Goal: Transaction & Acquisition: Purchase product/service

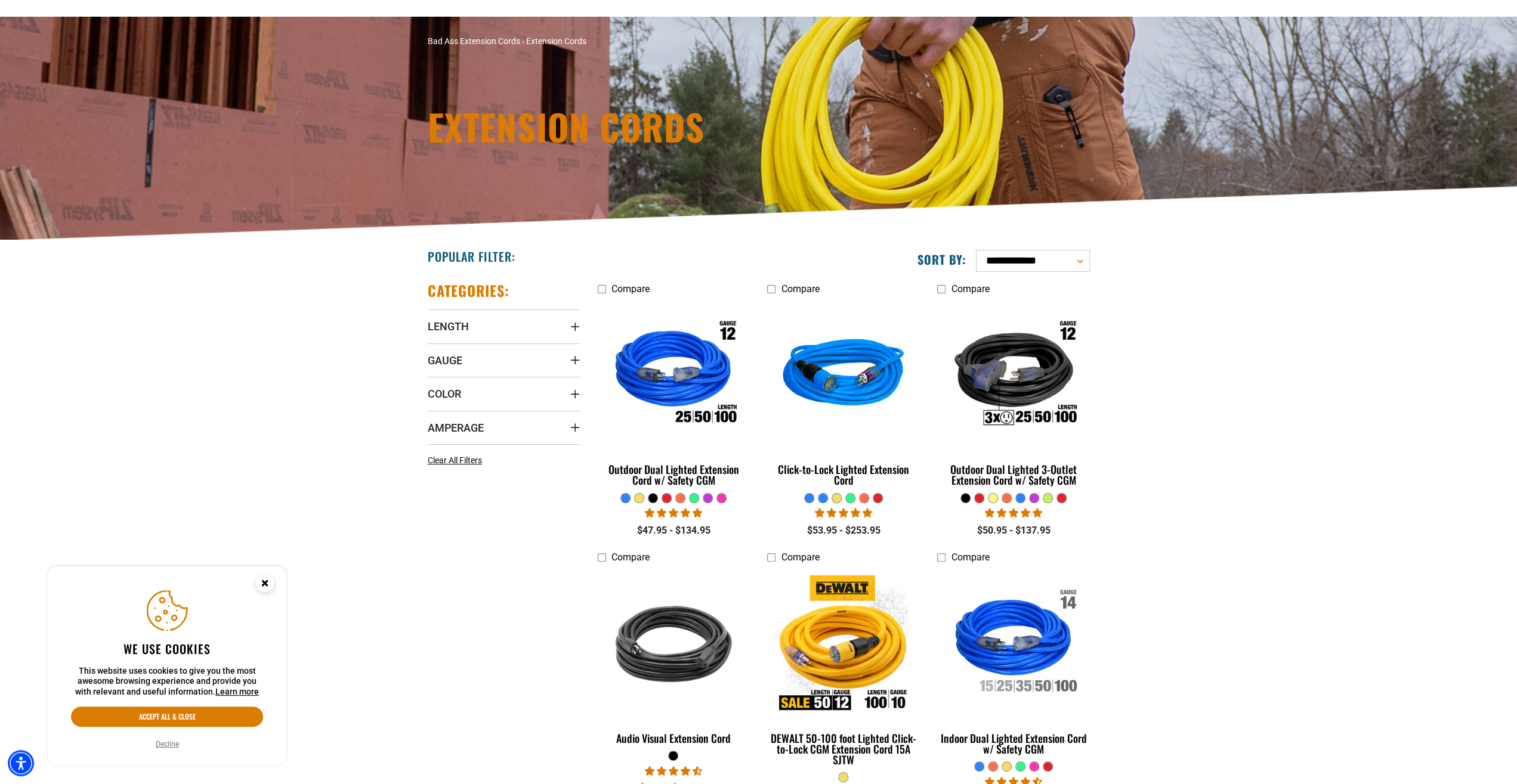
scroll to position [124, 0]
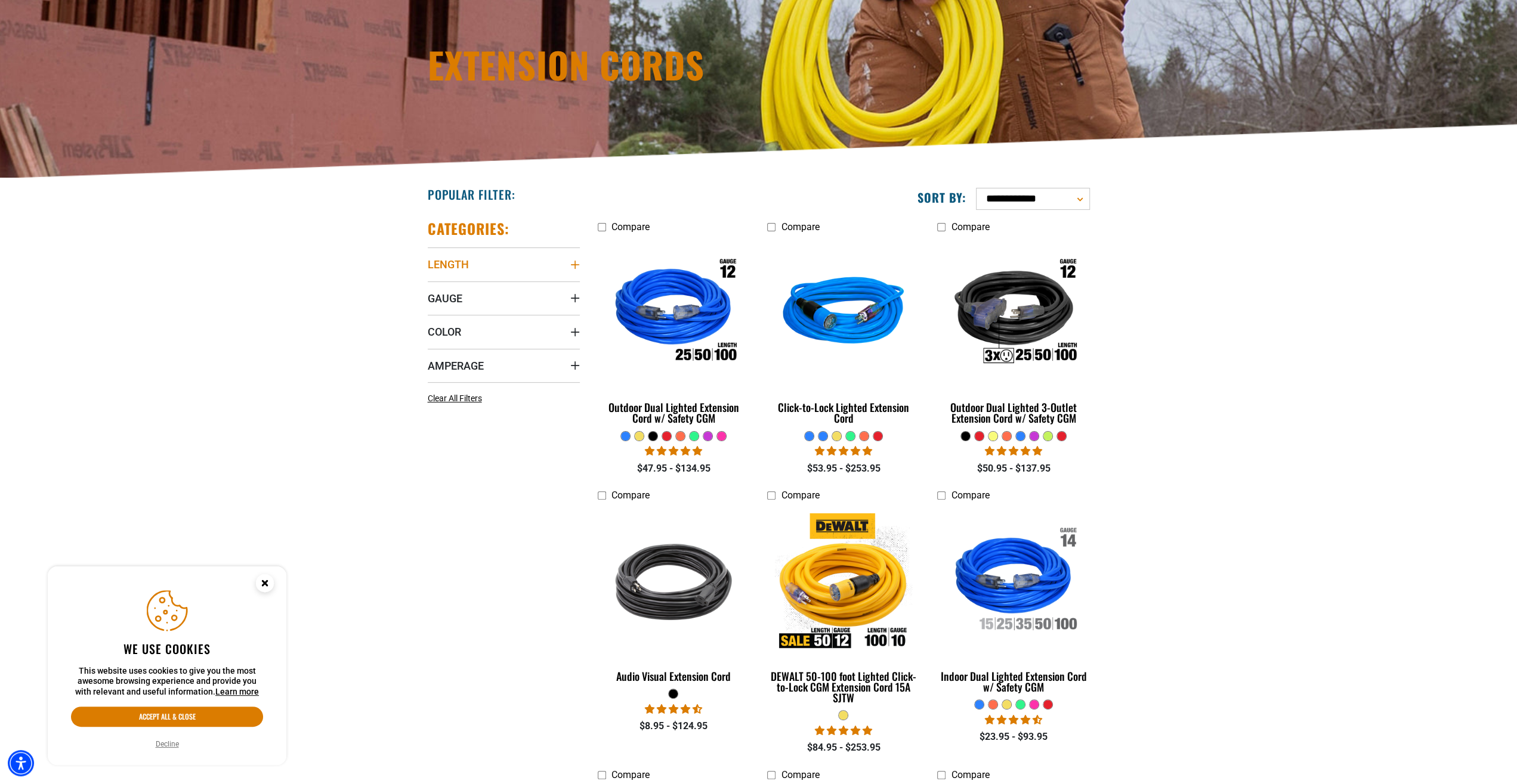
click at [577, 263] on icon "Length" at bounding box center [575, 265] width 9 height 9
click at [506, 387] on icon at bounding box center [508, 389] width 9 height 16
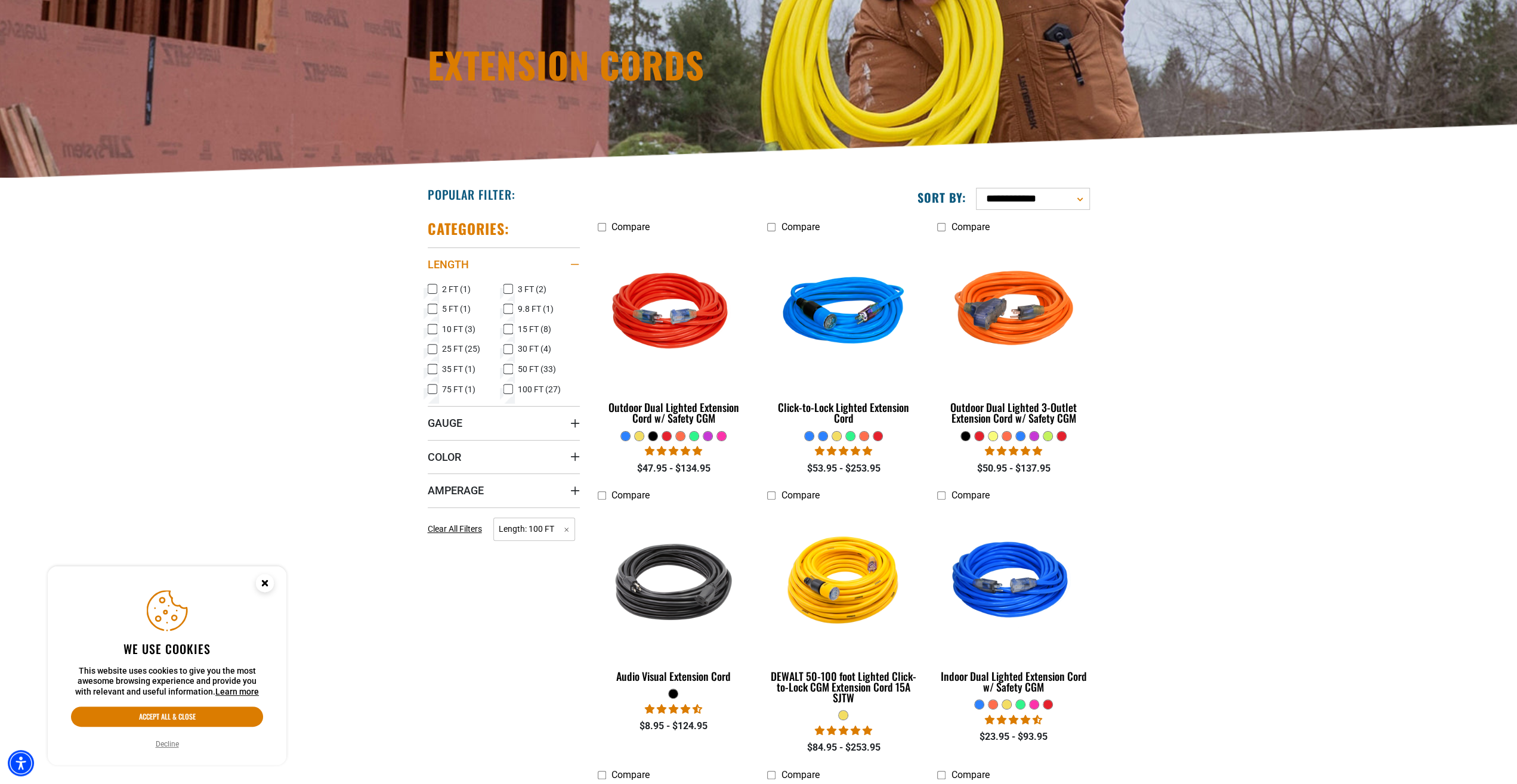
click at [576, 262] on div "Length" at bounding box center [575, 265] width 9 height 9
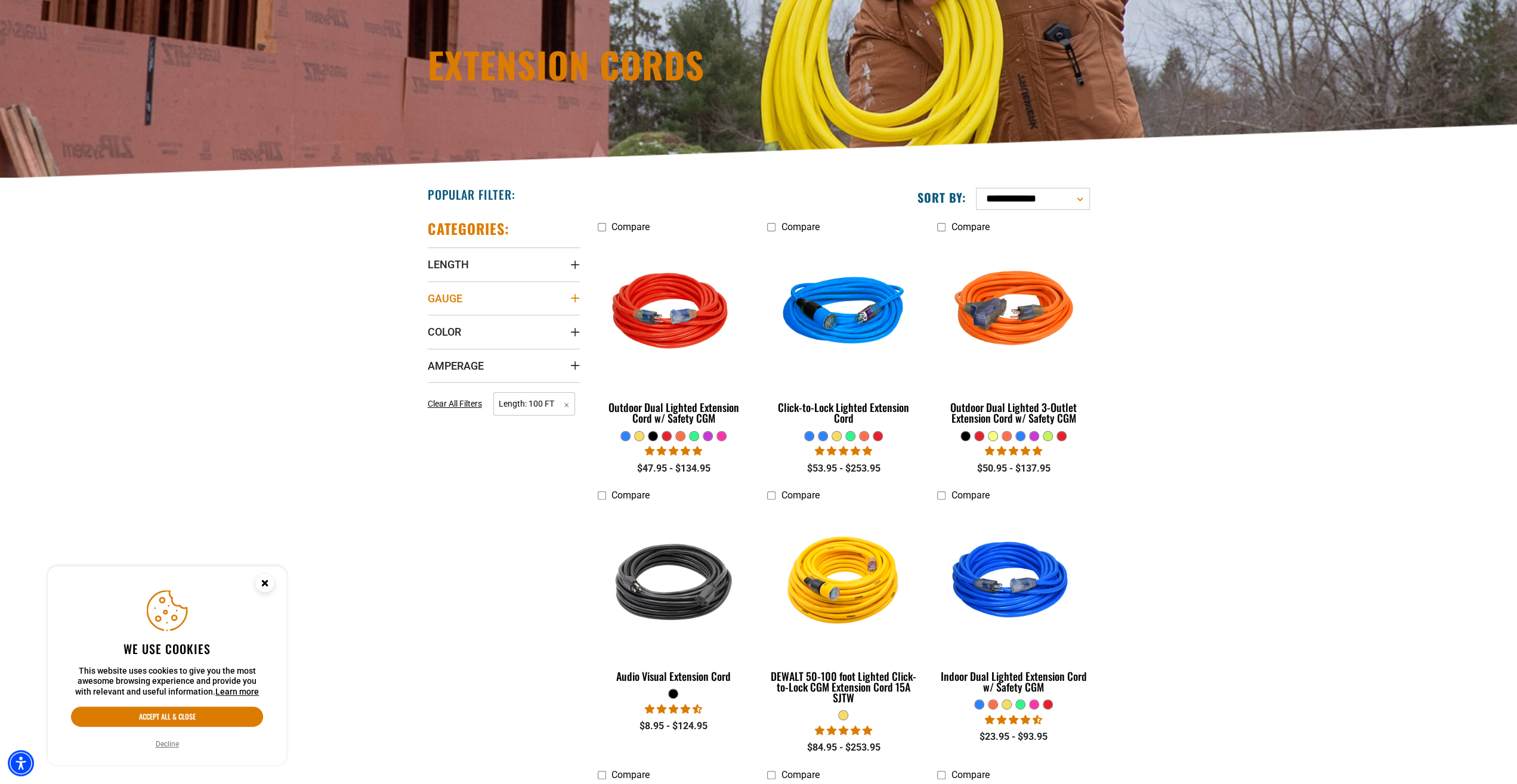
click at [573, 296] on icon "Gauge" at bounding box center [575, 298] width 9 height 9
click at [429, 341] on icon at bounding box center [432, 343] width 9 height 16
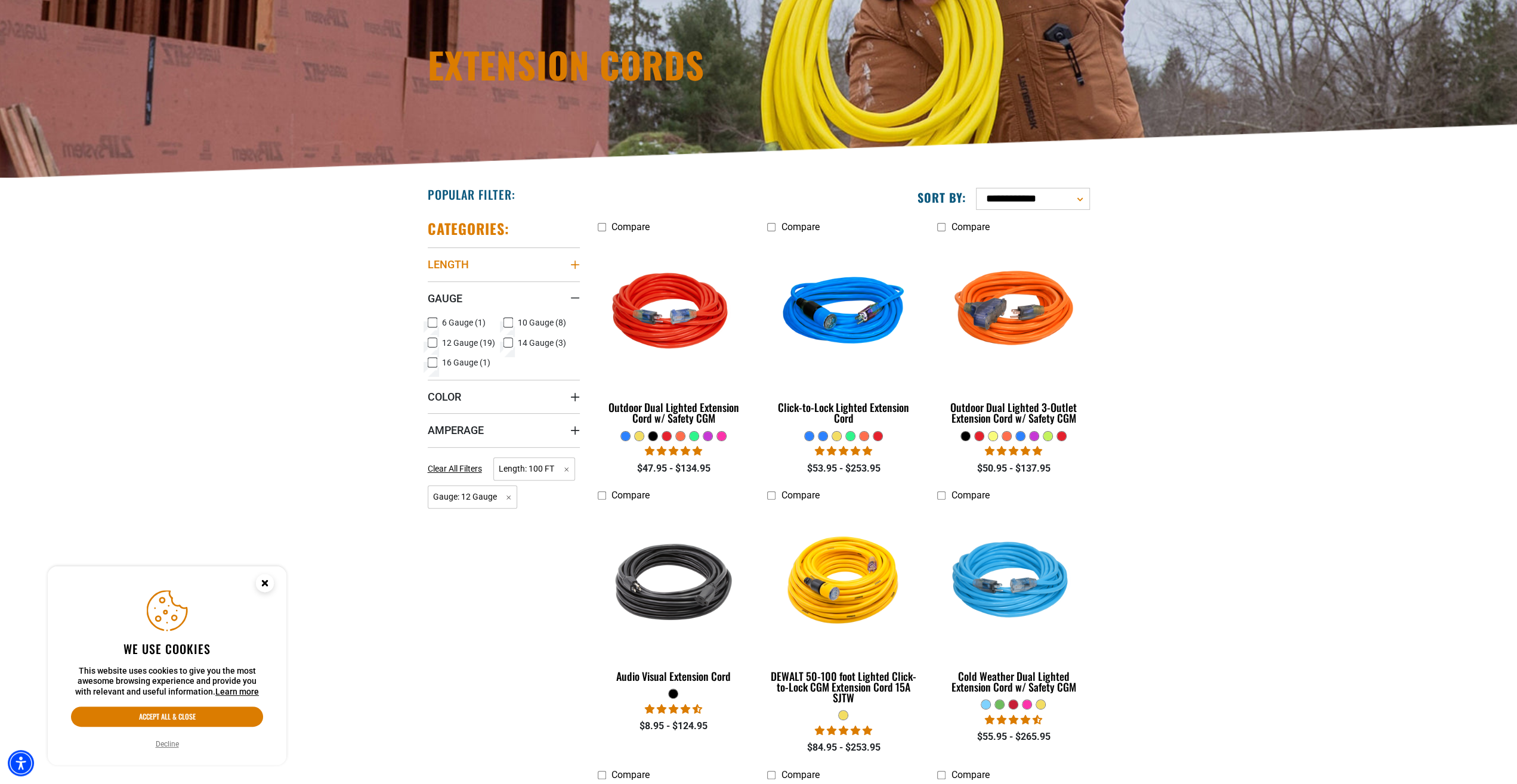
click at [573, 261] on icon "Length" at bounding box center [575, 265] width 9 height 9
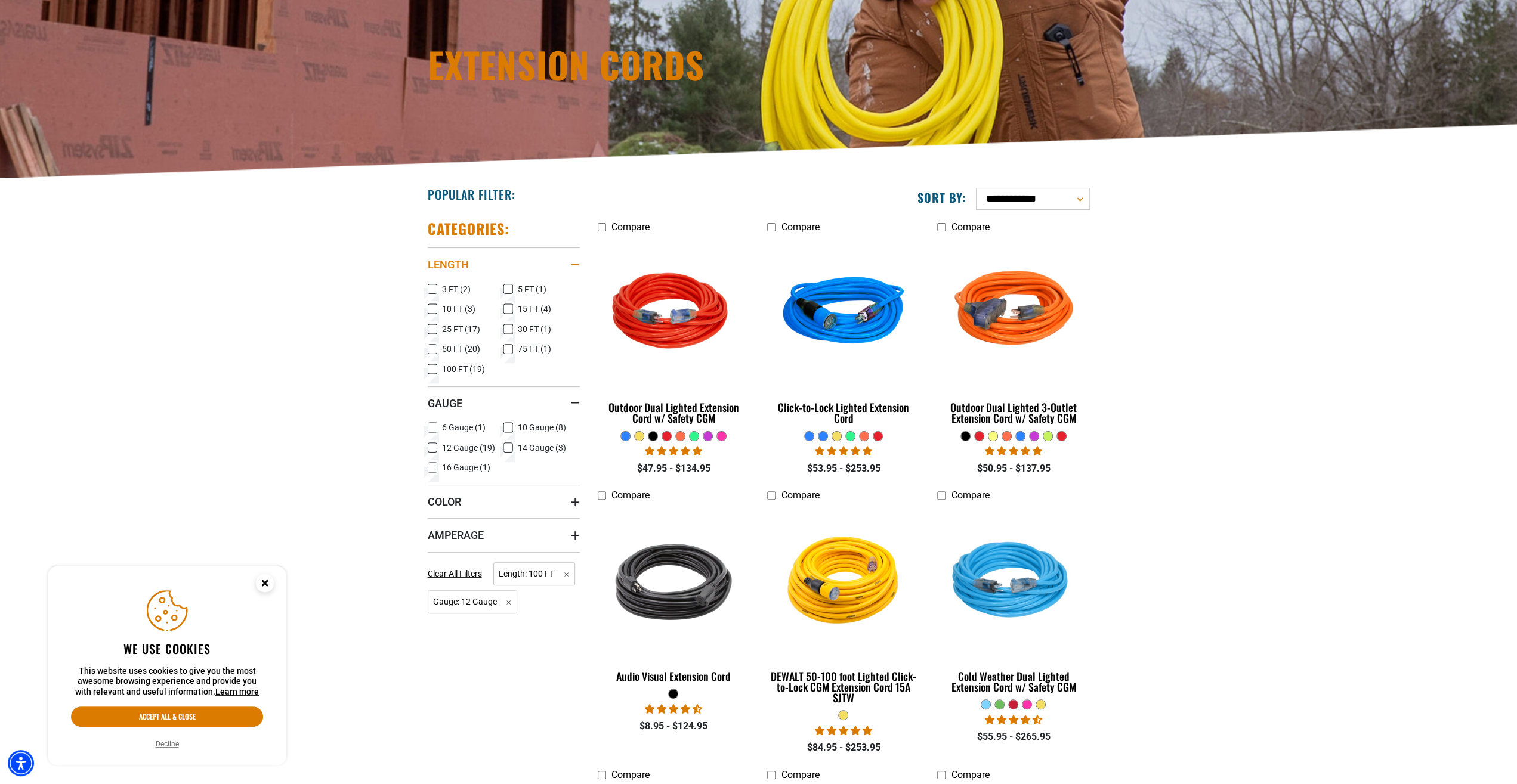
click at [577, 264] on icon "Length" at bounding box center [575, 264] width 9 height 2
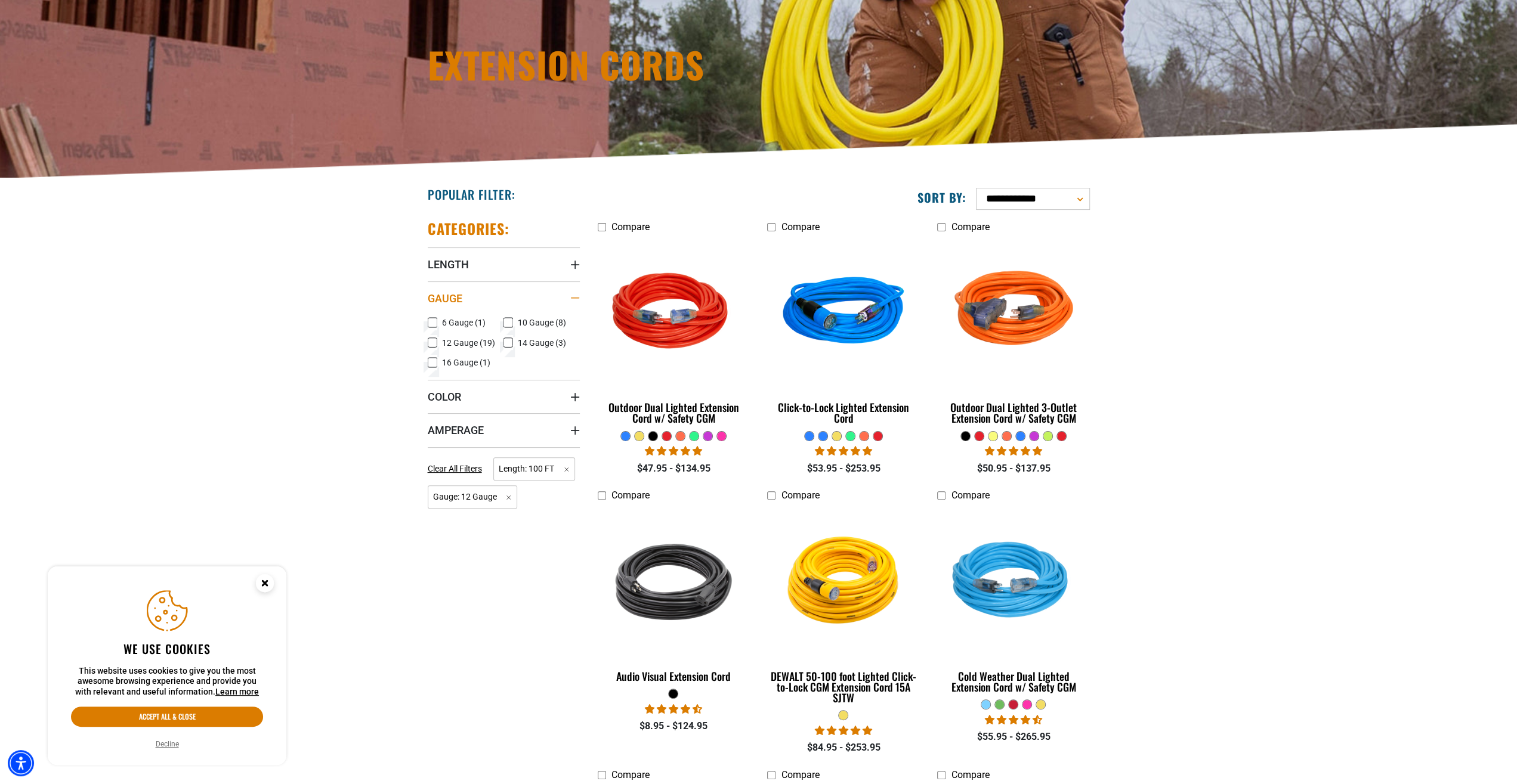
click at [575, 296] on div "Gauge" at bounding box center [575, 298] width 9 height 9
click at [573, 331] on icon "Color" at bounding box center [575, 332] width 9 height 9
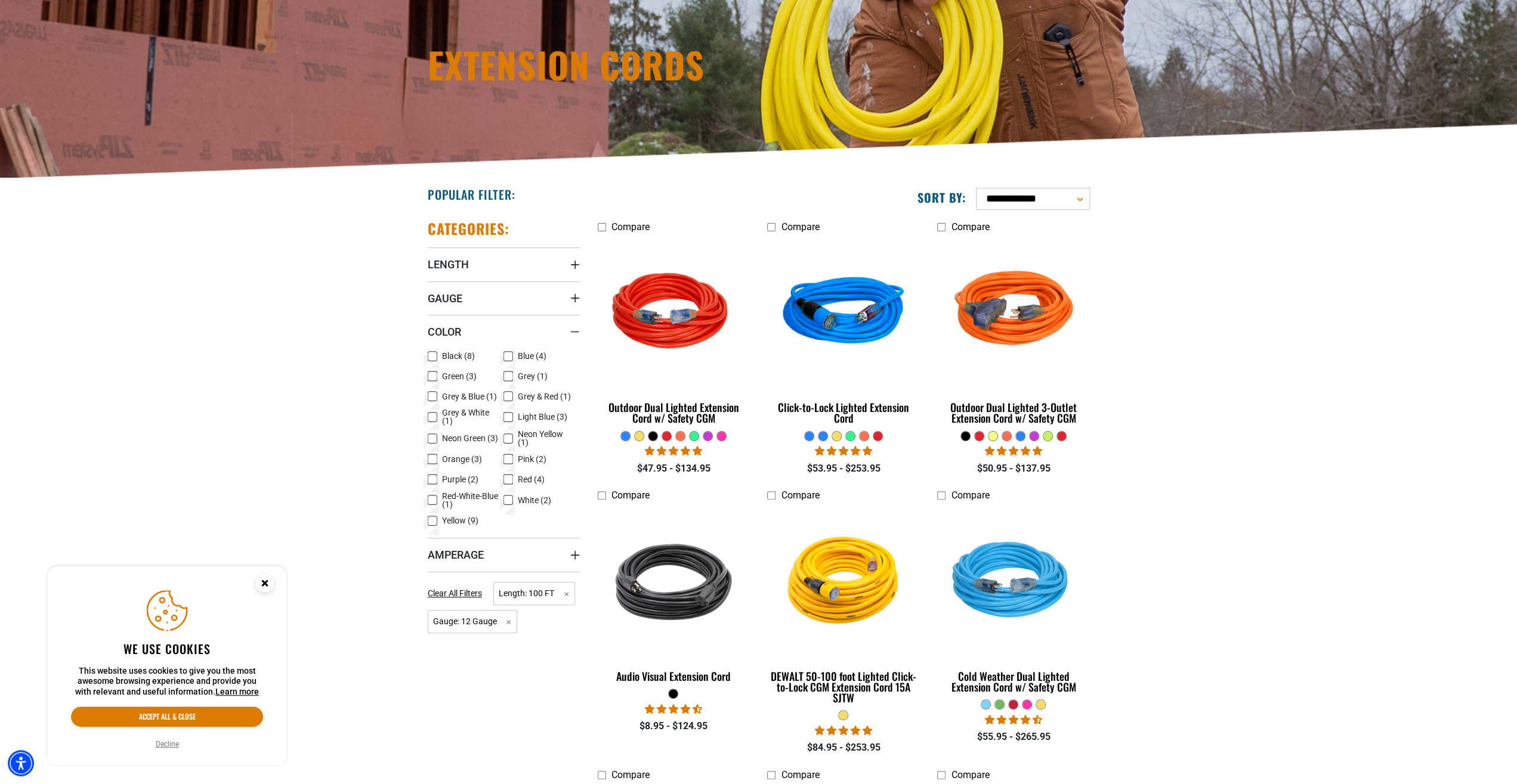
click at [508, 476] on icon at bounding box center [508, 479] width 9 height 16
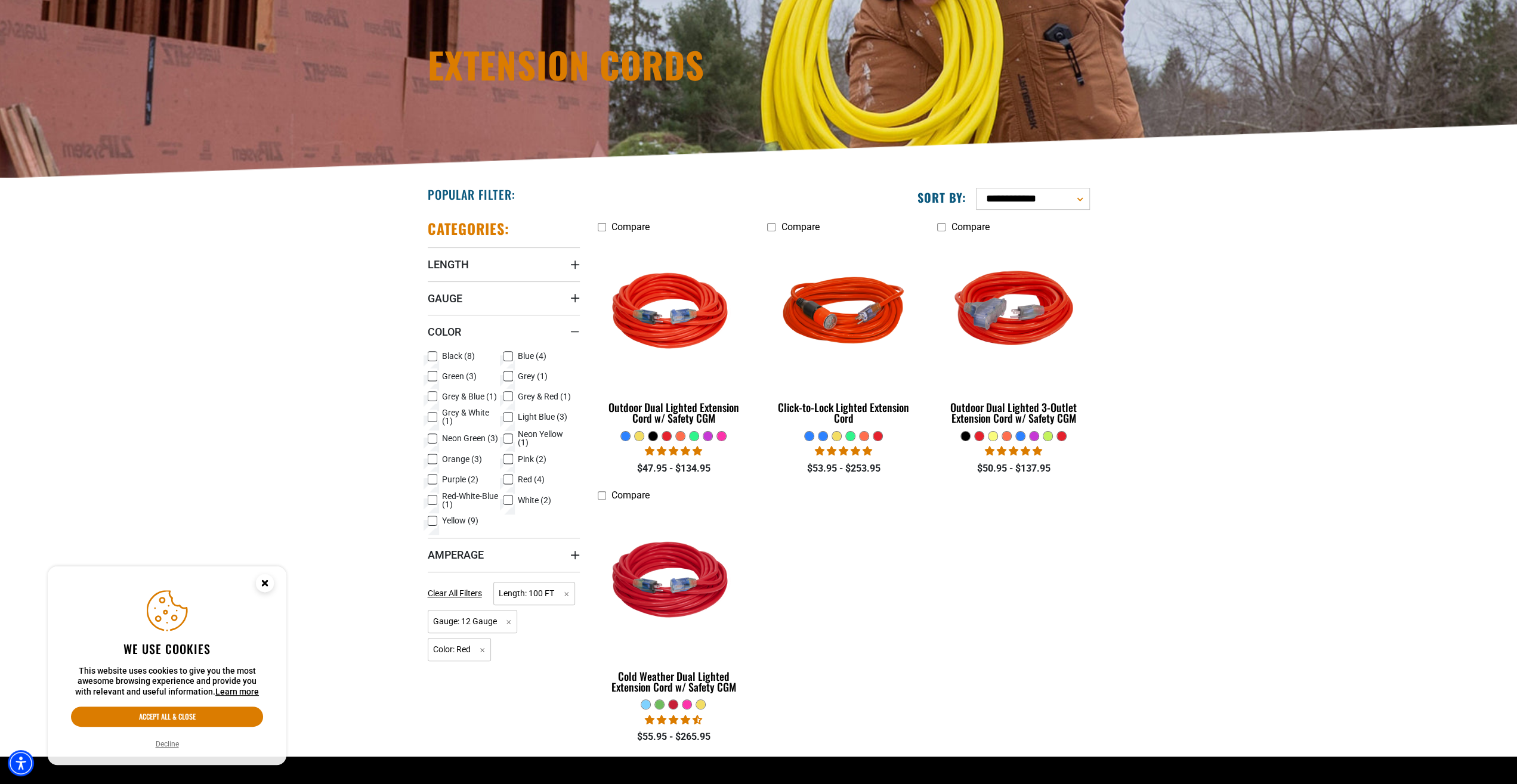
click at [434, 457] on icon at bounding box center [432, 459] width 9 height 16
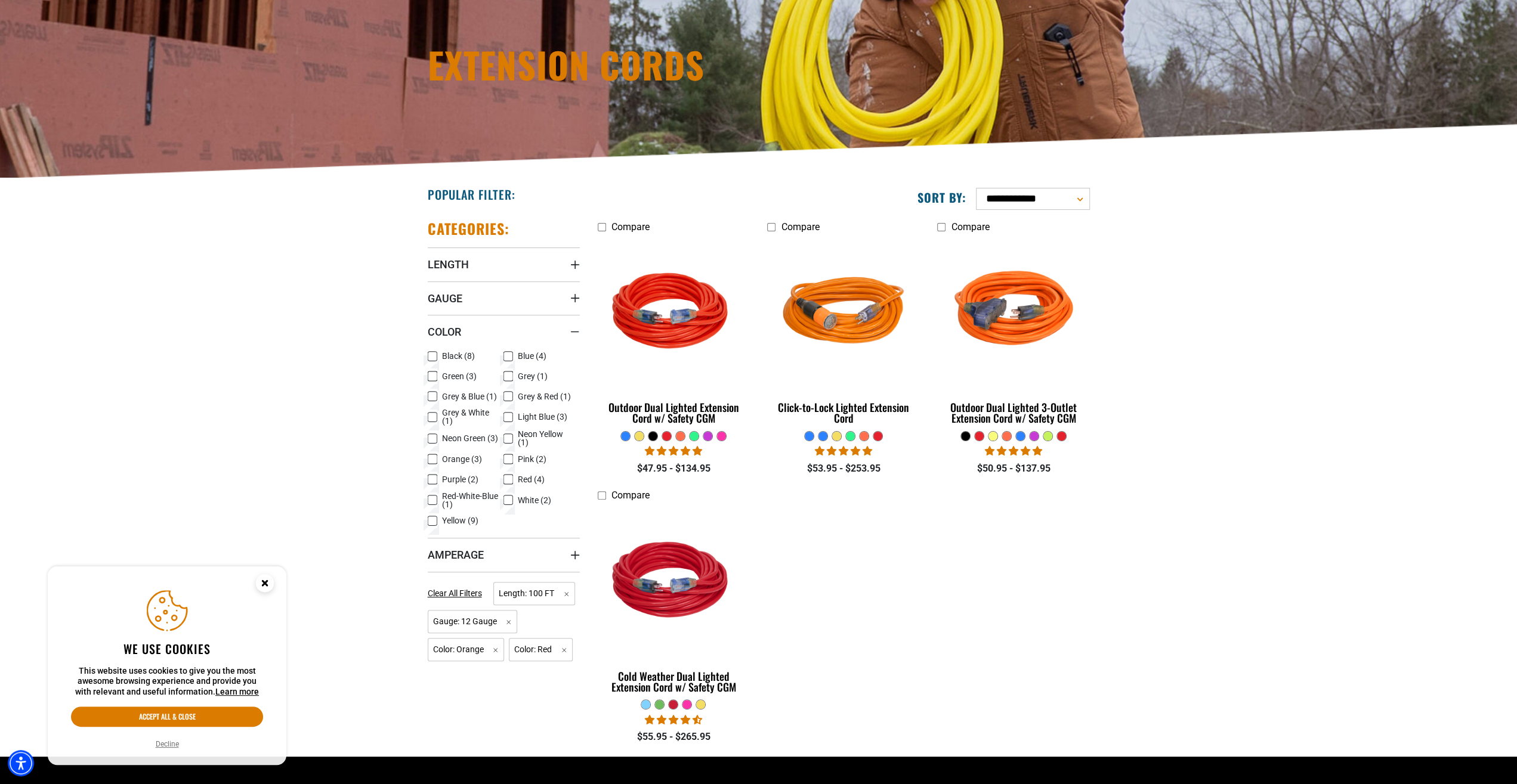
click at [434, 457] on icon at bounding box center [432, 459] width 7 height 7
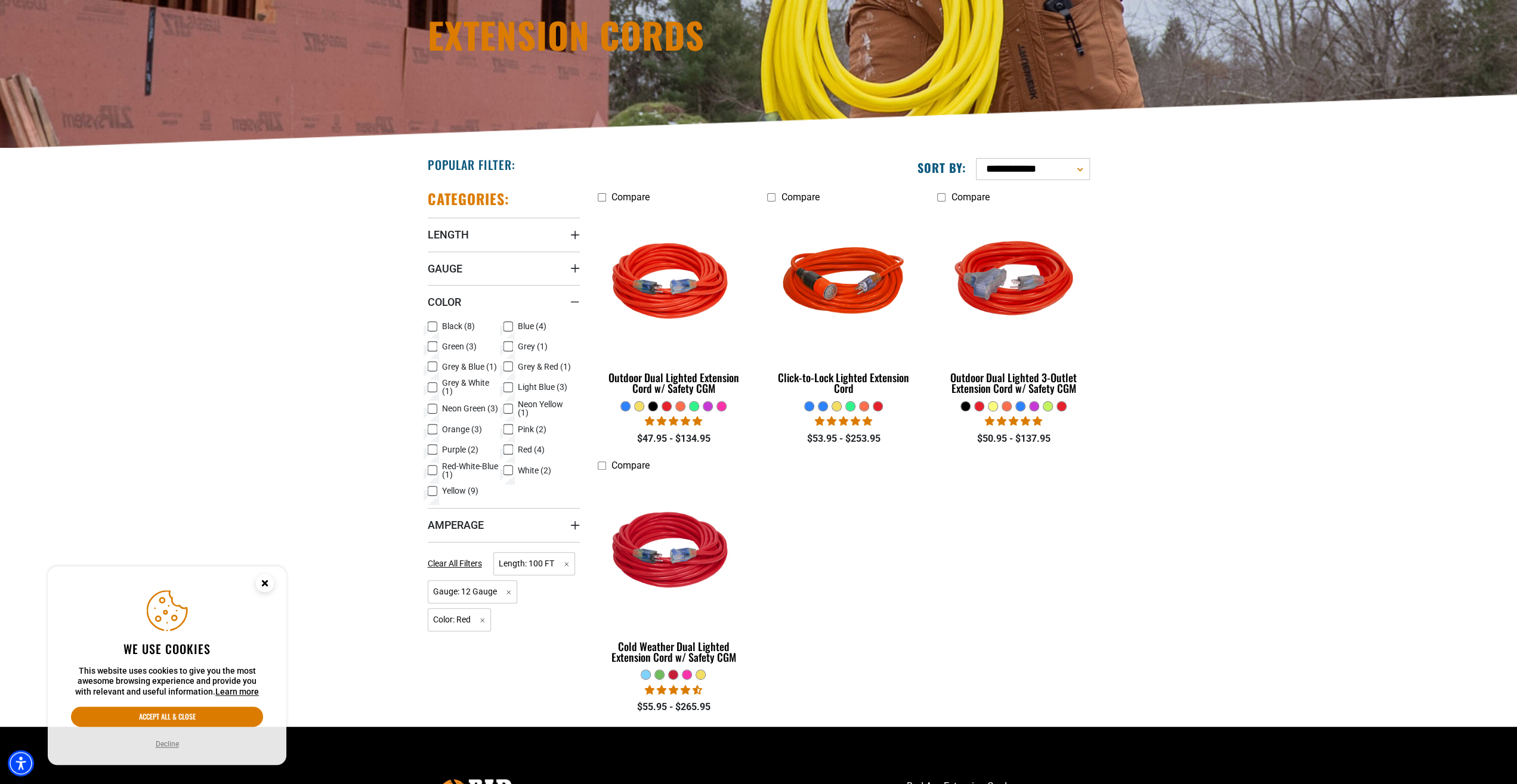
scroll to position [186, 0]
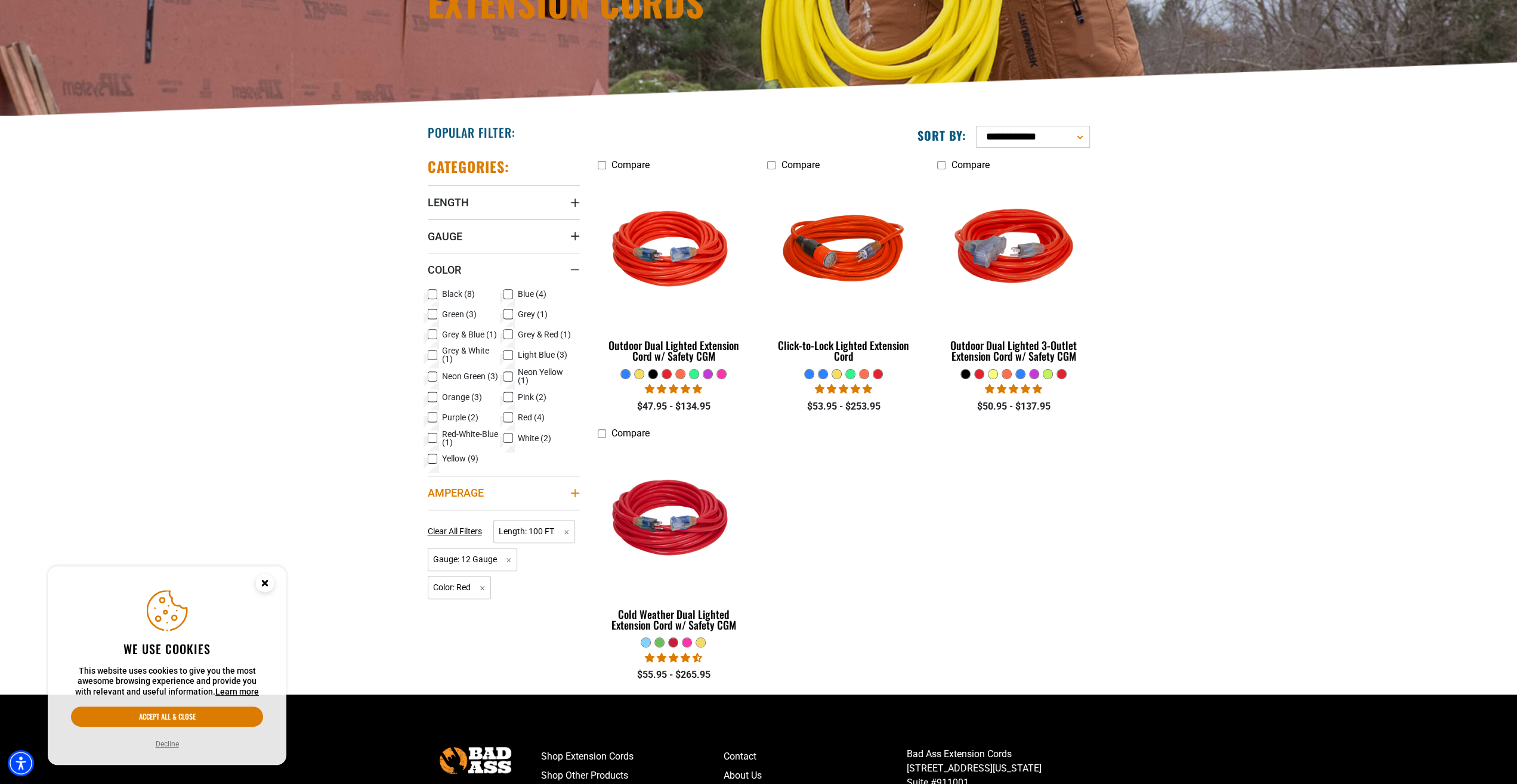
click at [577, 491] on icon "Amperage" at bounding box center [575, 493] width 9 height 9
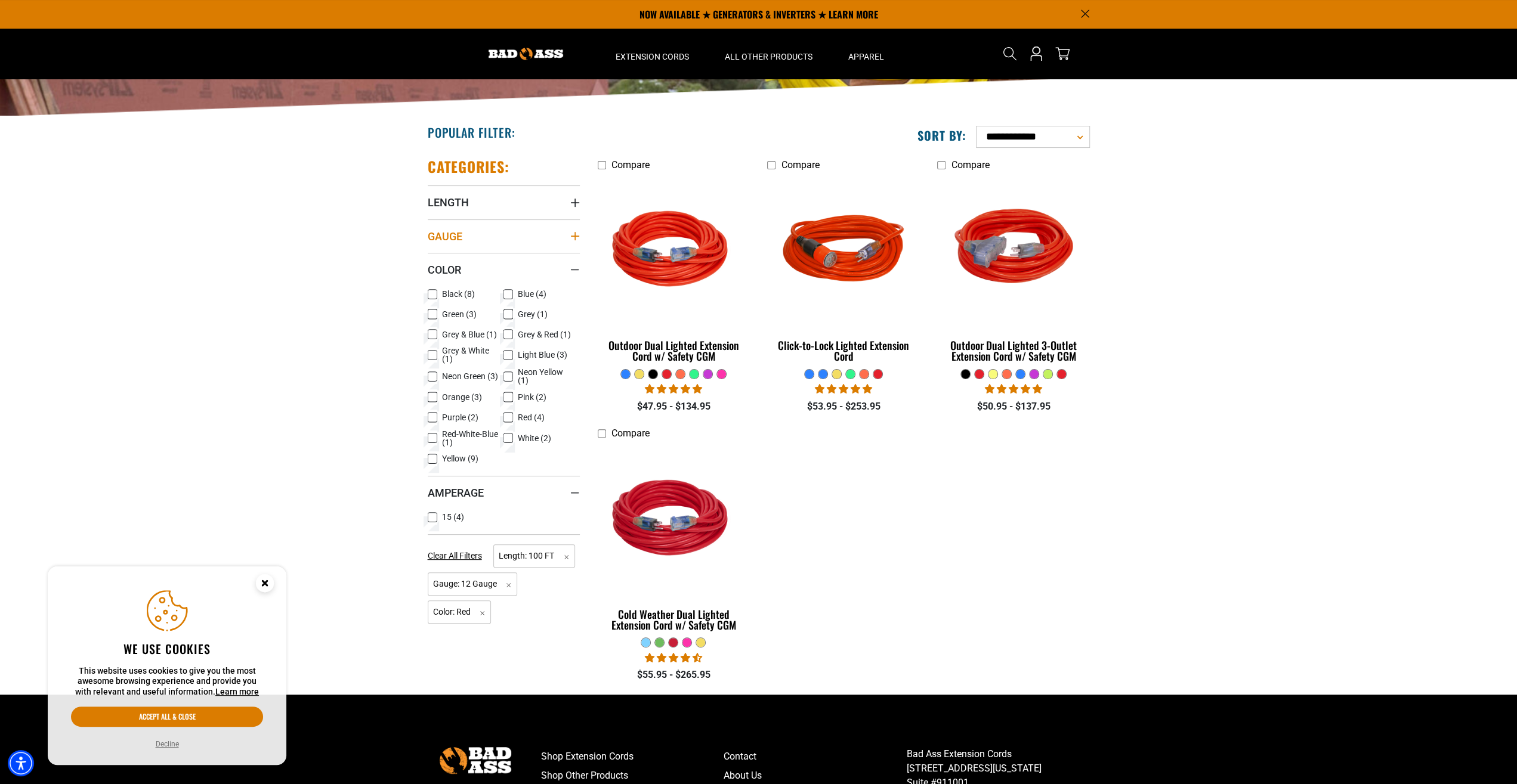
click at [575, 232] on icon "Gauge" at bounding box center [574, 236] width 8 height 8
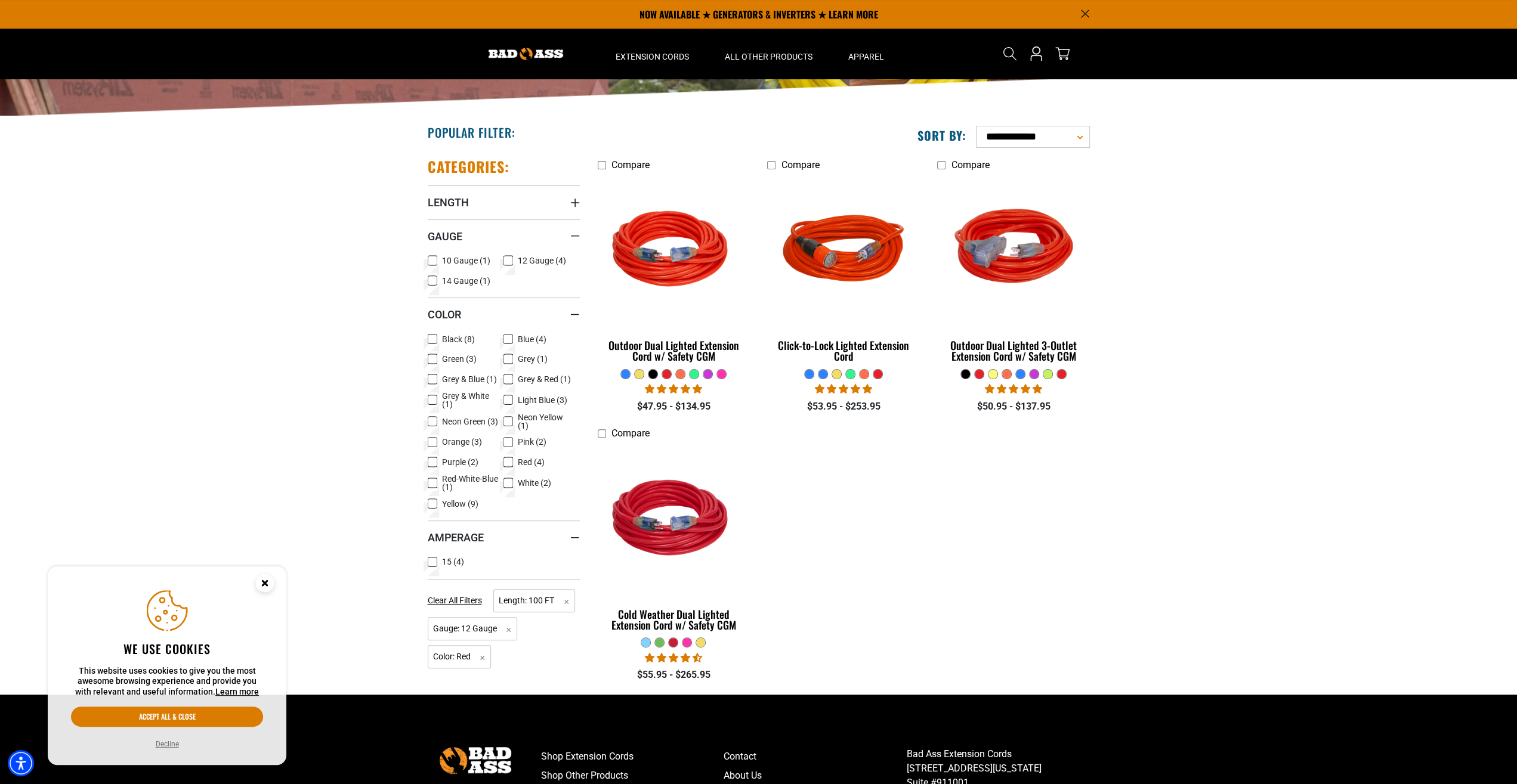
click at [433, 258] on icon at bounding box center [432, 260] width 9 height 16
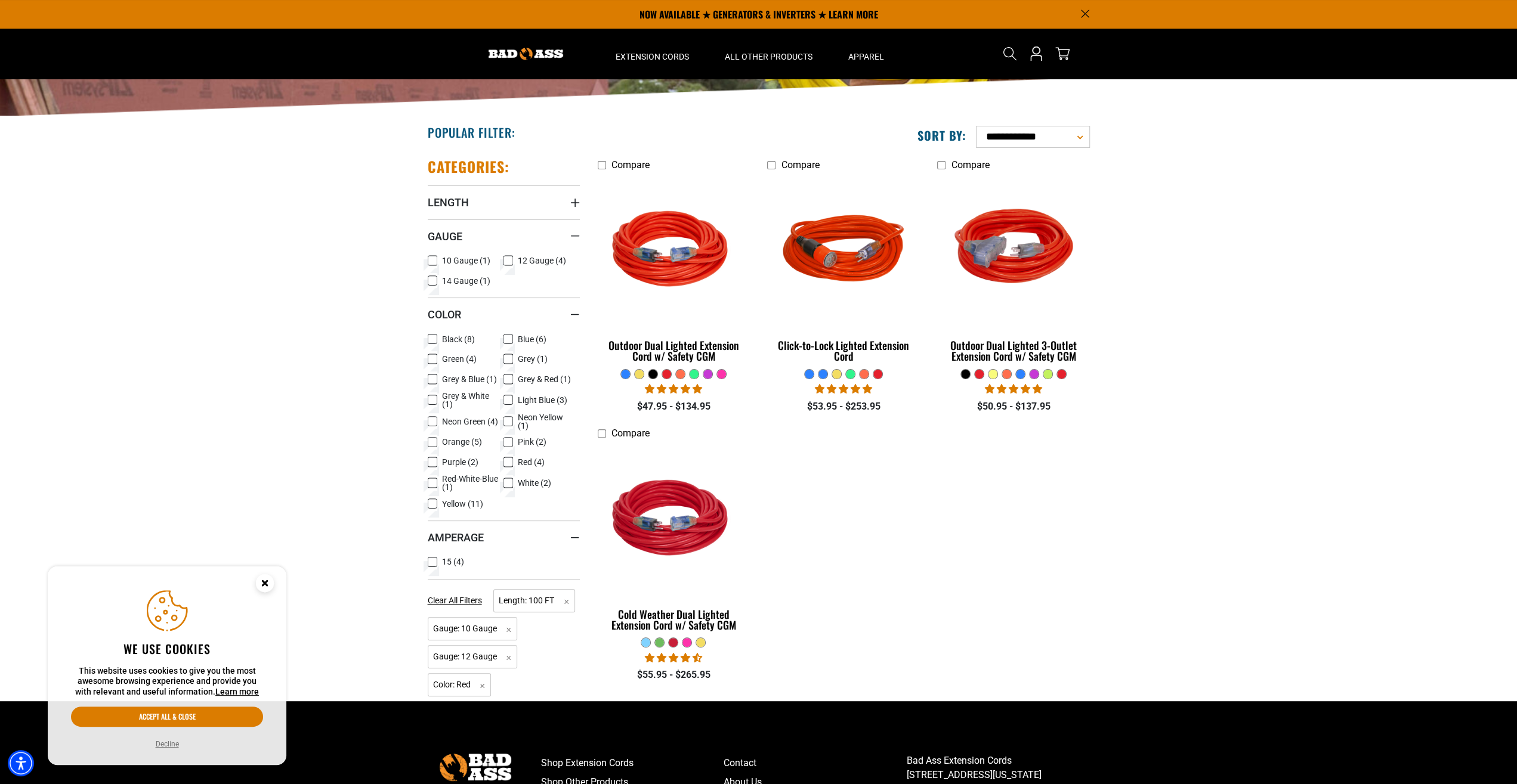
click at [509, 260] on icon at bounding box center [508, 261] width 7 height 7
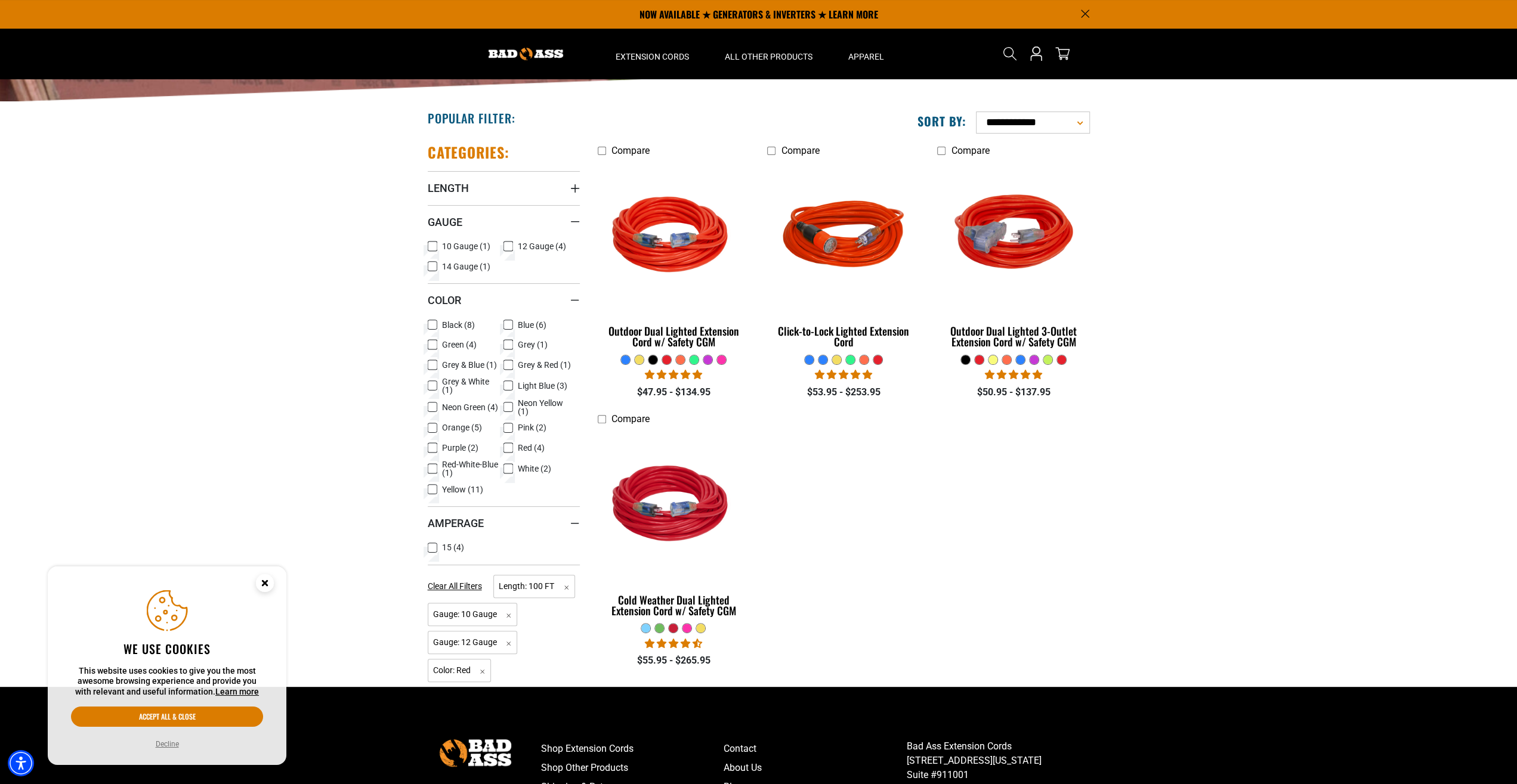
scroll to position [248, 0]
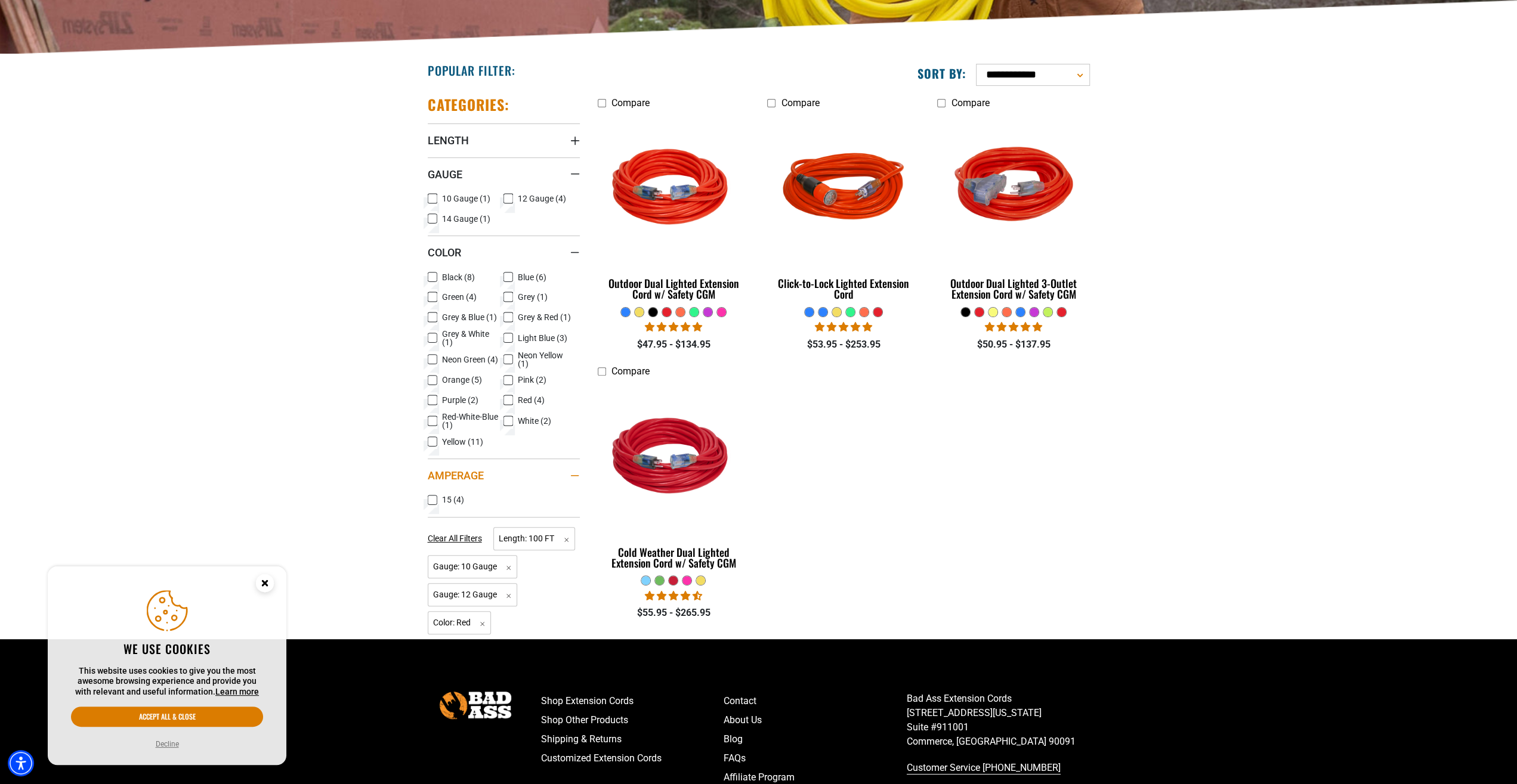
click at [573, 472] on div "Amperage" at bounding box center [575, 476] width 9 height 9
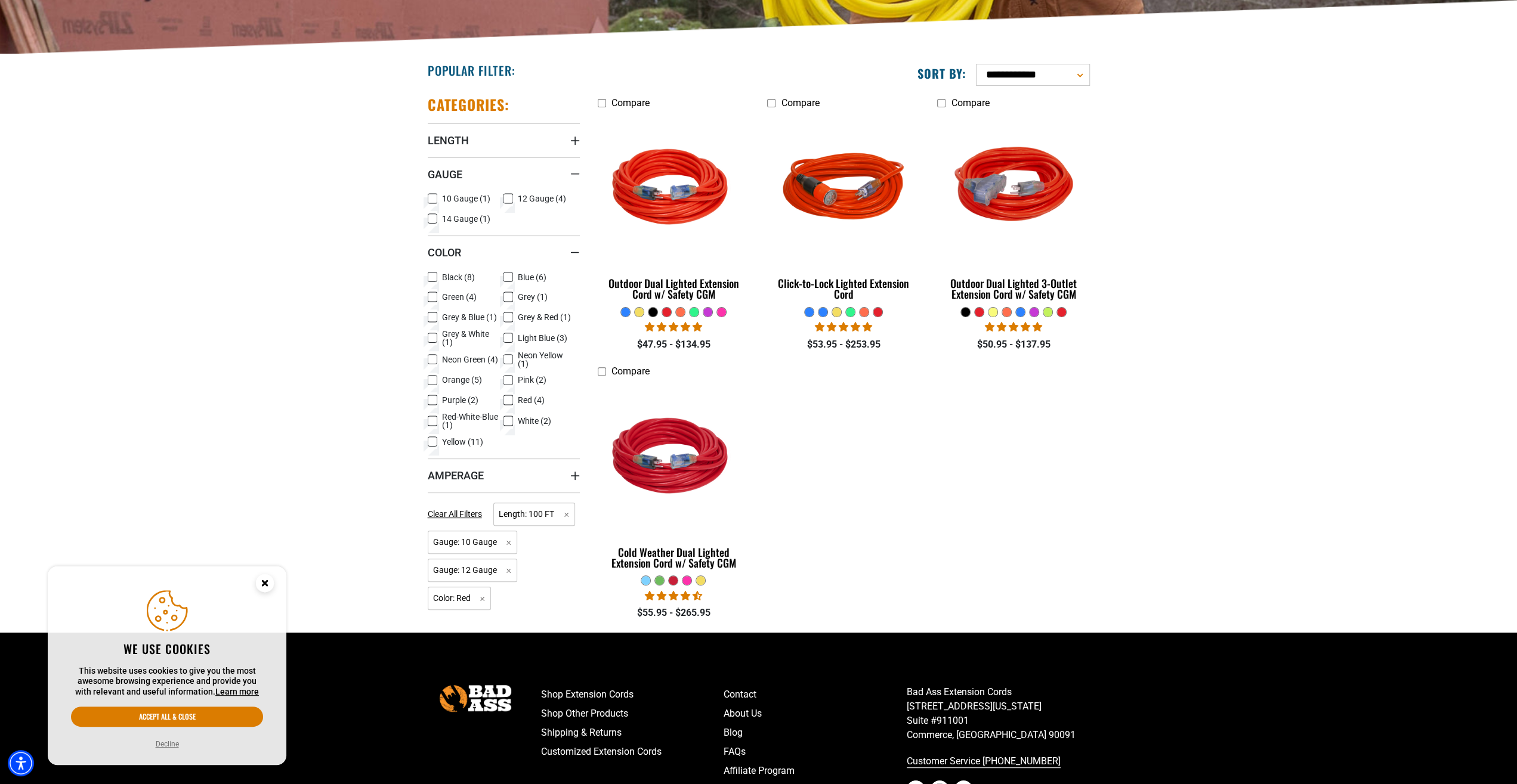
click at [509, 397] on icon at bounding box center [508, 400] width 7 height 7
click at [506, 198] on icon at bounding box center [508, 199] width 7 height 7
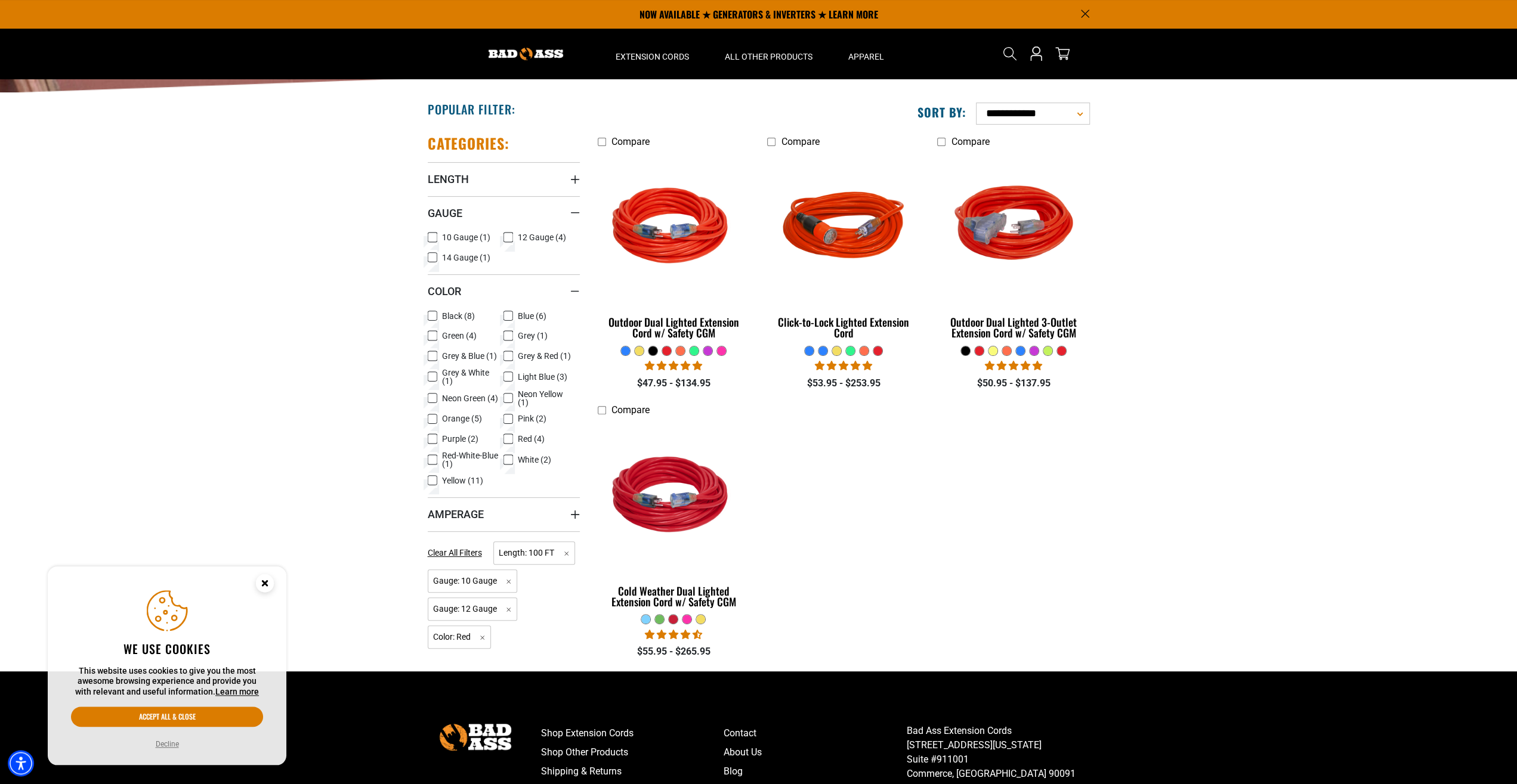
scroll to position [186, 0]
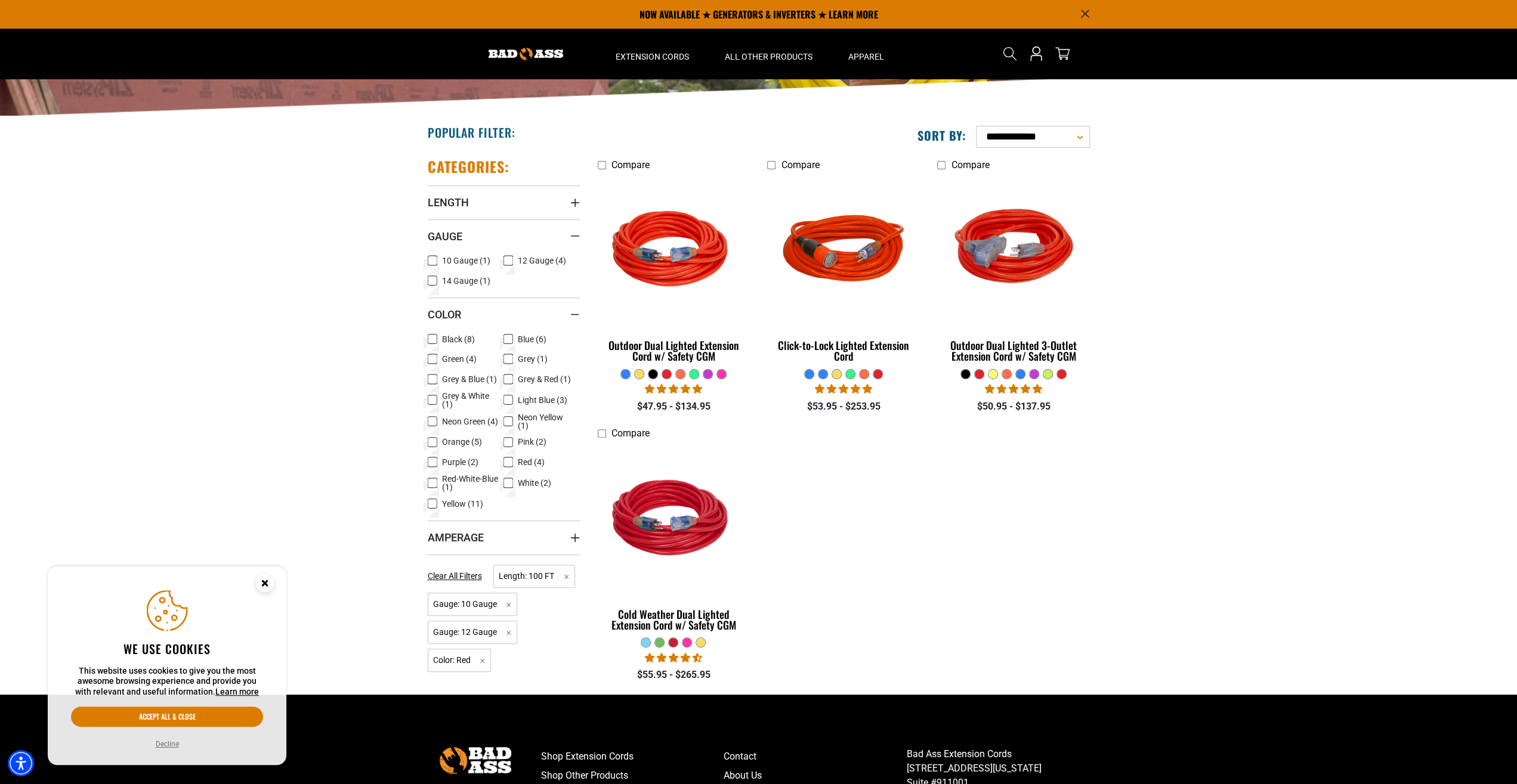
click at [510, 461] on icon at bounding box center [508, 462] width 5 height 3
click at [170, 745] on button "Decline" at bounding box center [167, 745] width 31 height 12
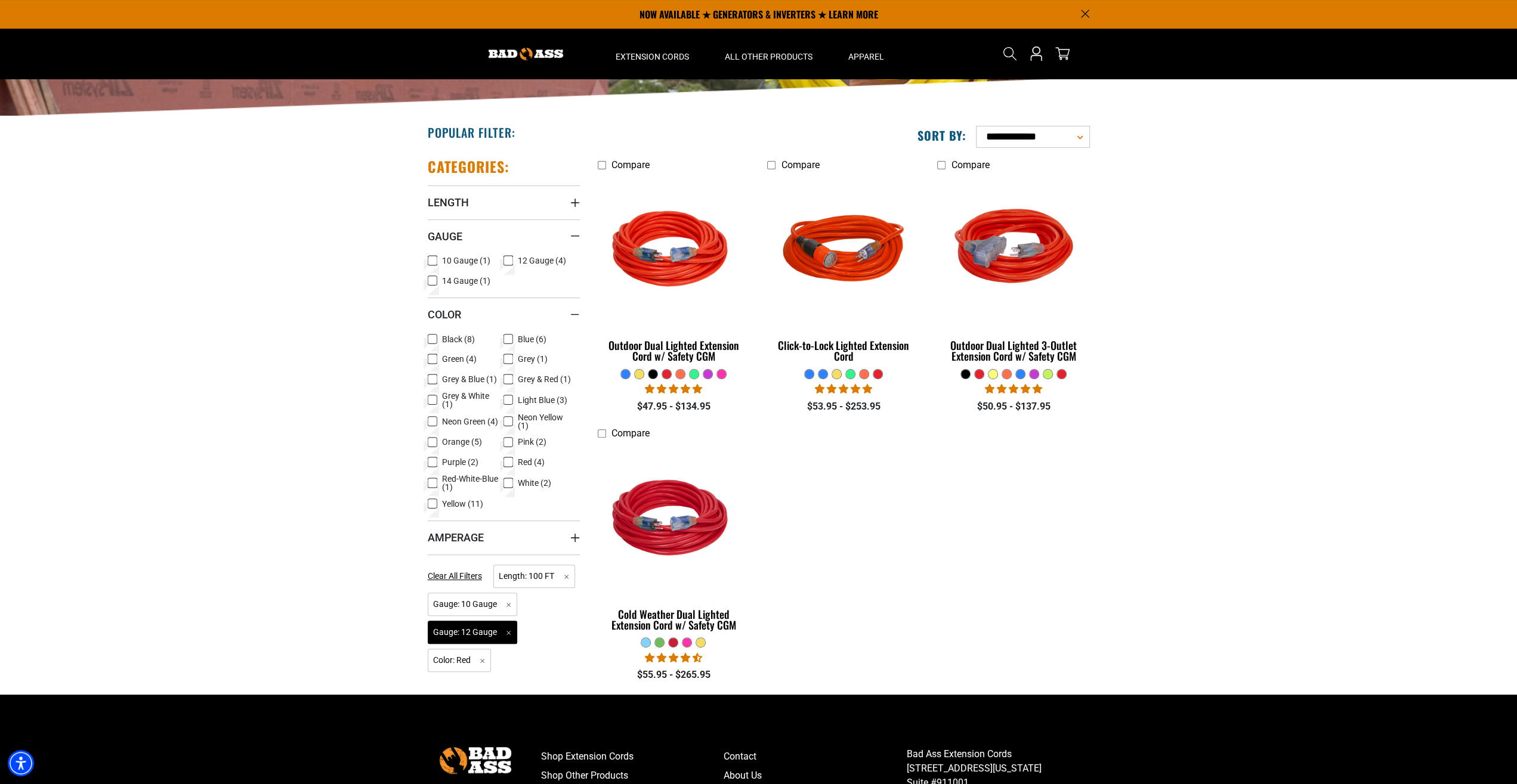
click at [510, 630] on span "Gauge: 12 Gauge Remove filter" at bounding box center [472, 632] width 90 height 23
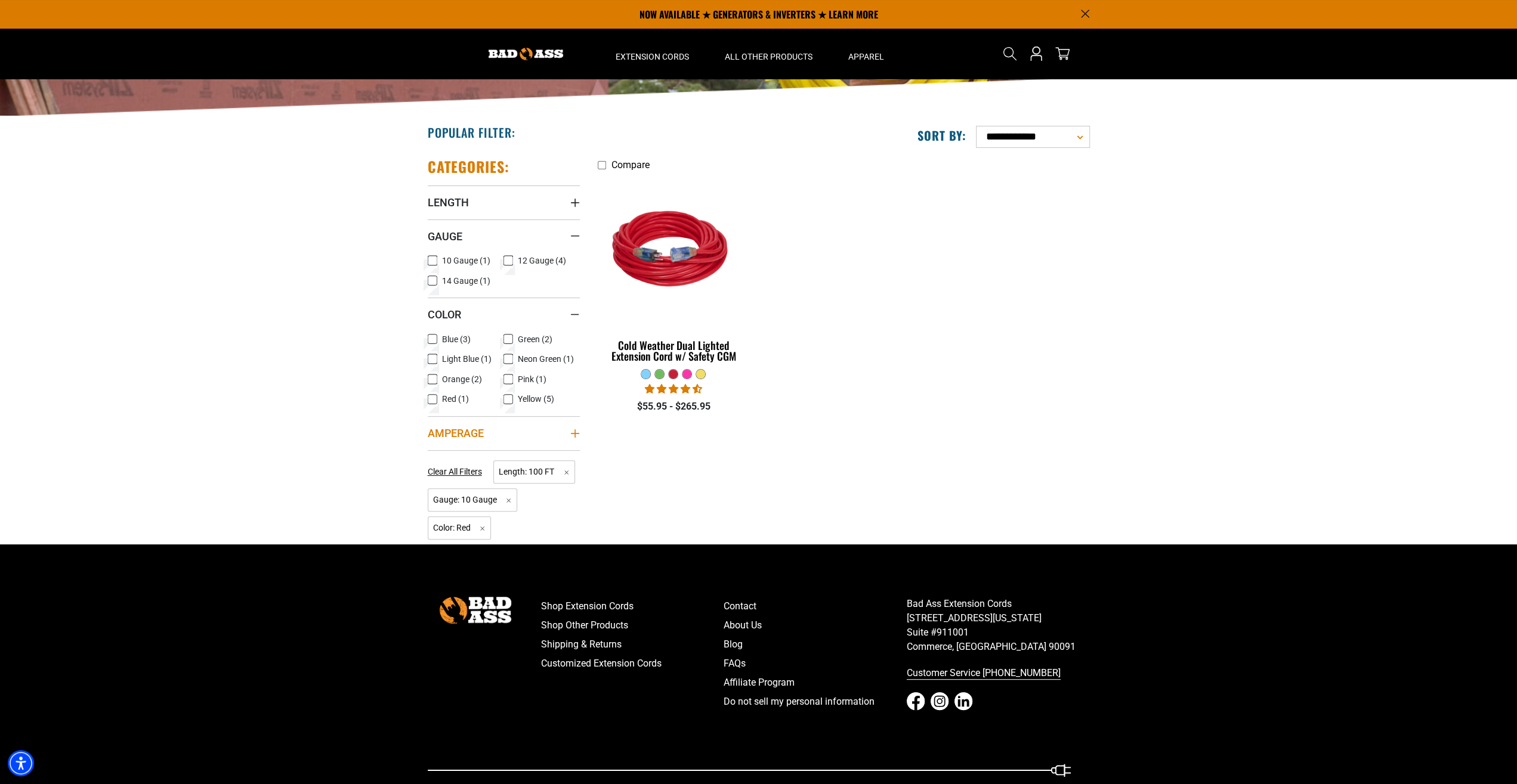
click at [575, 431] on icon "Amperage" at bounding box center [574, 434] width 8 height 8
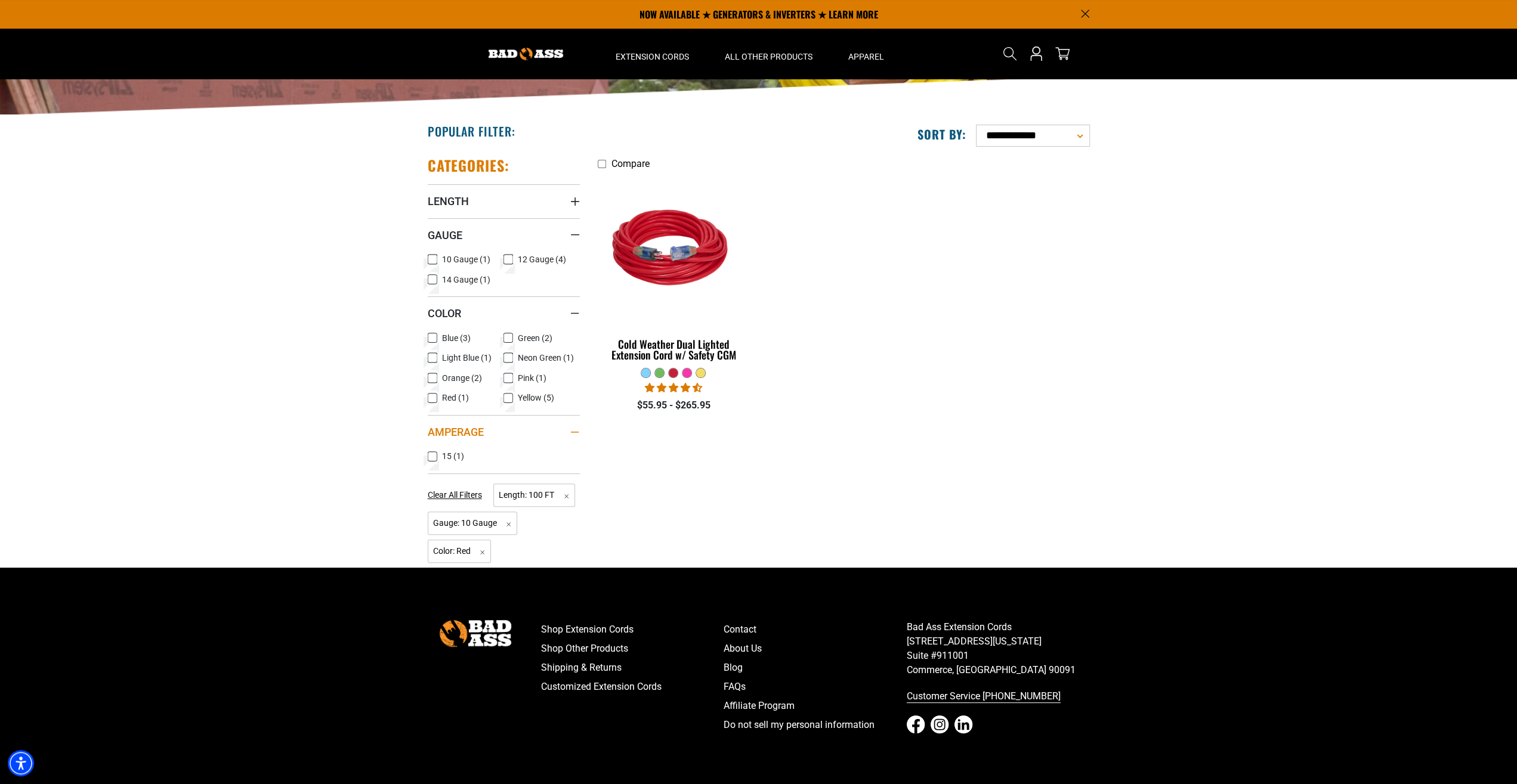
scroll to position [186, 0]
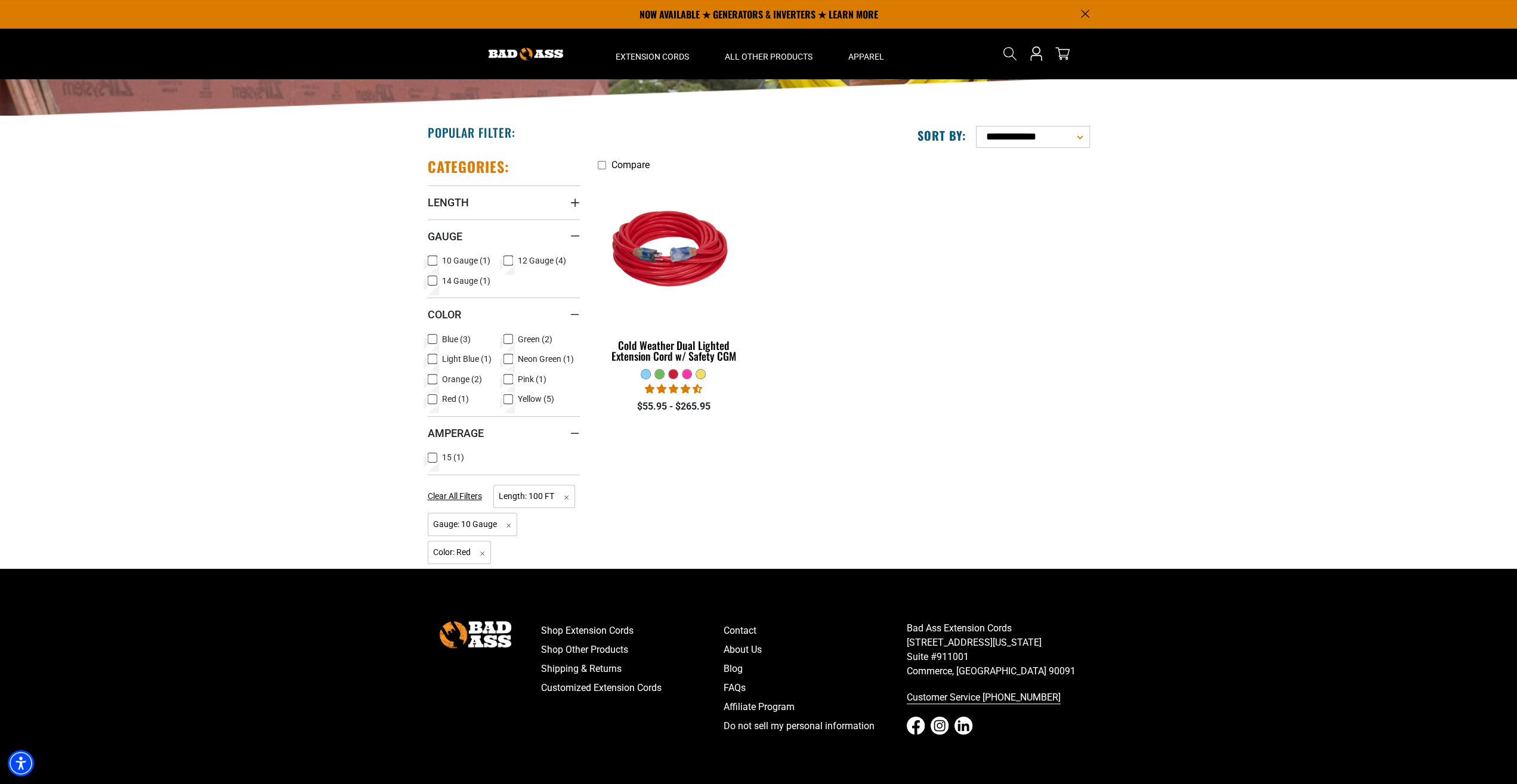
click at [434, 455] on icon at bounding box center [432, 458] width 9 height 16
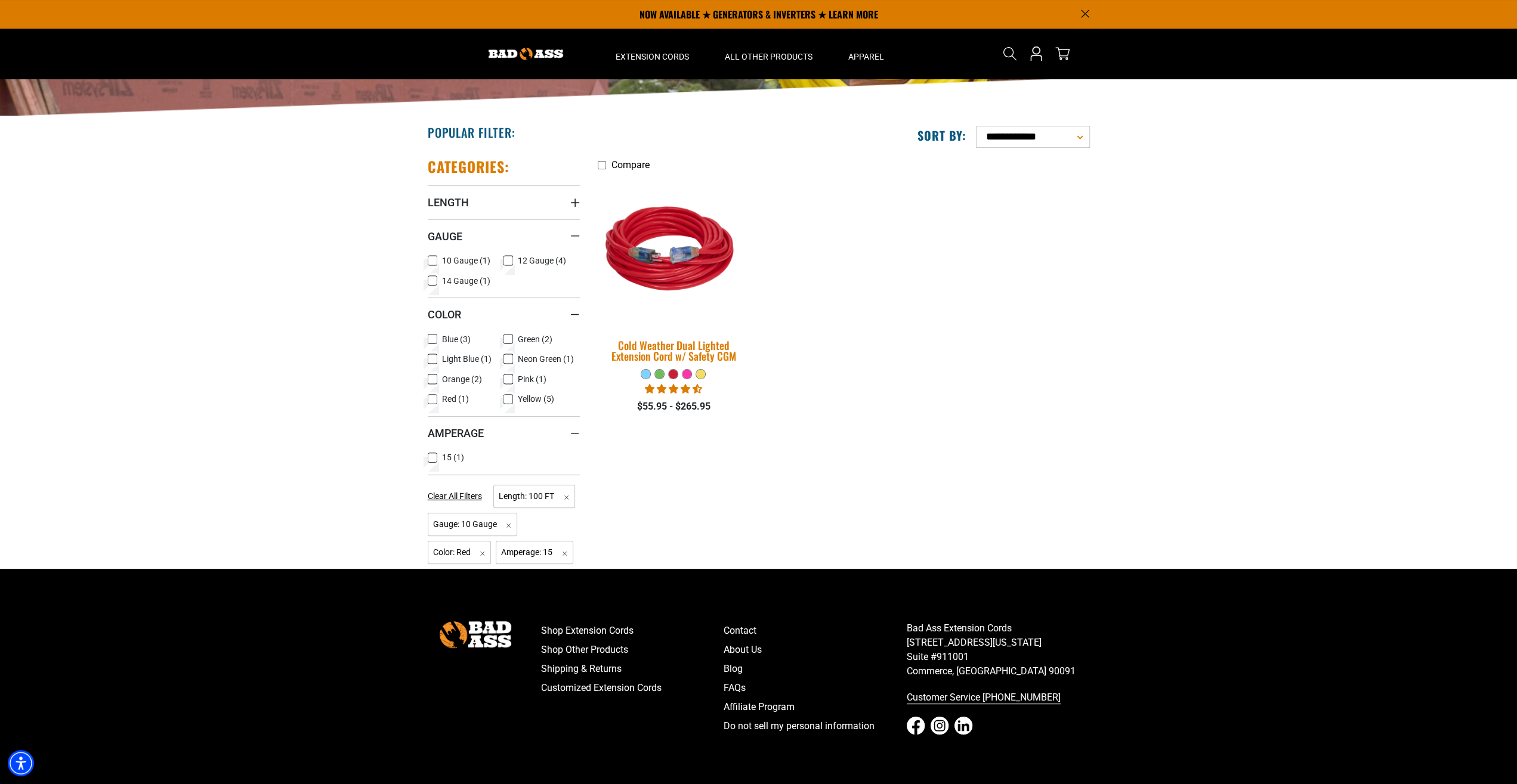
click at [694, 349] on div "Cold Weather Dual Lighted Extension Cord w/ Safety CGM" at bounding box center [674, 351] width 152 height 22
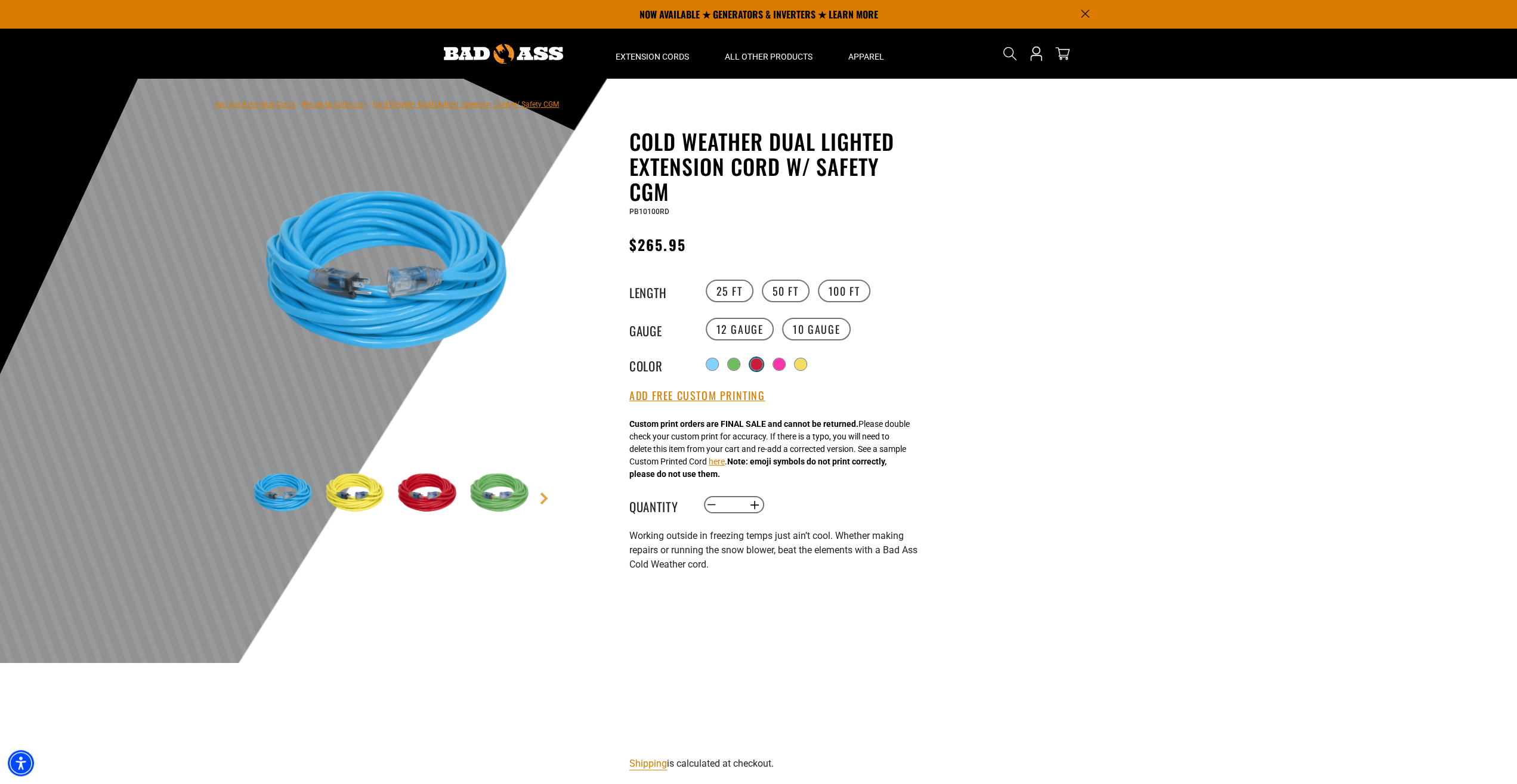
click at [756, 365] on div at bounding box center [756, 365] width 12 height 12
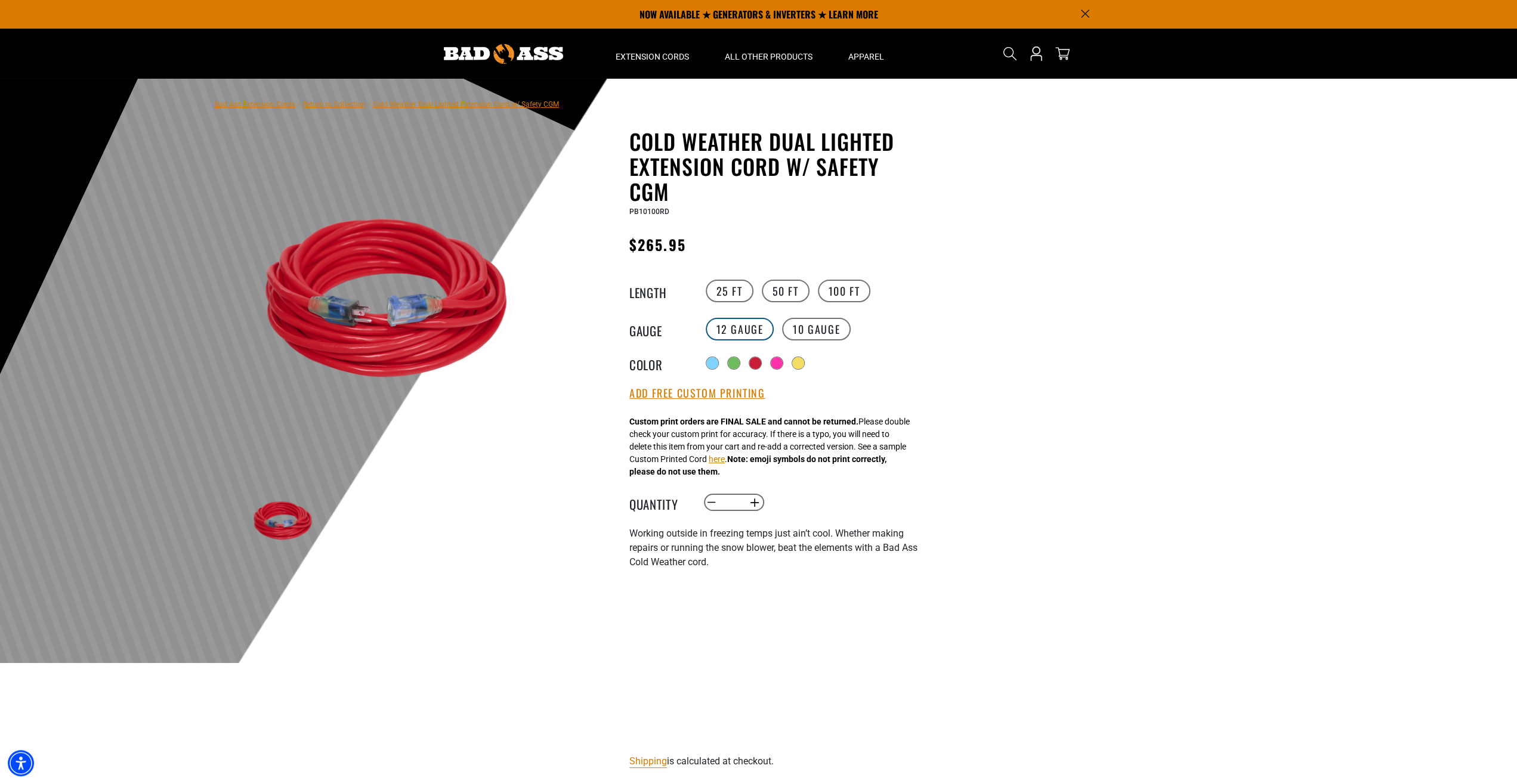
click at [729, 329] on label "12 Gauge" at bounding box center [740, 329] width 68 height 22
click at [756, 365] on div at bounding box center [756, 365] width 12 height 12
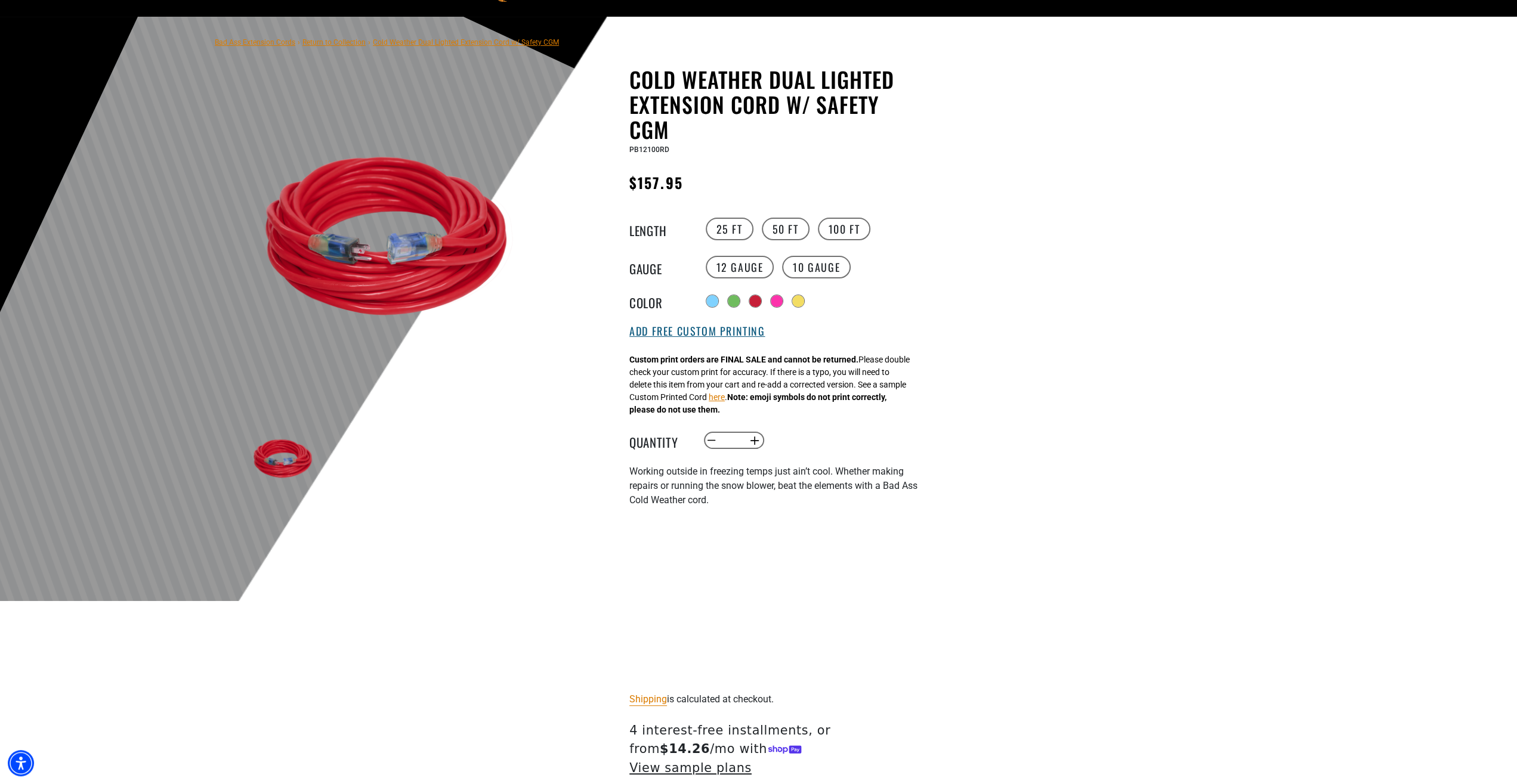
click at [694, 336] on button "Add Free Custom Printing" at bounding box center [697, 331] width 136 height 13
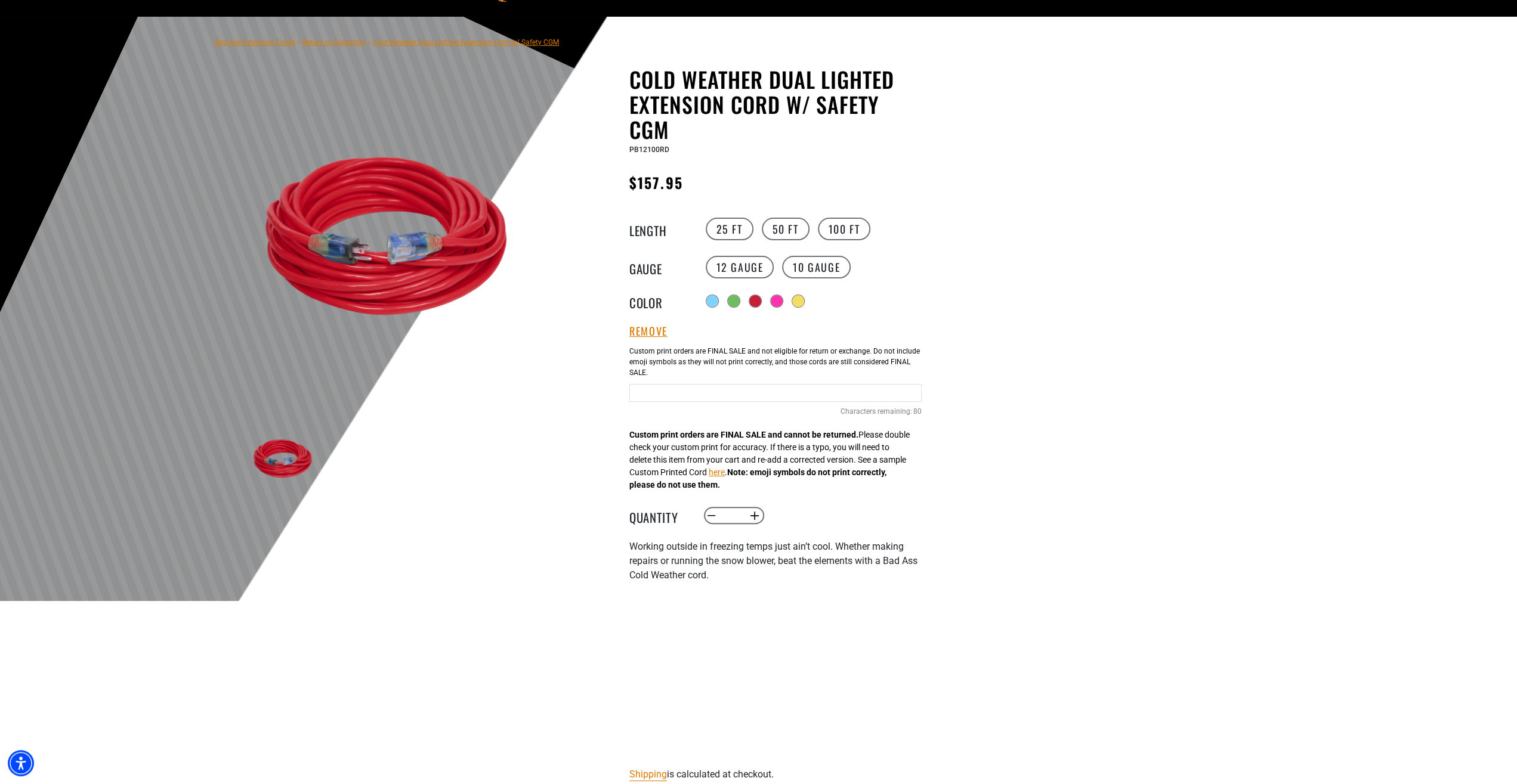
click at [668, 396] on input "Text field" at bounding box center [775, 393] width 292 height 18
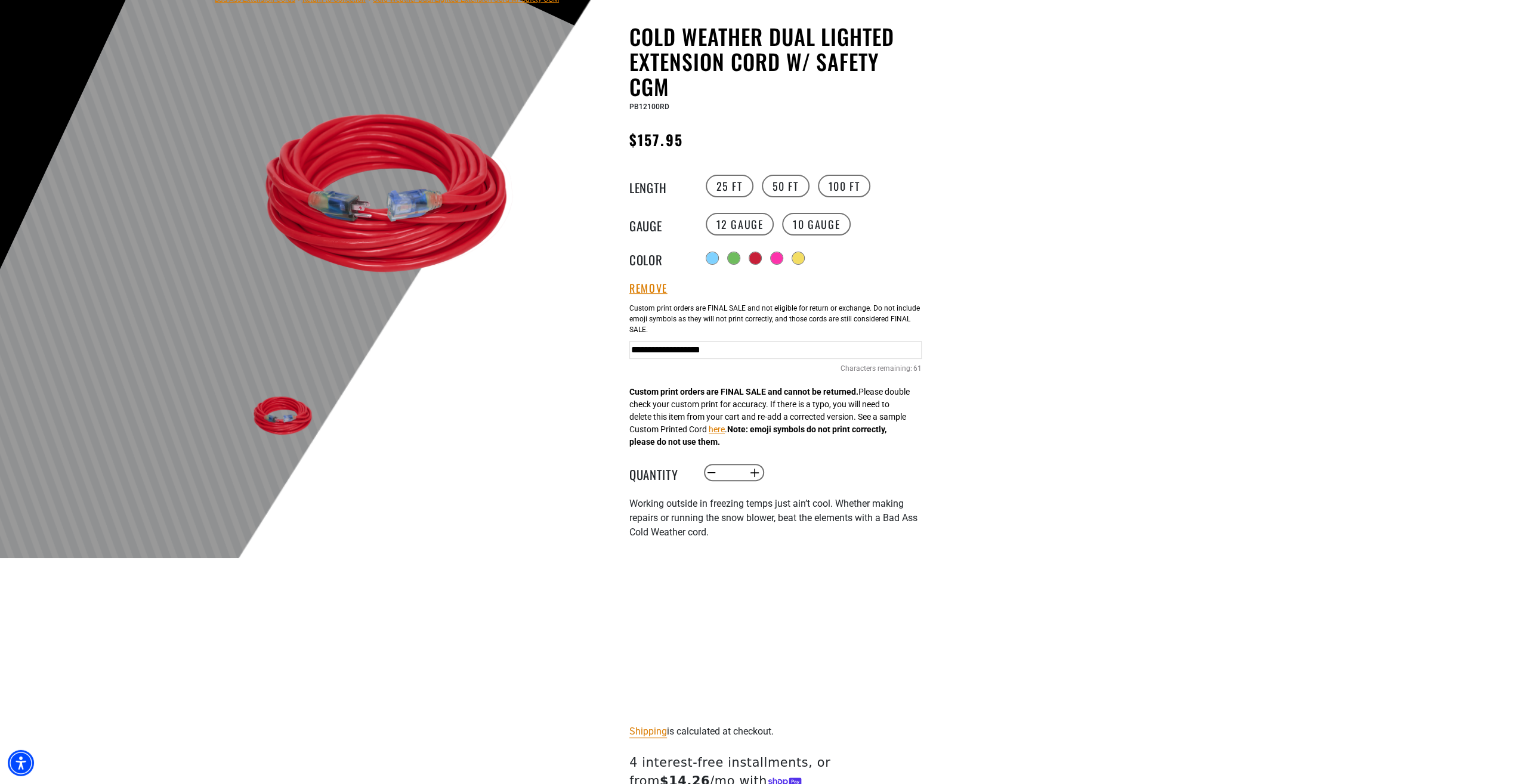
scroll to position [124, 0]
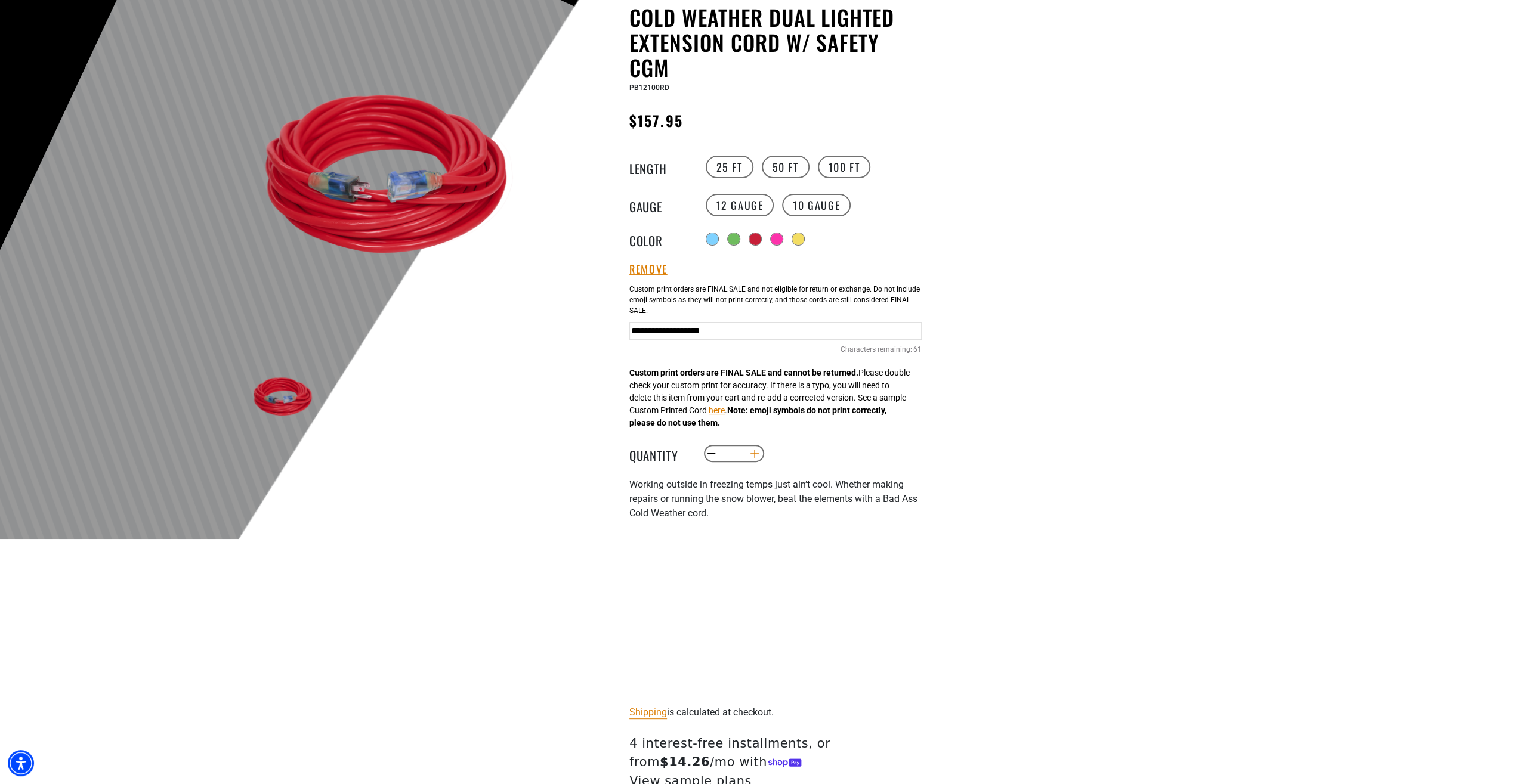
type input "**********"
click at [754, 455] on button "Increase quantity for Cold Weather Dual Lighted Extension Cord w/ Safety CGM" at bounding box center [754, 454] width 18 height 20
type input "*"
click at [740, 456] on input "*" at bounding box center [733, 454] width 24 height 20
type input "**"
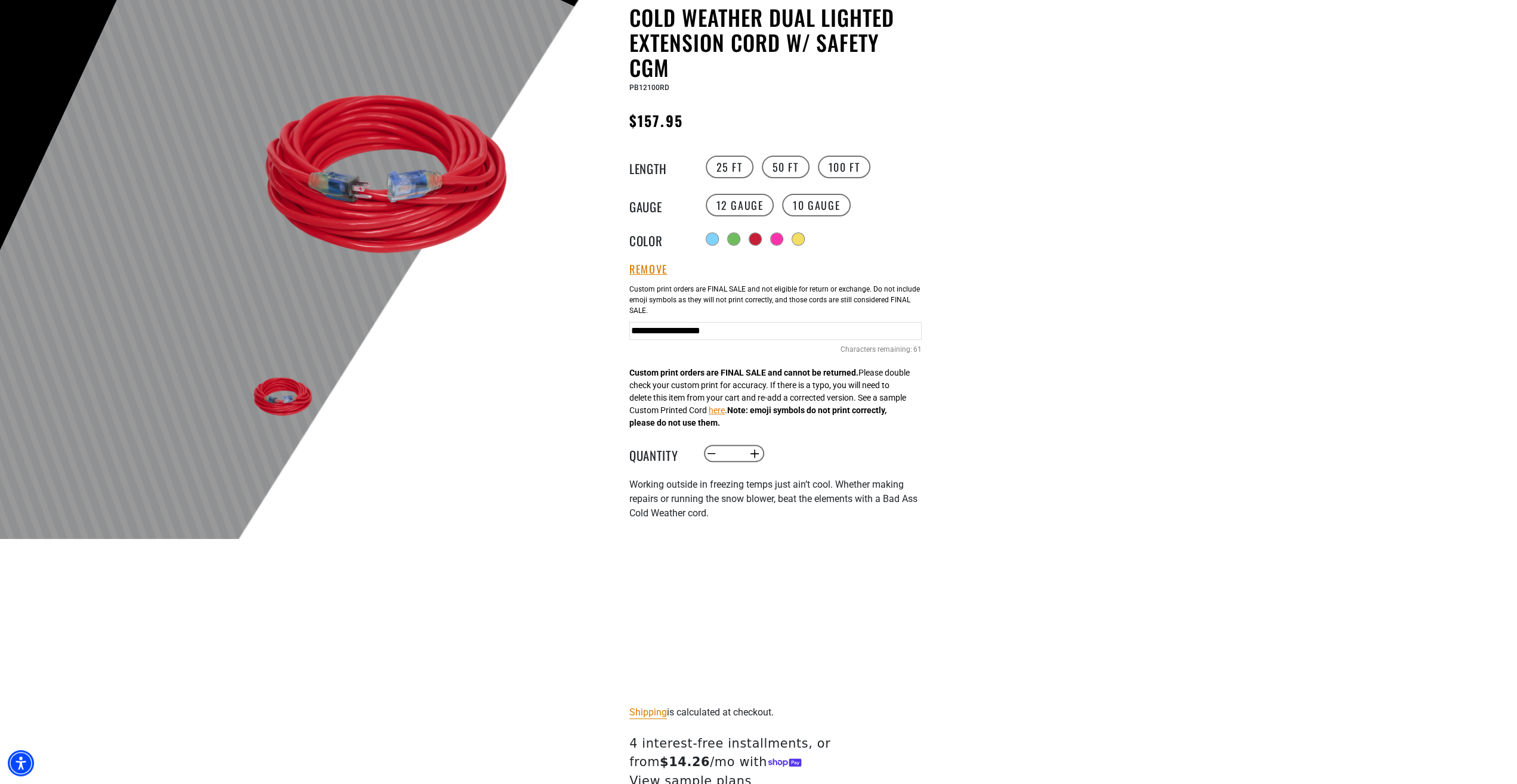
click at [967, 598] on div "Bad Ass Extension Cords › Return to Collection › Cold Weather Dual Lighted Exte…" at bounding box center [573, 453] width 1146 height 997
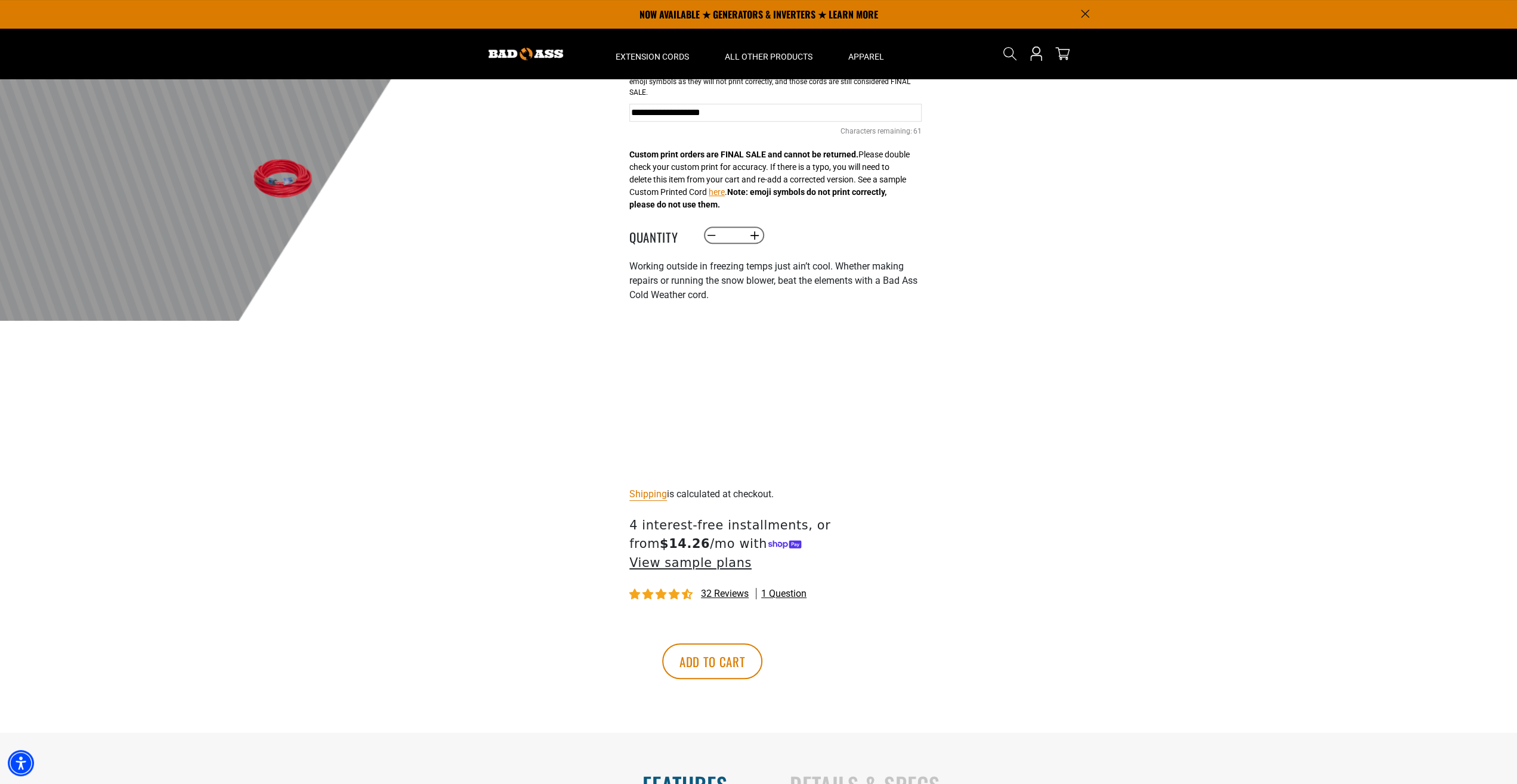
scroll to position [310, 0]
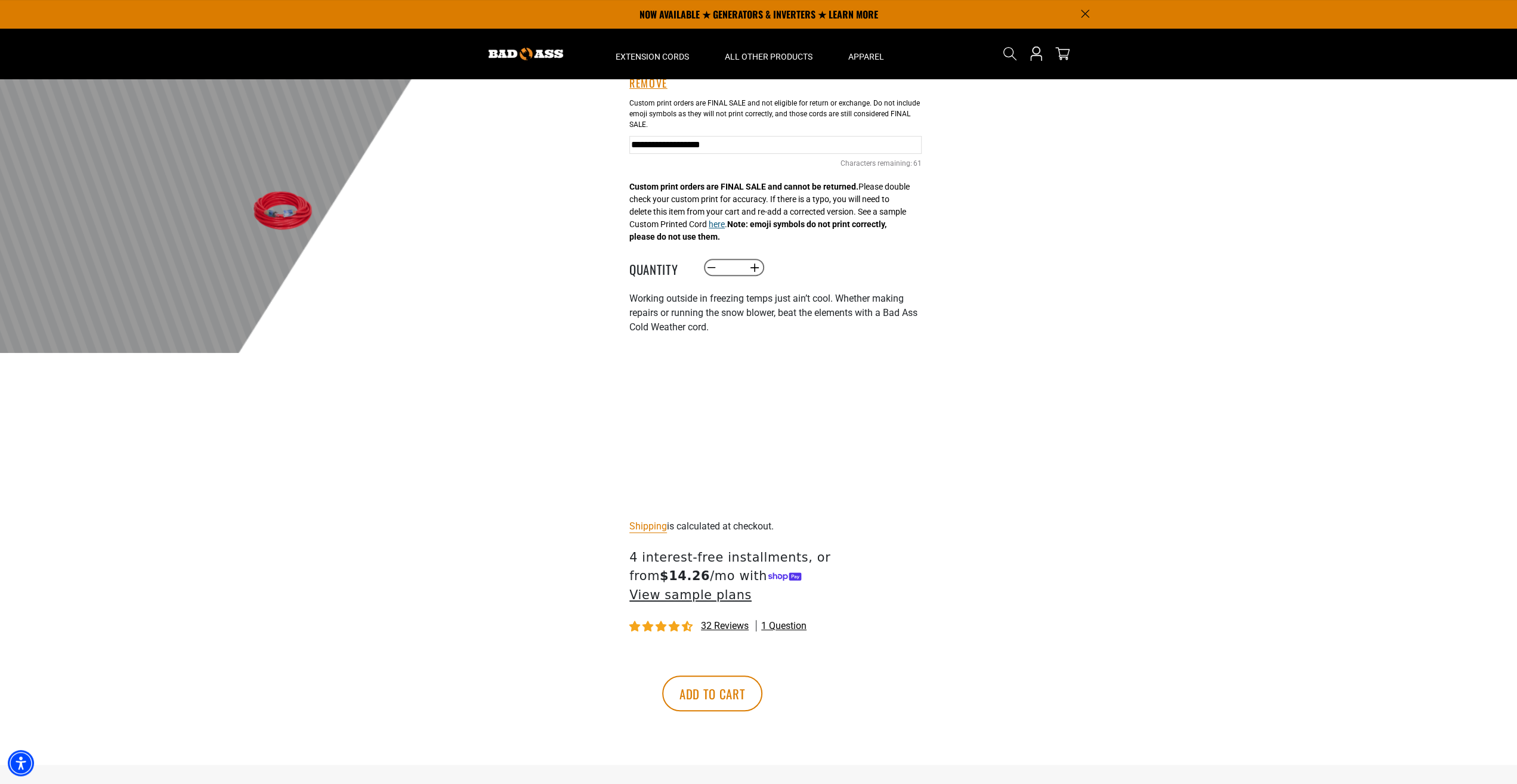
click at [725, 227] on button "here" at bounding box center [717, 224] width 16 height 12
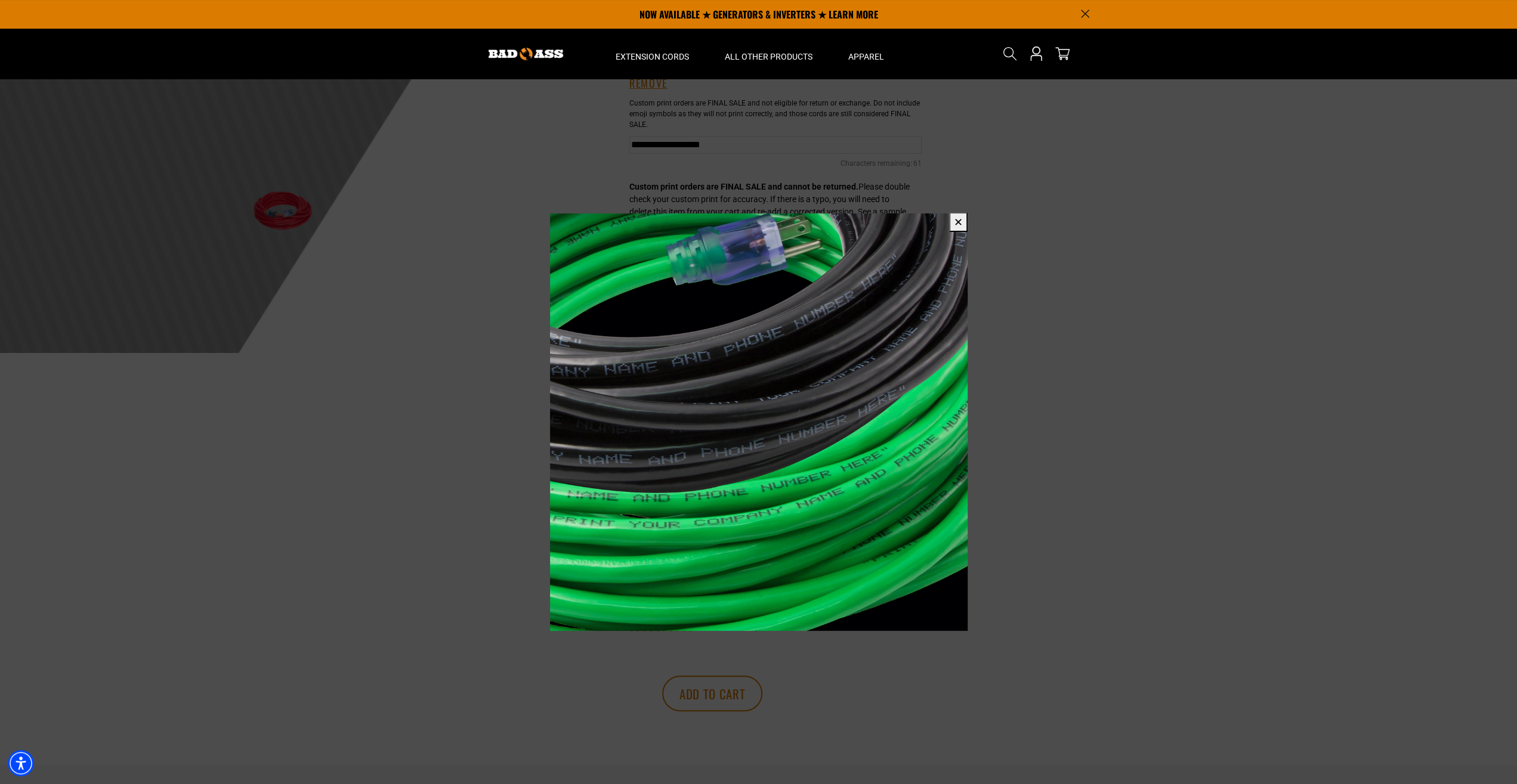
click at [958, 218] on button "✕" at bounding box center [958, 222] width 18 height 20
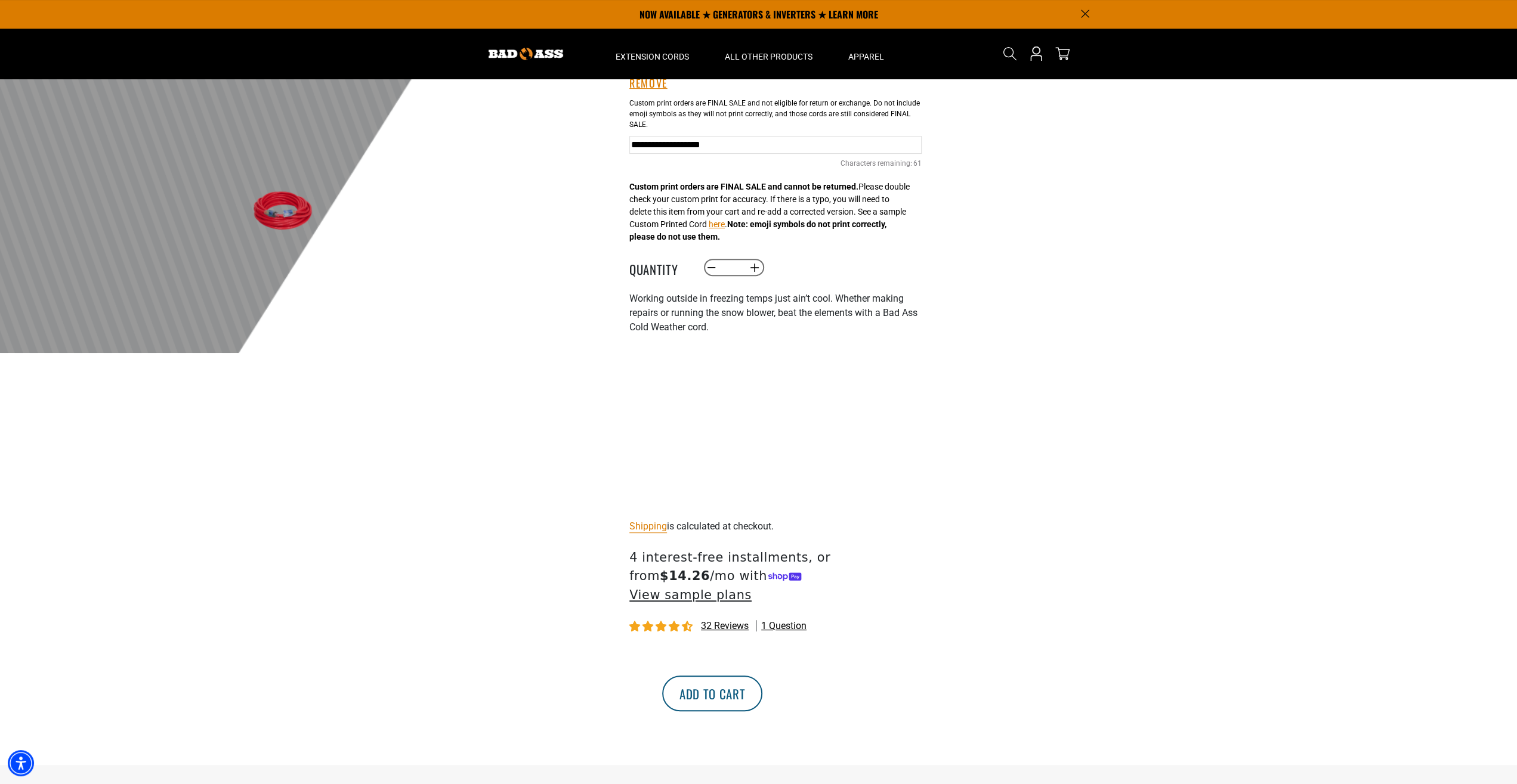
click at [763, 682] on button "Add to cart" at bounding box center [712, 693] width 100 height 36
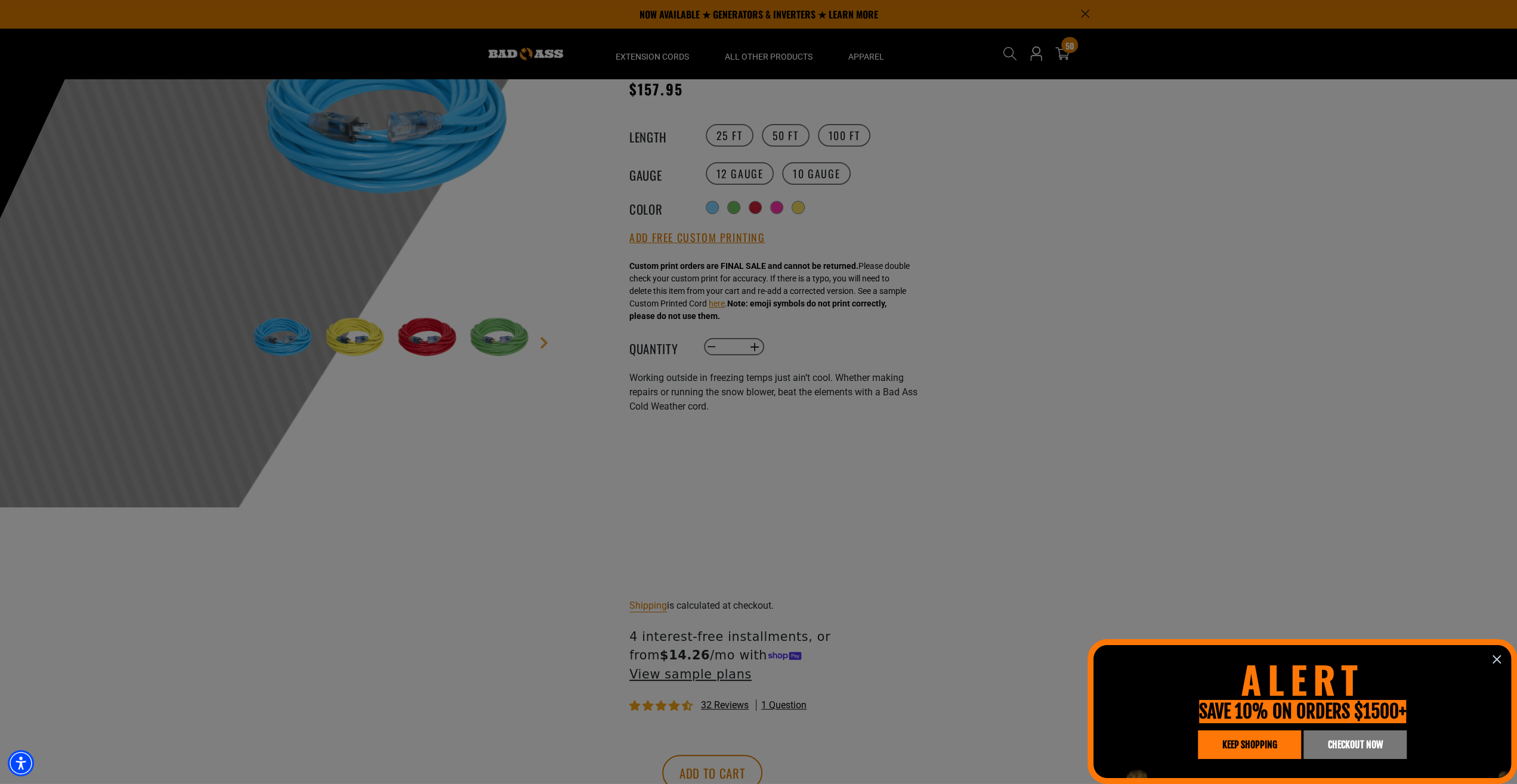
scroll to position [124, 0]
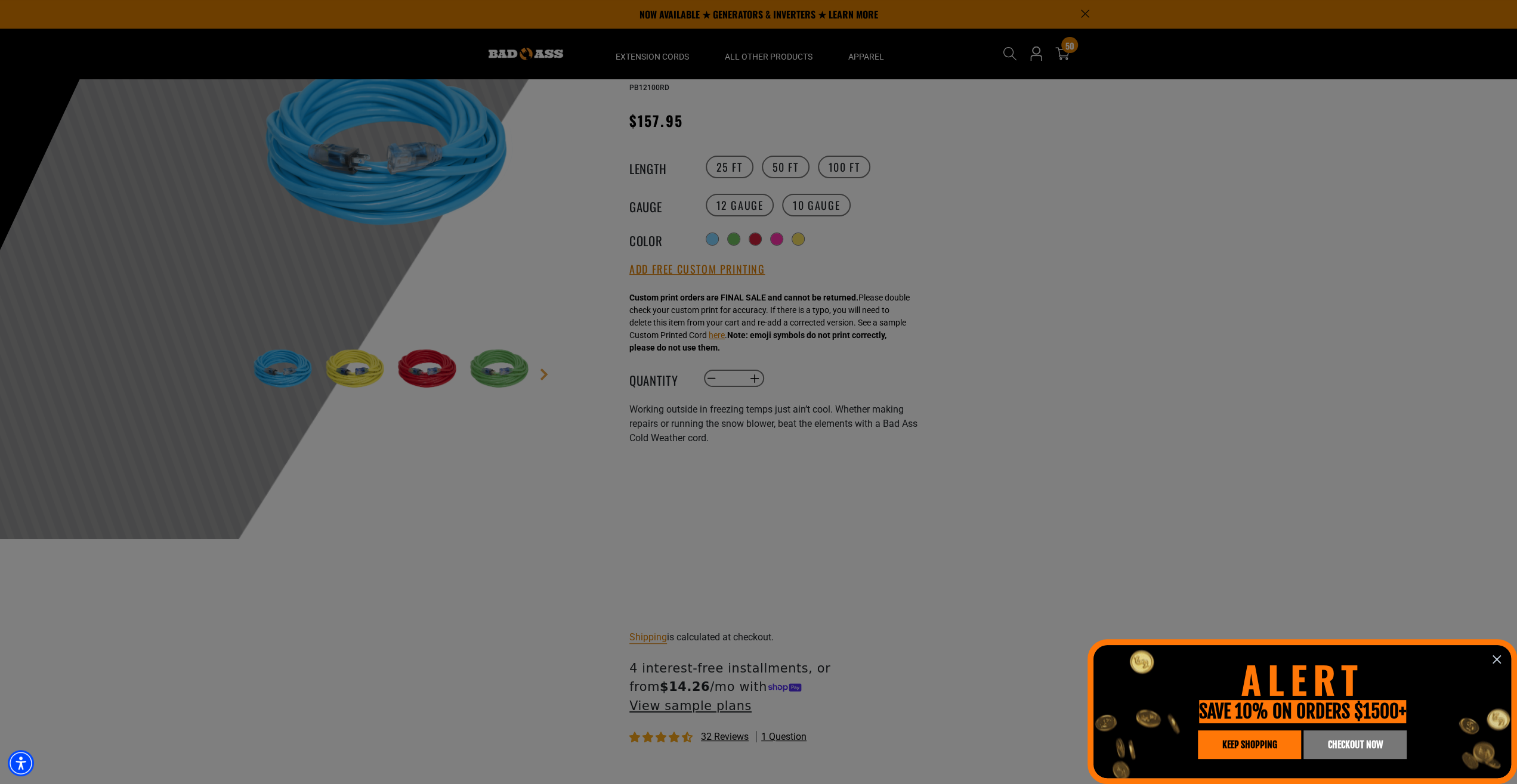
click at [1249, 741] on span "KEEP SHOPPING" at bounding box center [1250, 745] width 55 height 9
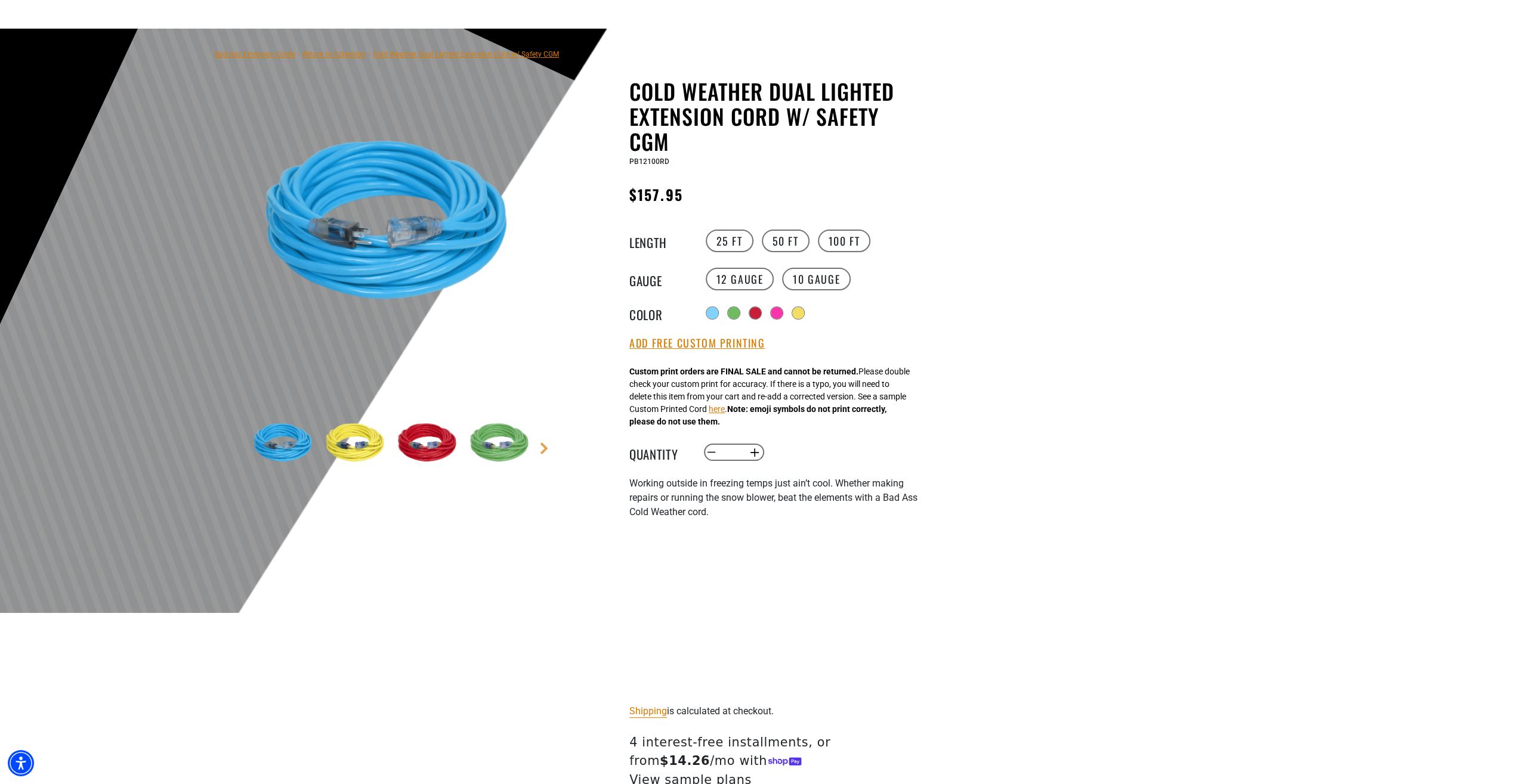
scroll to position [62, 0]
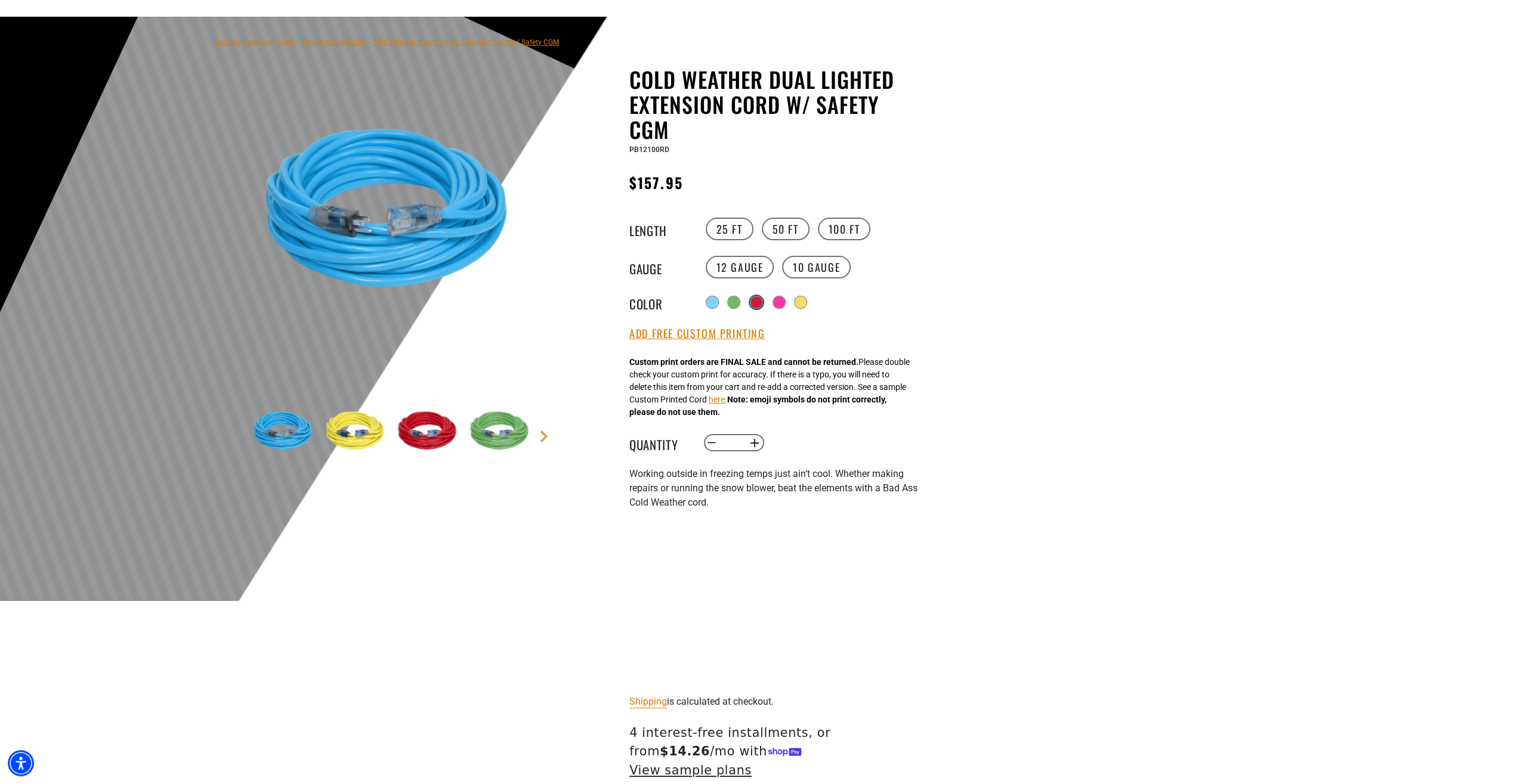
click at [755, 304] on div at bounding box center [756, 302] width 12 height 12
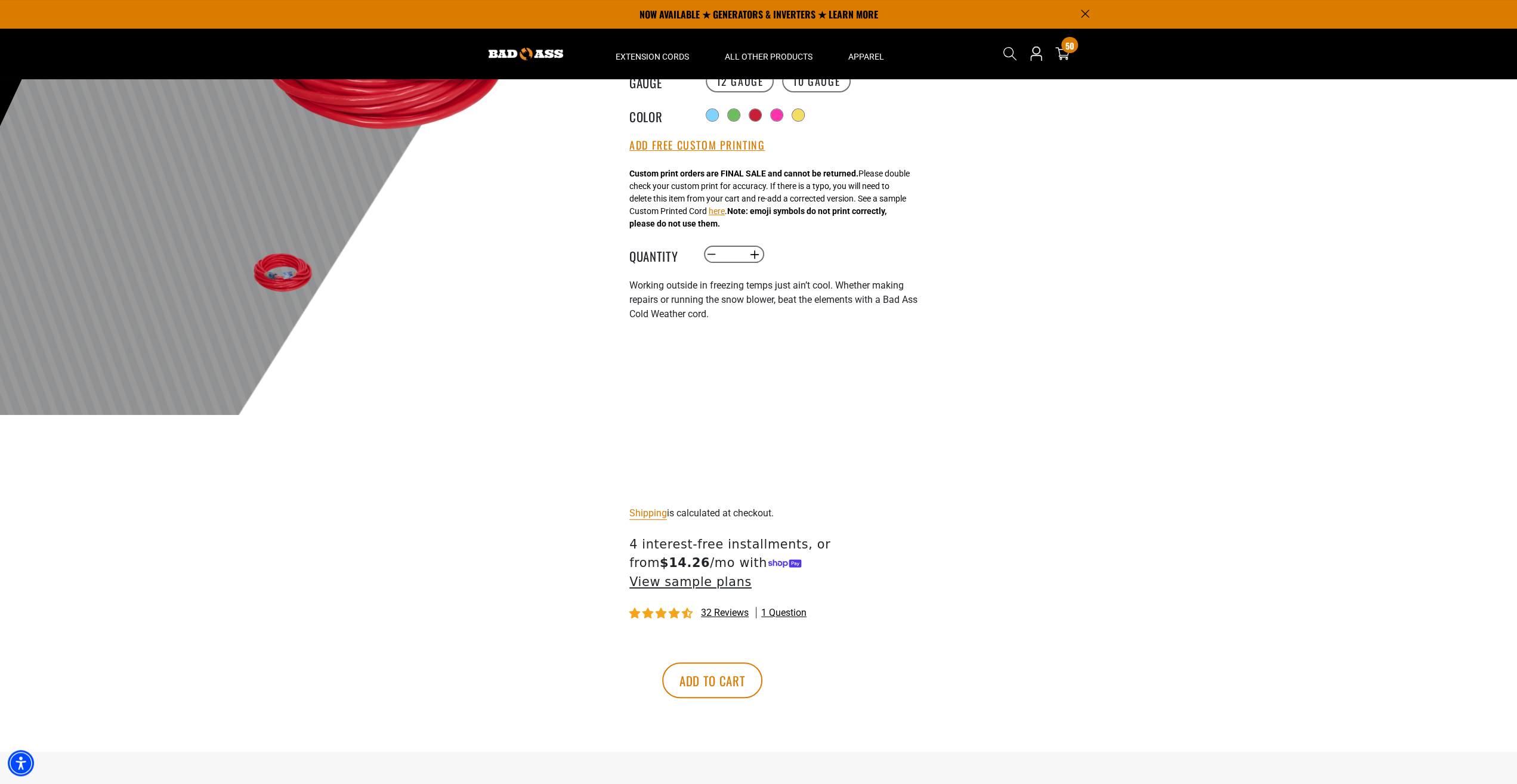
scroll to position [0, 0]
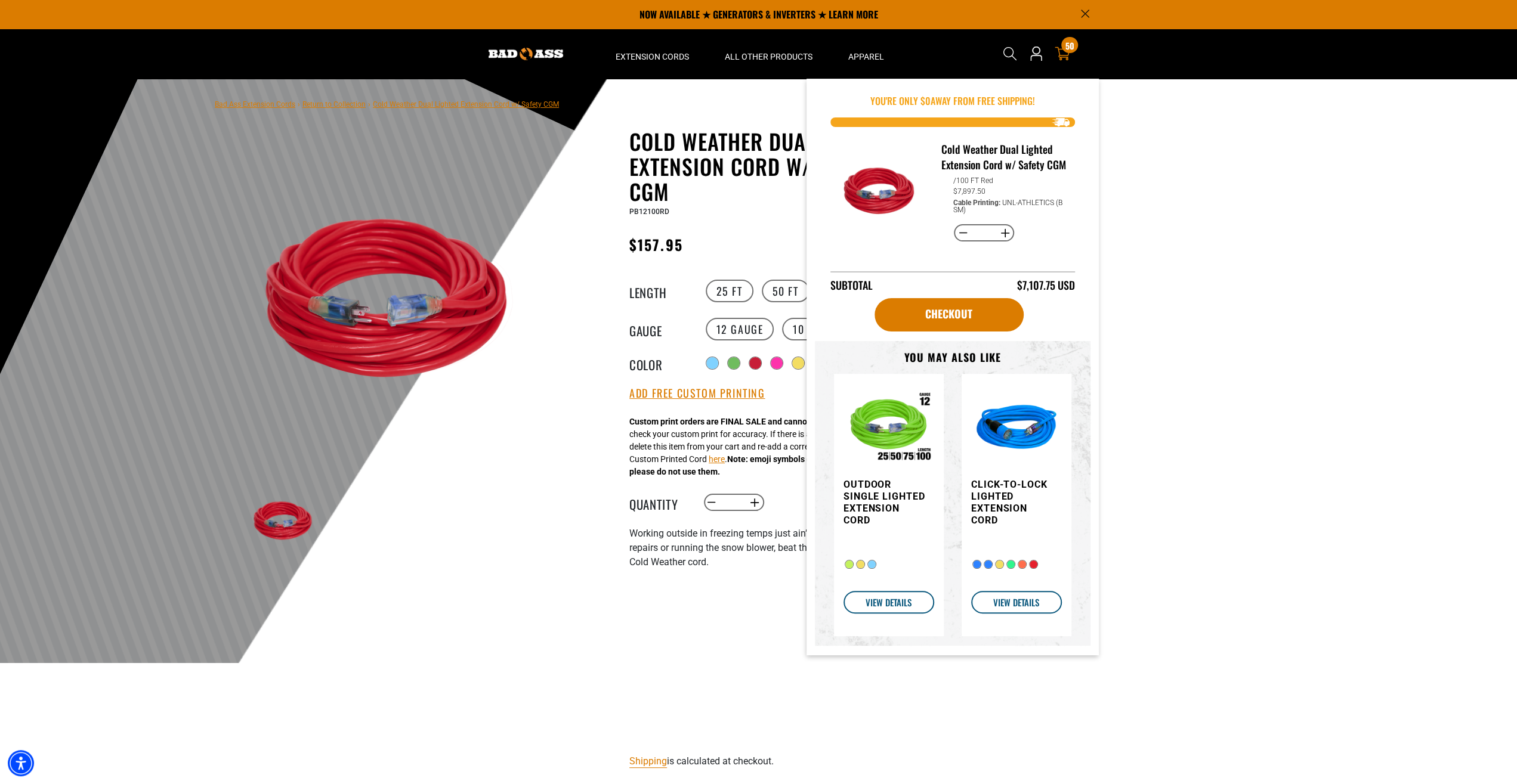
click at [1064, 54] on icon at bounding box center [1062, 54] width 16 height 16
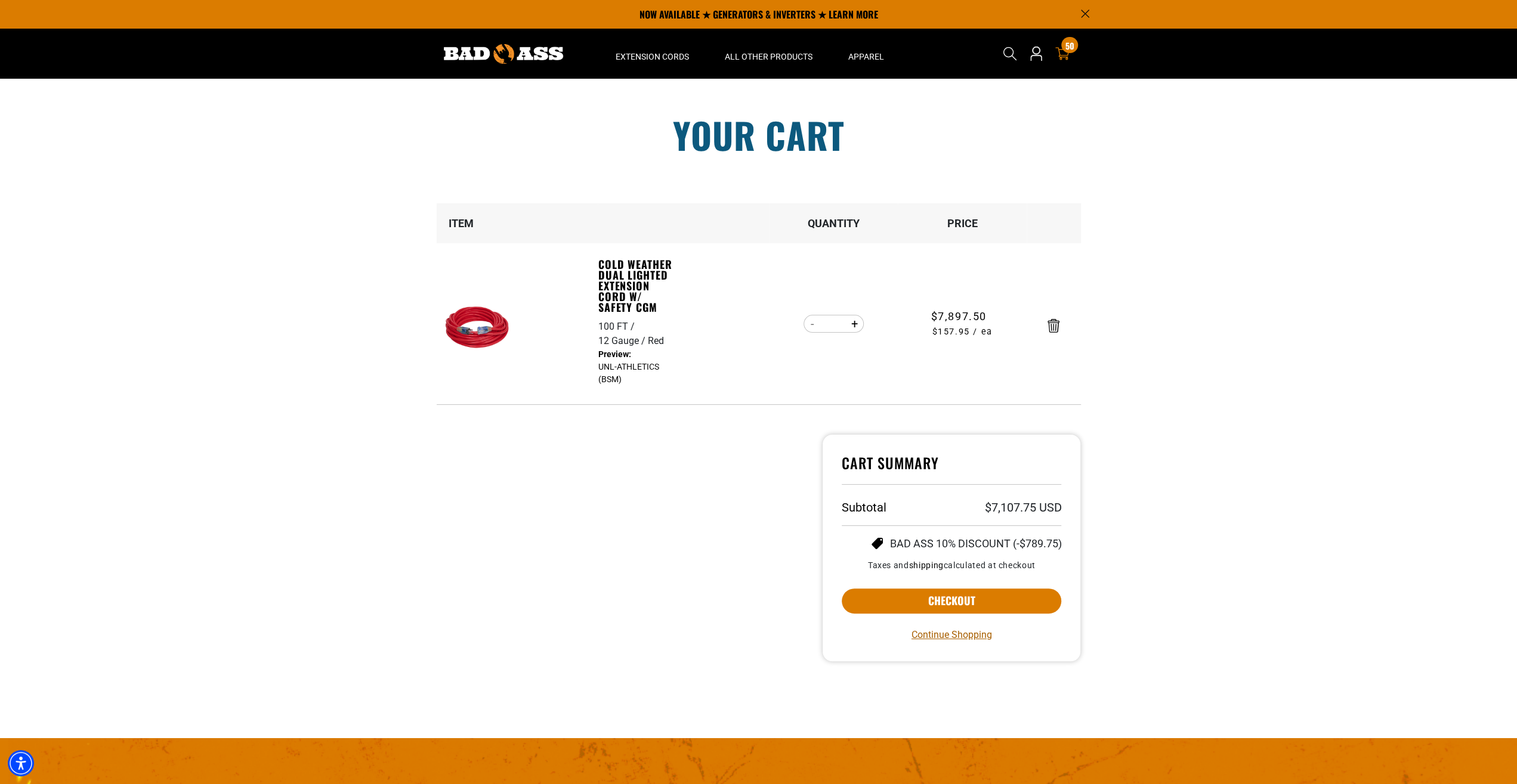
click at [957, 634] on link "Continue Shopping" at bounding box center [952, 635] width 81 height 14
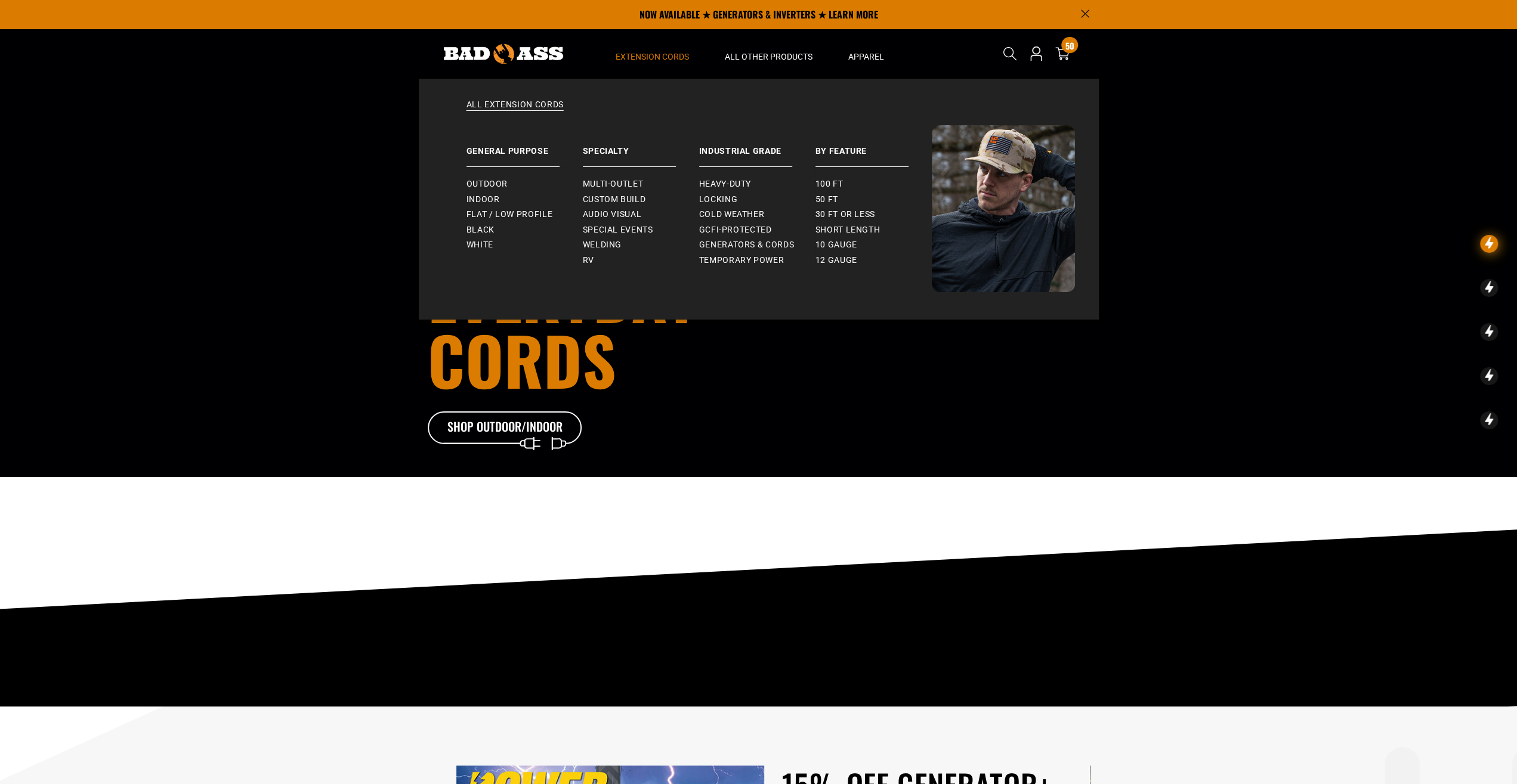
click at [649, 52] on span "Extension Cords" at bounding box center [652, 57] width 73 height 11
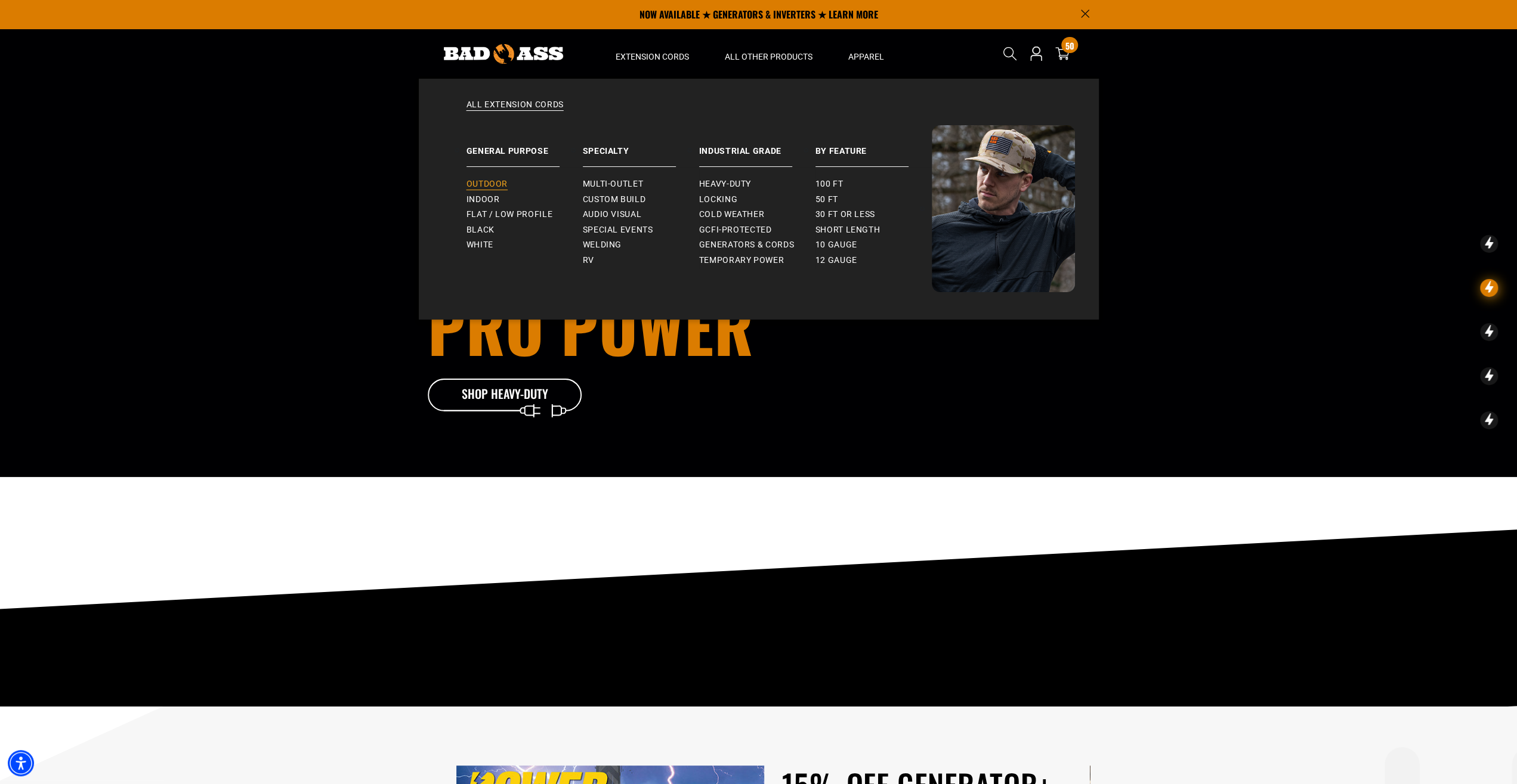
click at [492, 183] on span "Outdoor" at bounding box center [487, 184] width 41 height 11
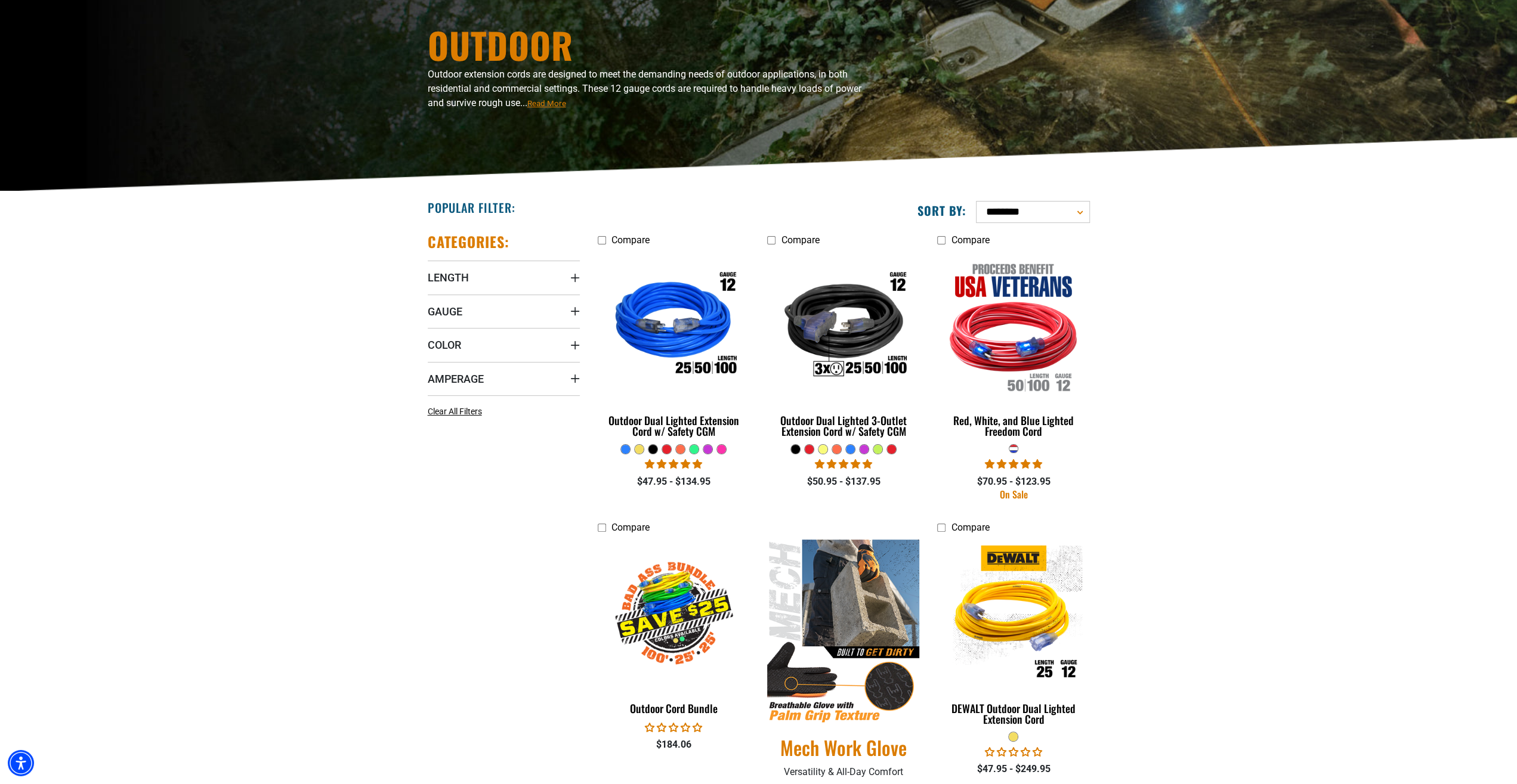
scroll to position [124, 0]
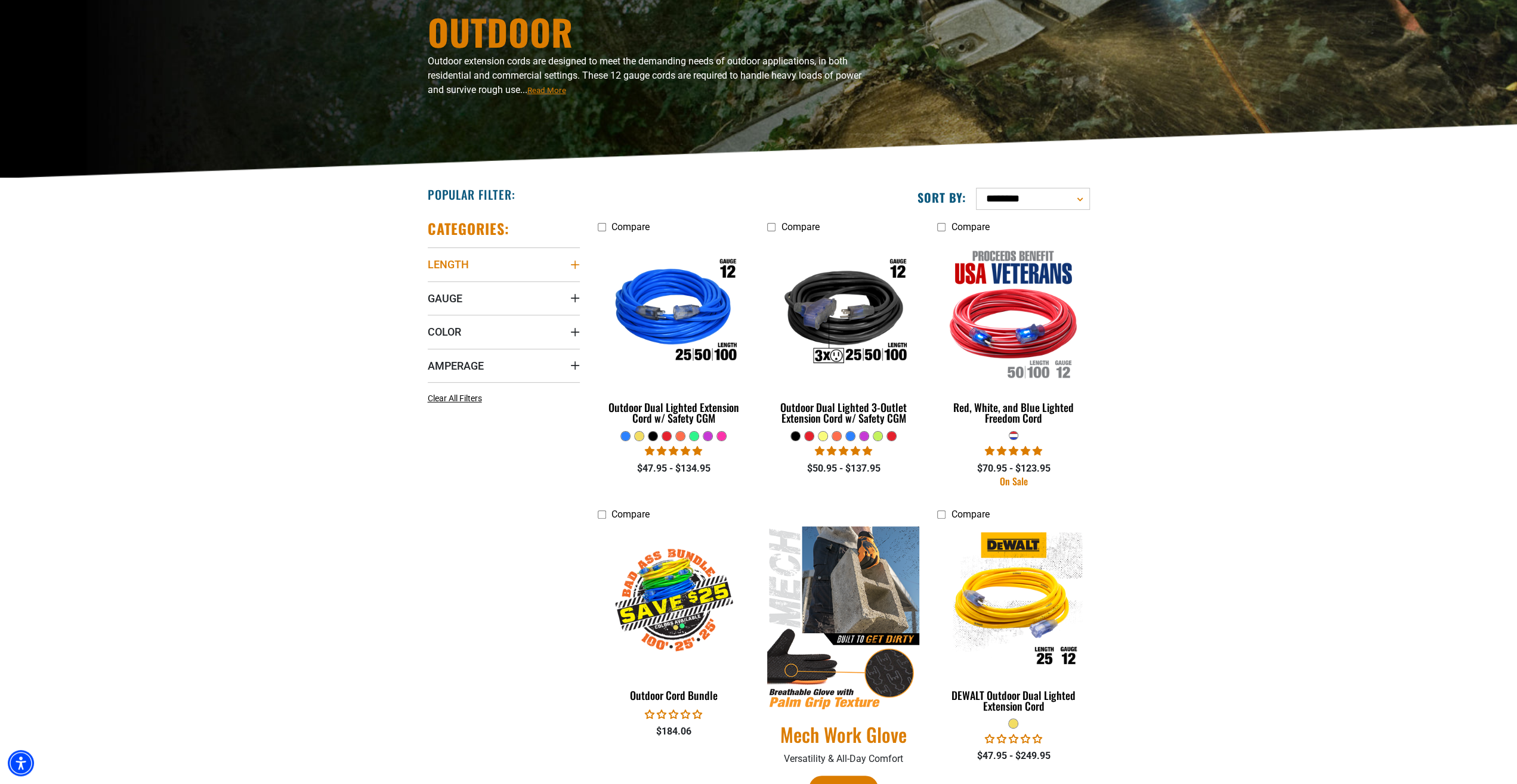
click at [574, 262] on icon "Length" at bounding box center [575, 265] width 9 height 9
click at [507, 287] on icon at bounding box center [508, 289] width 9 height 16
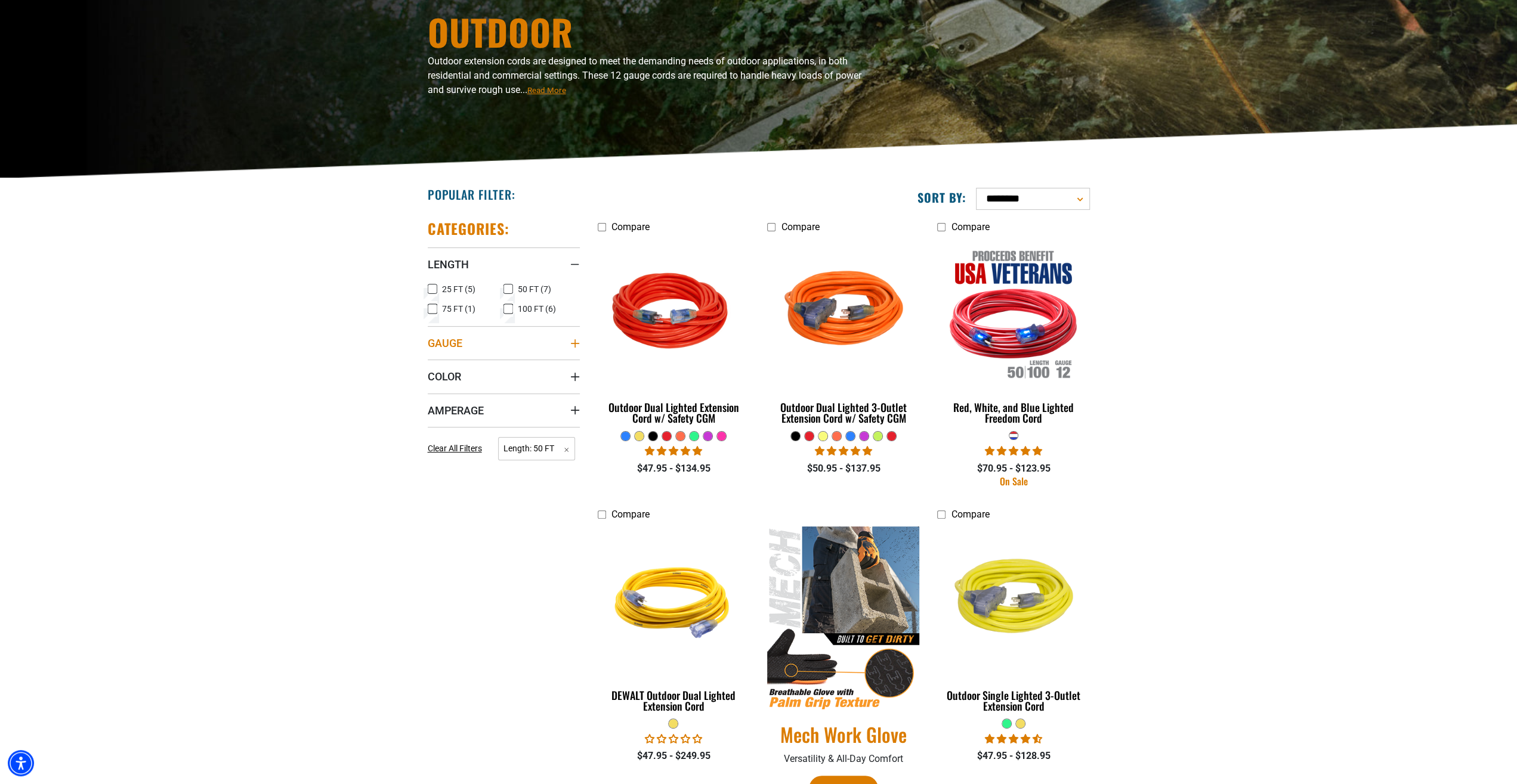
click at [575, 340] on icon "Gauge" at bounding box center [574, 343] width 8 height 8
click at [432, 386] on icon at bounding box center [432, 388] width 9 height 16
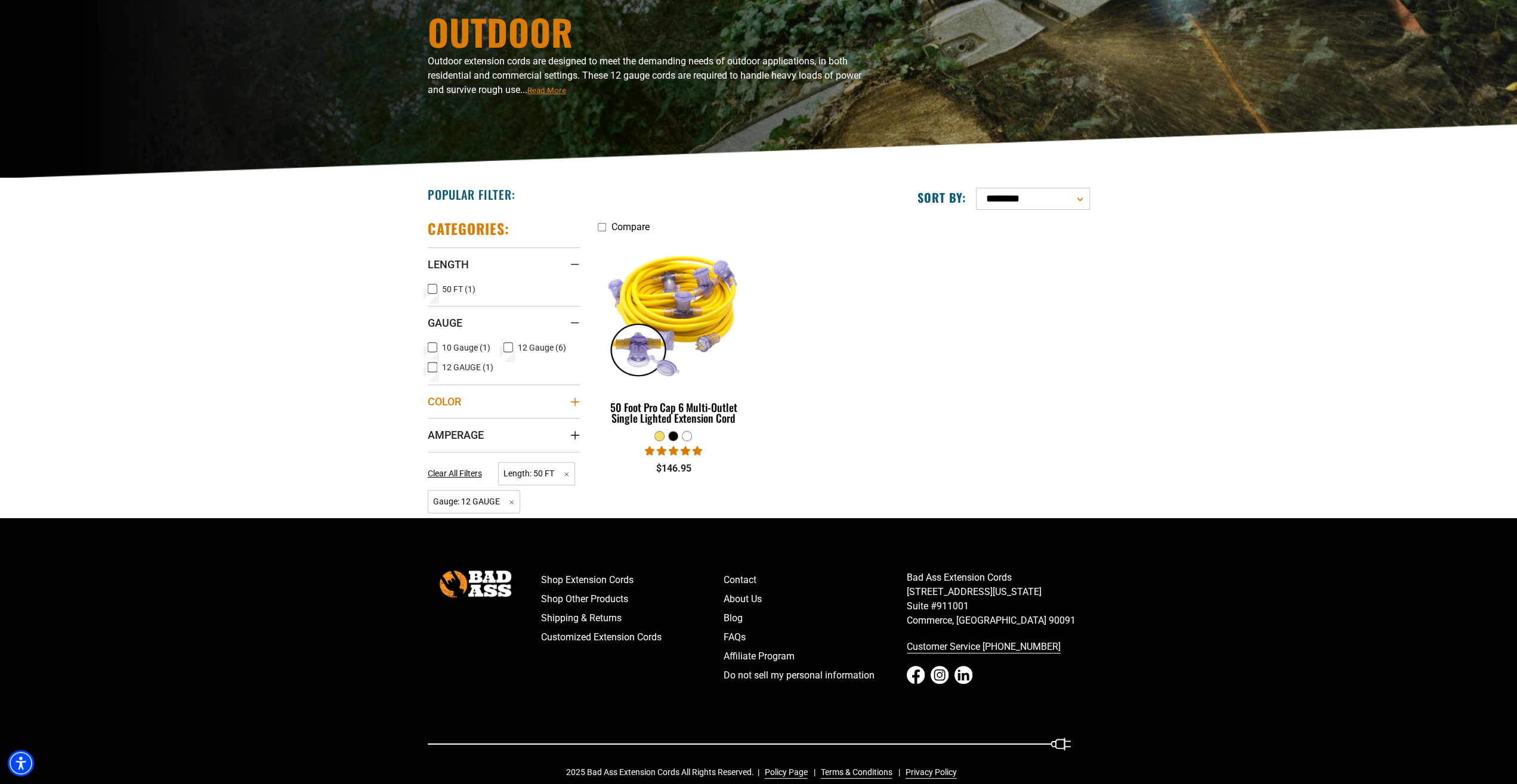
click at [575, 400] on icon "Color" at bounding box center [575, 402] width 9 height 9
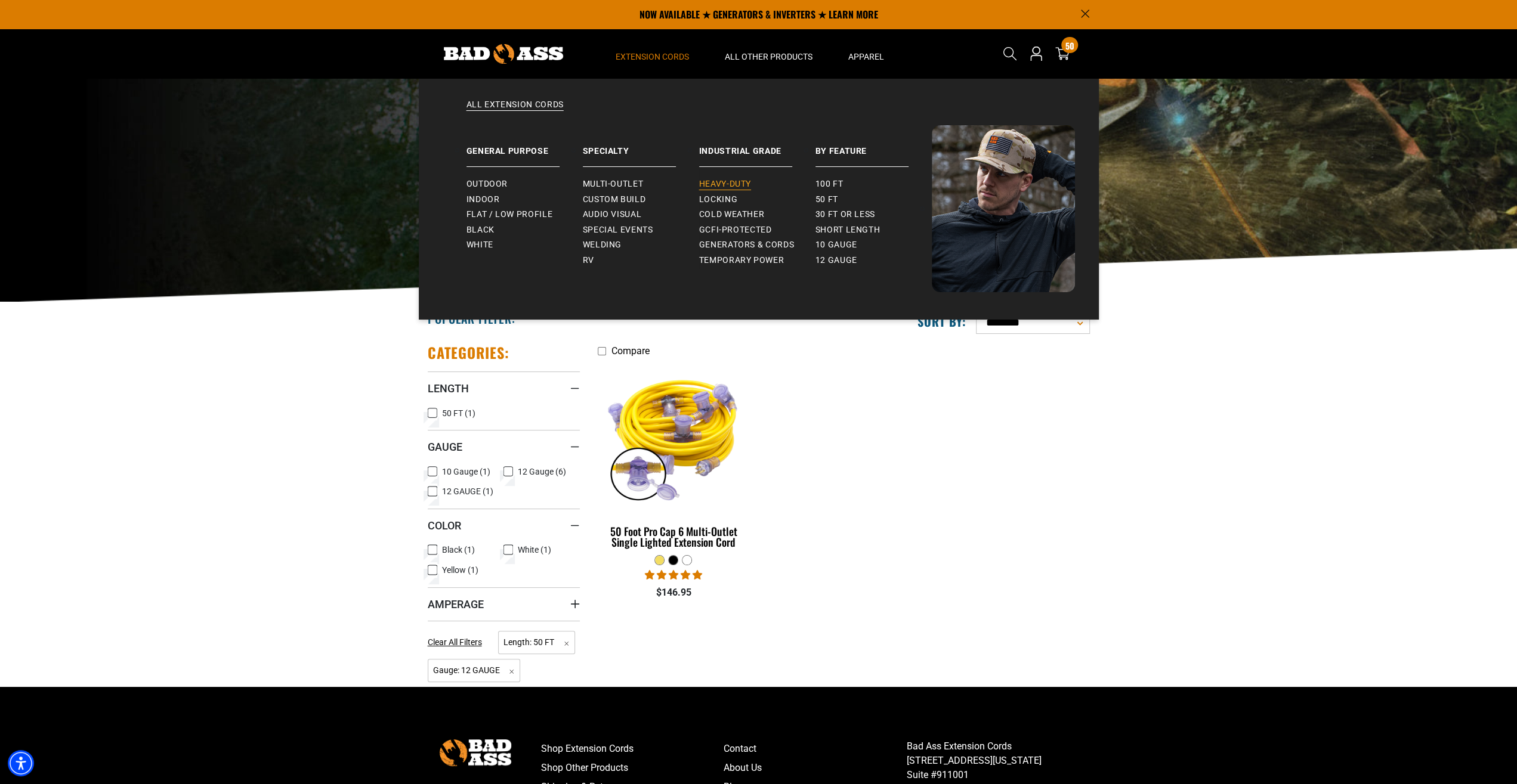
click at [725, 182] on span "Heavy-Duty" at bounding box center [725, 184] width 52 height 11
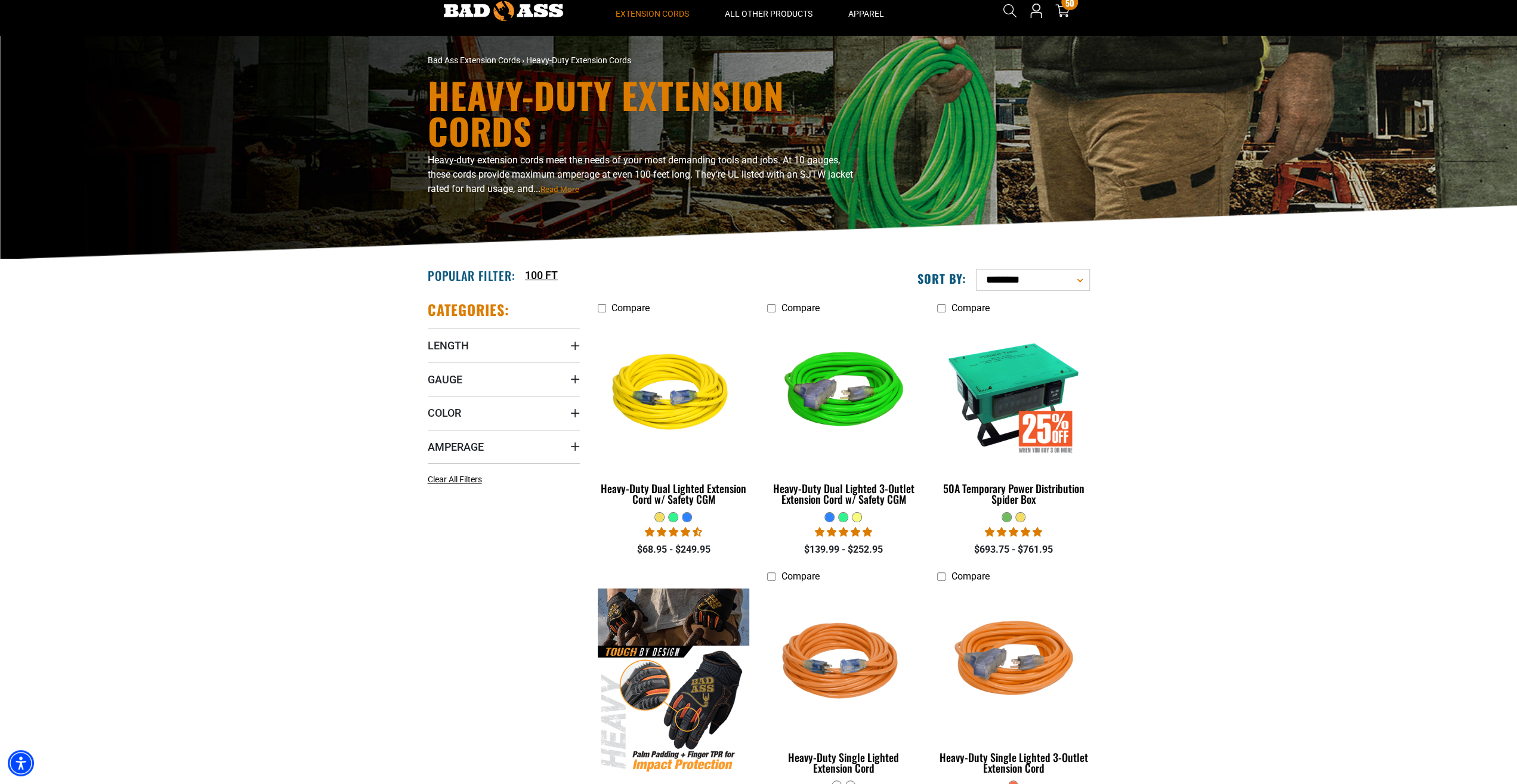
scroll to position [62, 0]
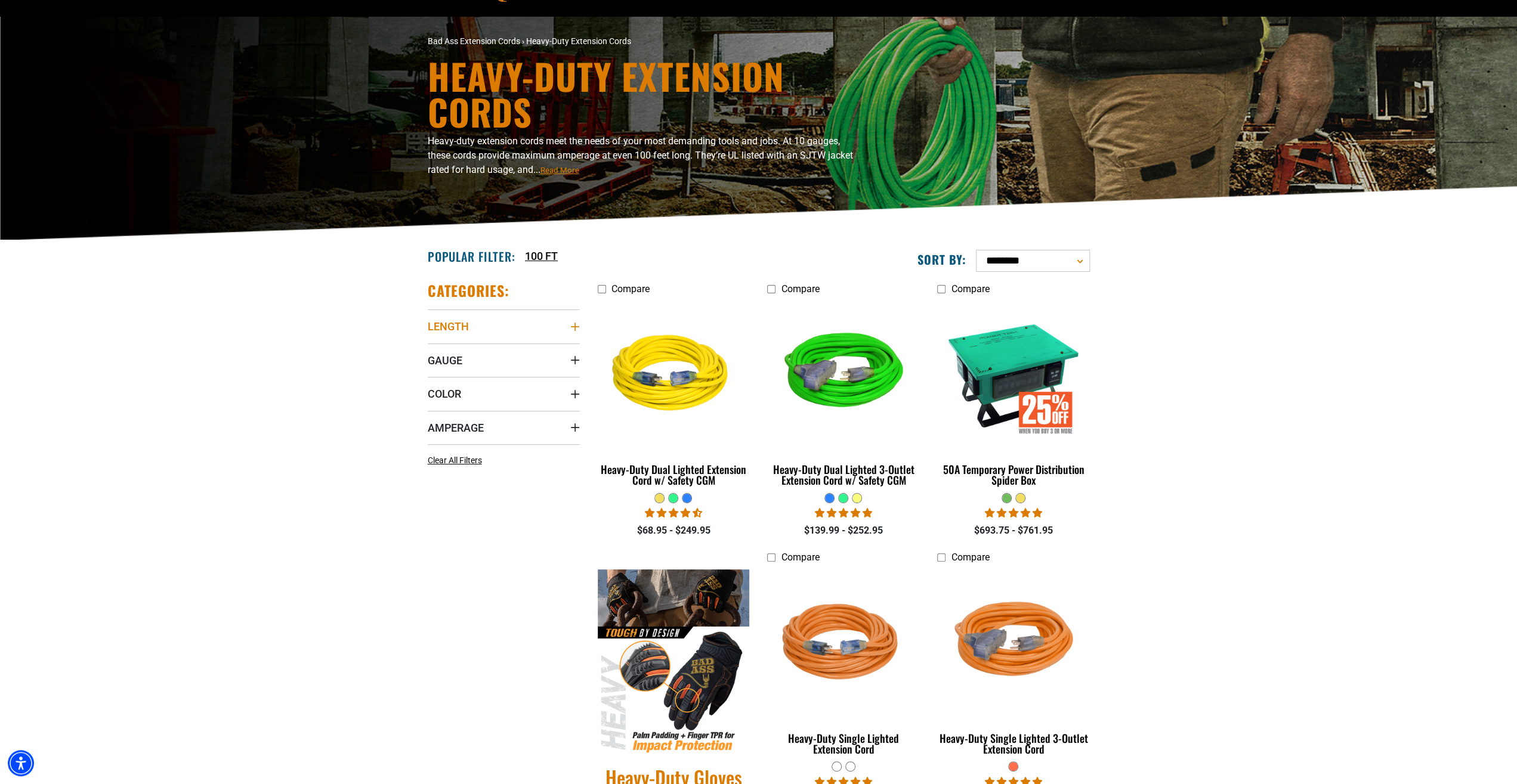
click at [574, 325] on icon "Length" at bounding box center [575, 327] width 9 height 9
click at [506, 350] on icon at bounding box center [508, 351] width 9 height 16
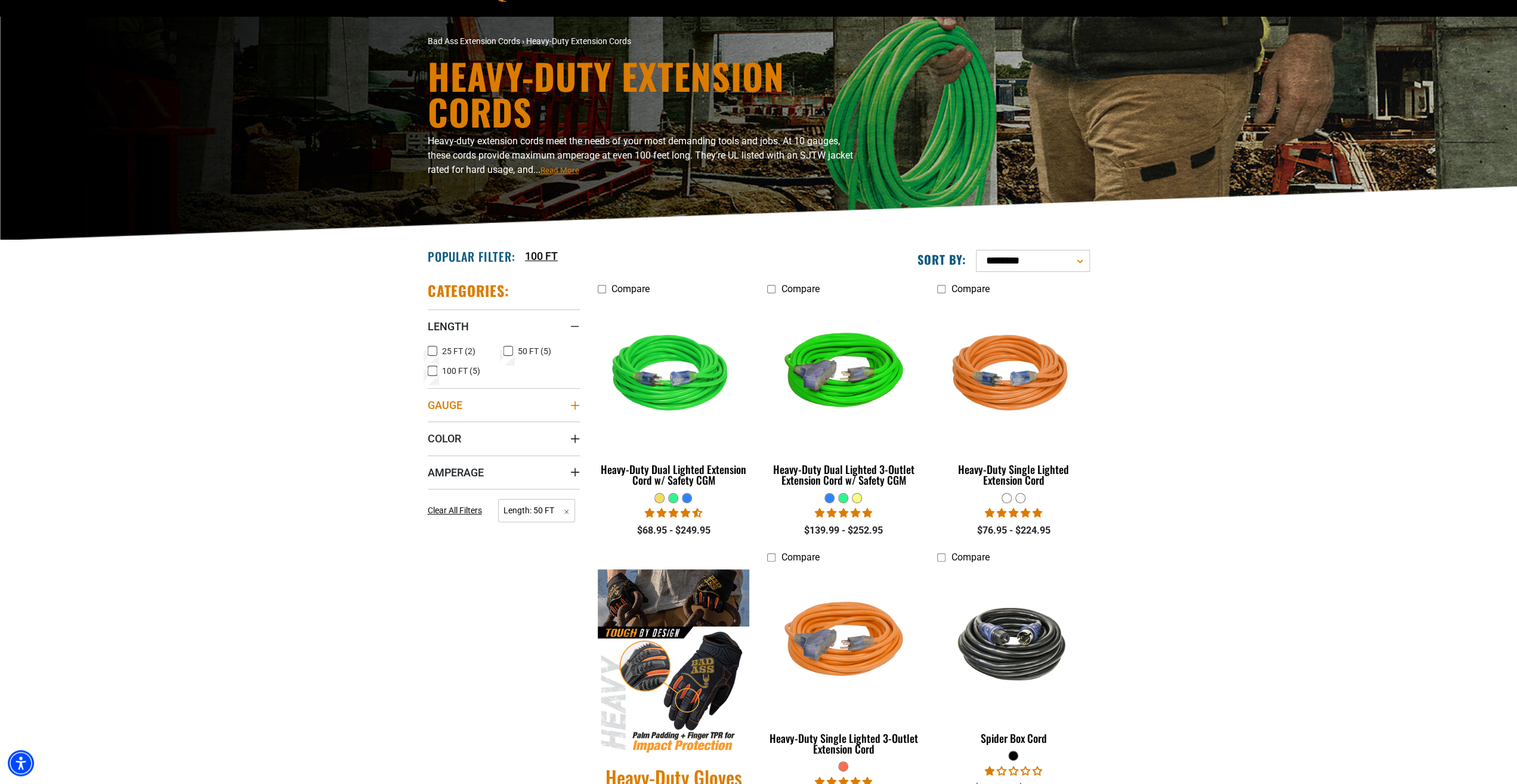
click at [575, 404] on icon "Gauge" at bounding box center [574, 405] width 8 height 8
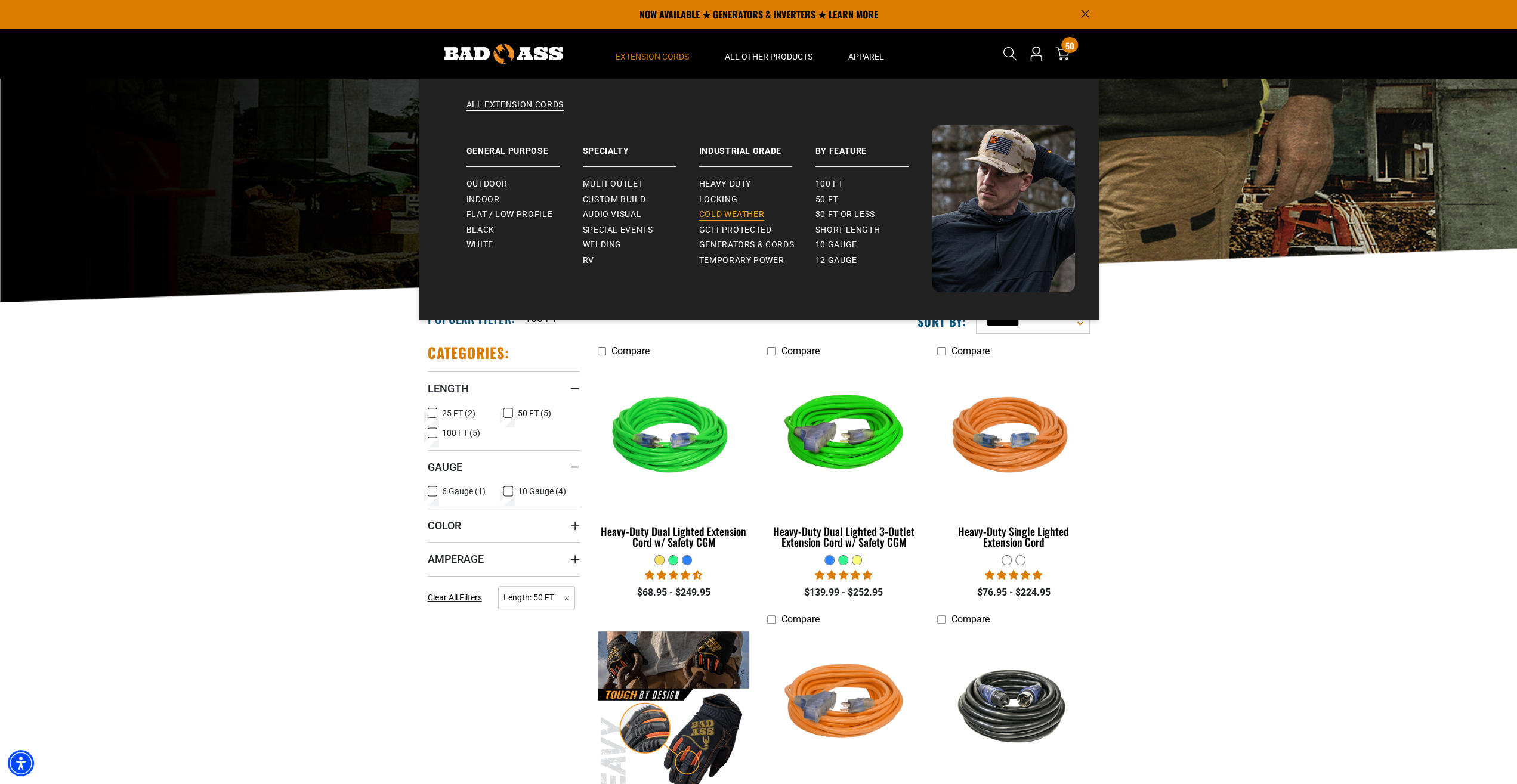
click at [731, 213] on span "Cold Weather" at bounding box center [732, 215] width 66 height 11
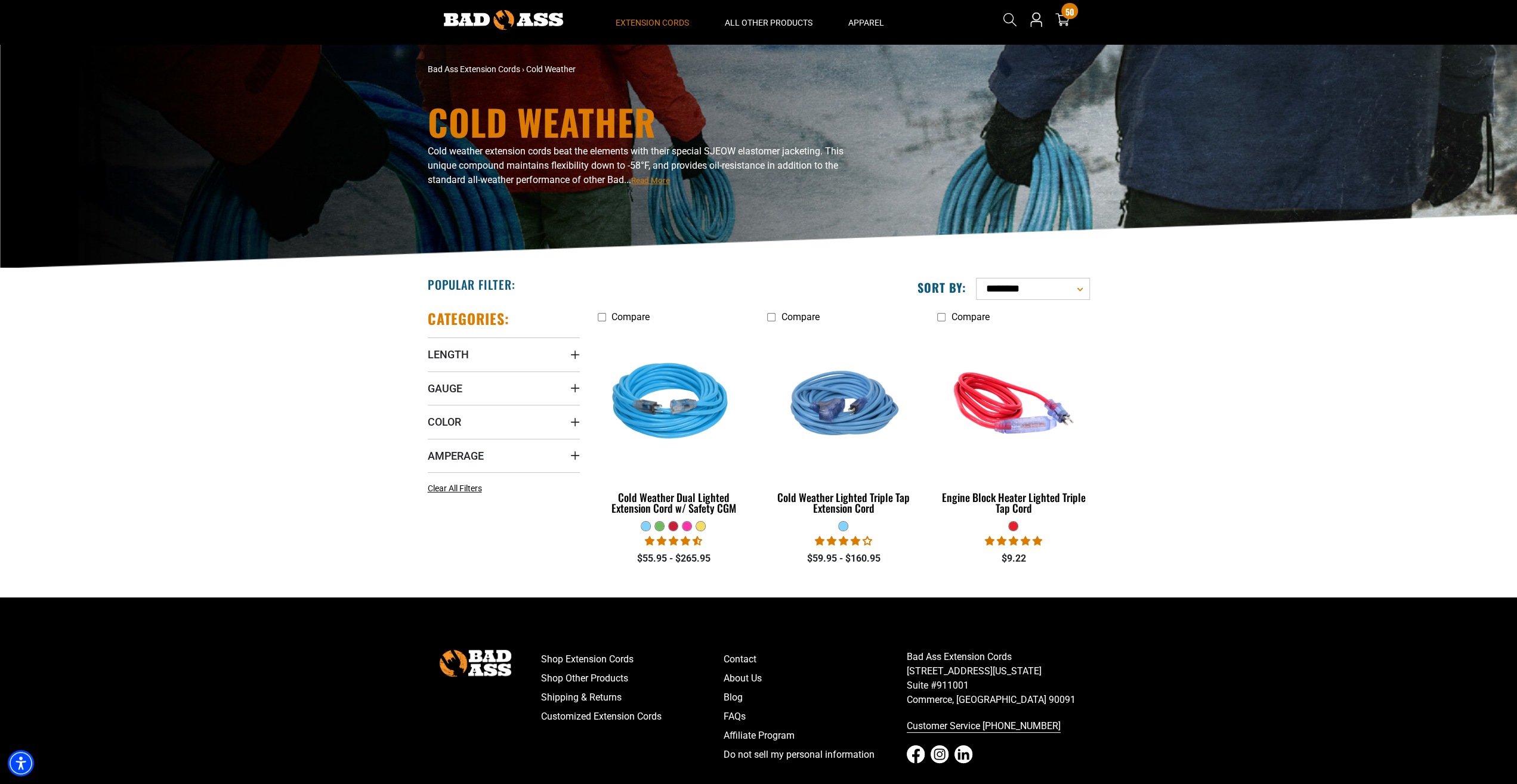
scroll to position [62, 0]
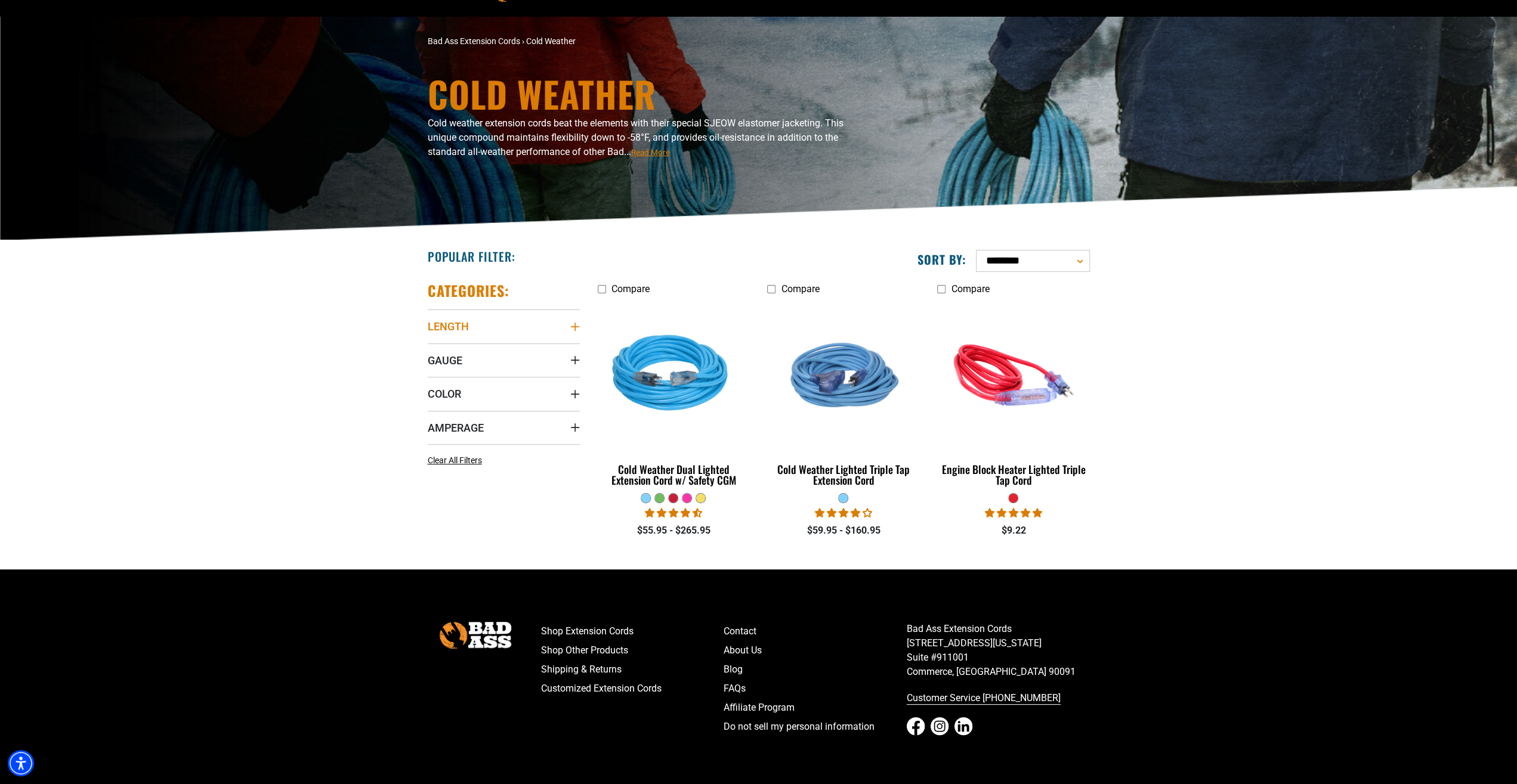
click at [577, 325] on icon "Length" at bounding box center [575, 327] width 9 height 9
click at [434, 371] on icon at bounding box center [432, 371] width 9 height 16
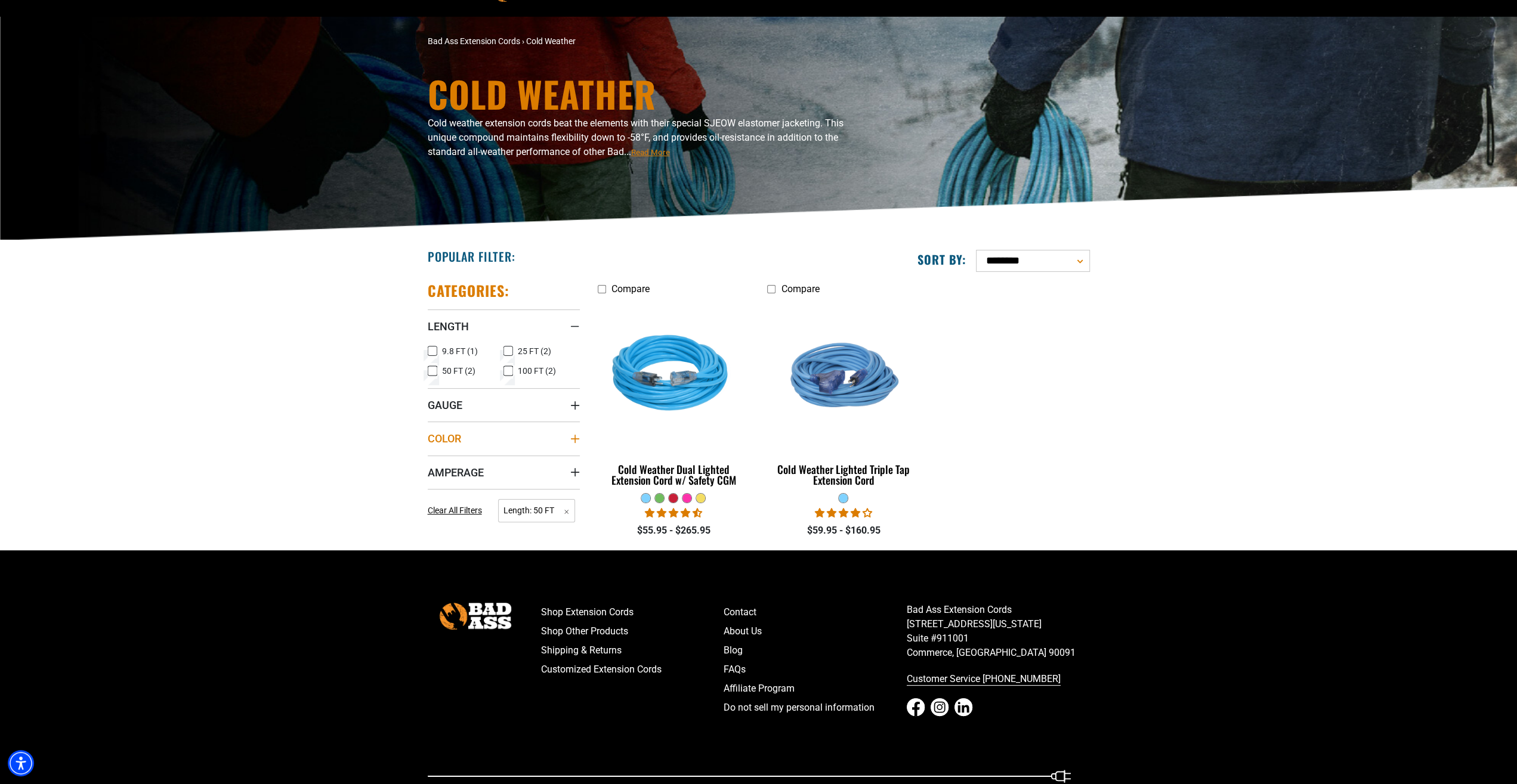
click at [576, 438] on icon "Color" at bounding box center [574, 439] width 8 height 8
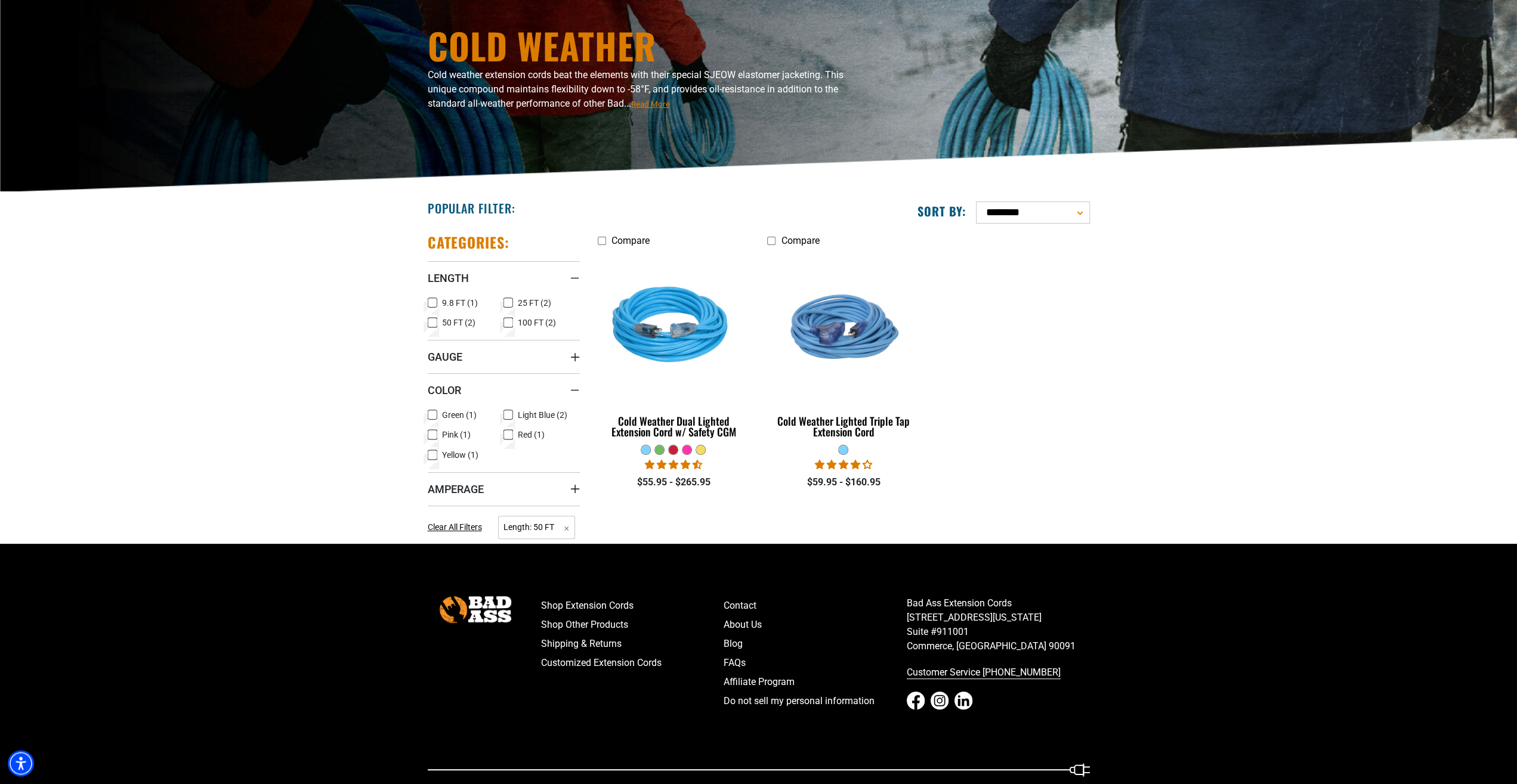
scroll to position [124, 0]
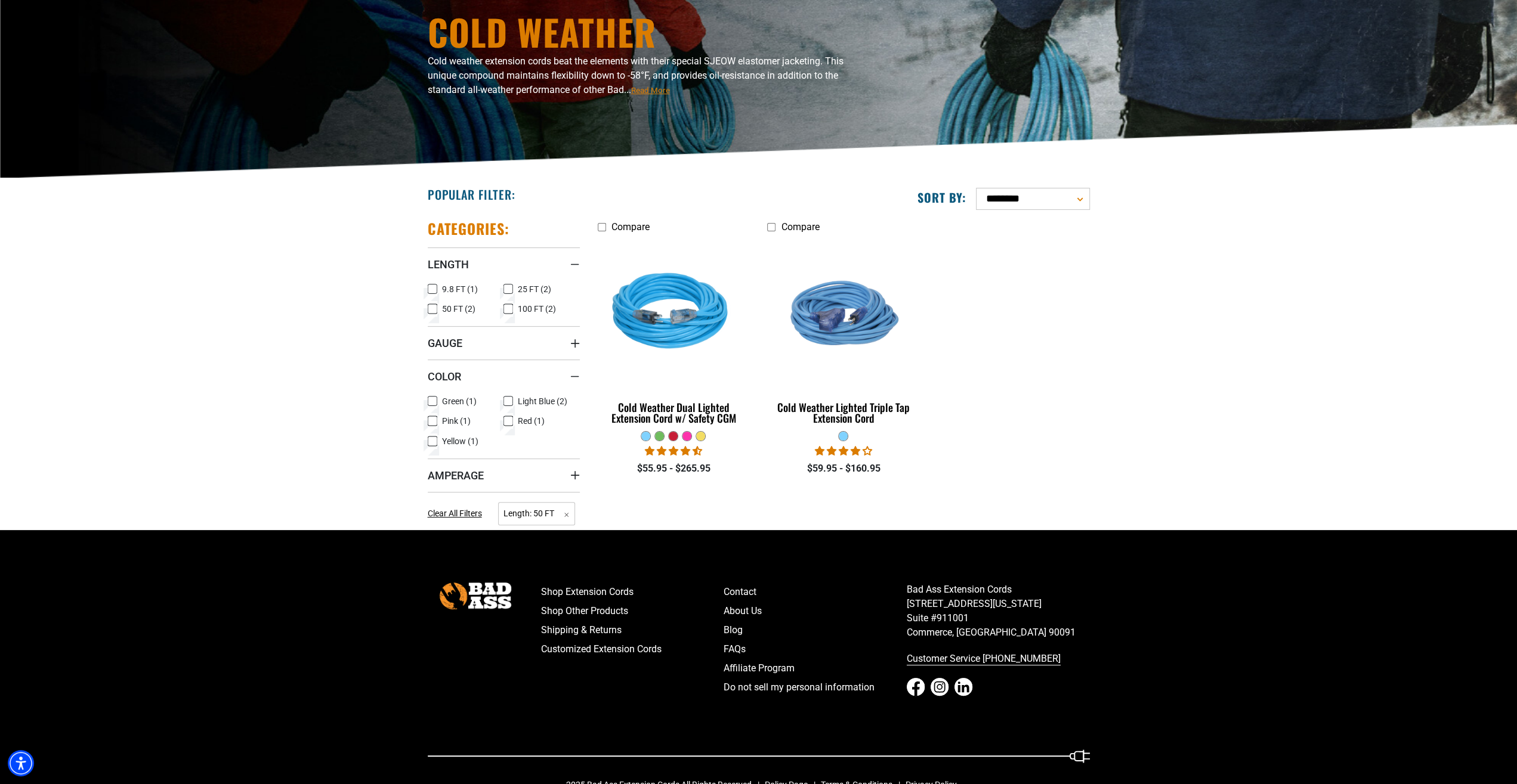
click at [506, 419] on icon at bounding box center [508, 421] width 9 height 16
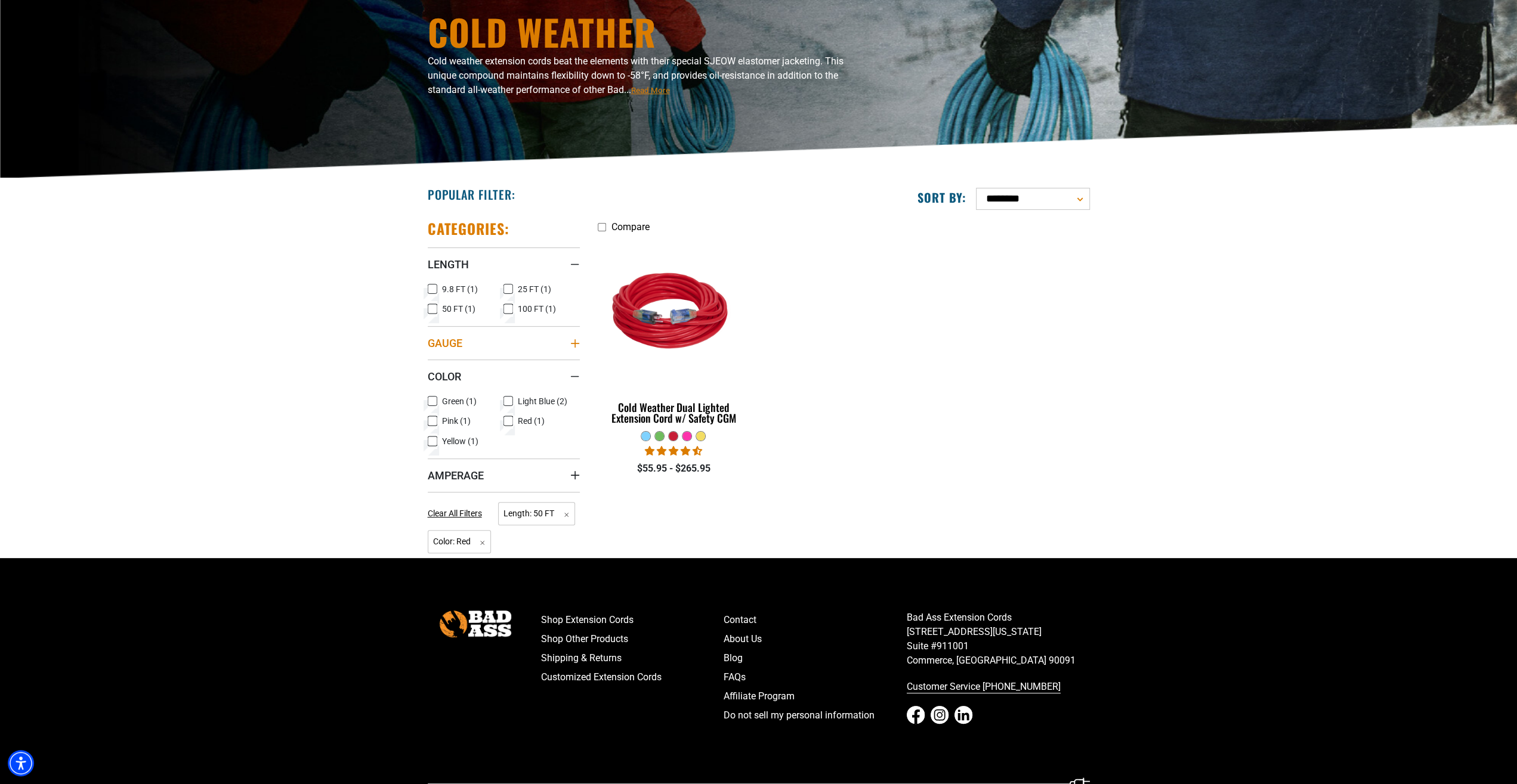
click at [575, 341] on icon "Gauge" at bounding box center [575, 344] width 9 height 9
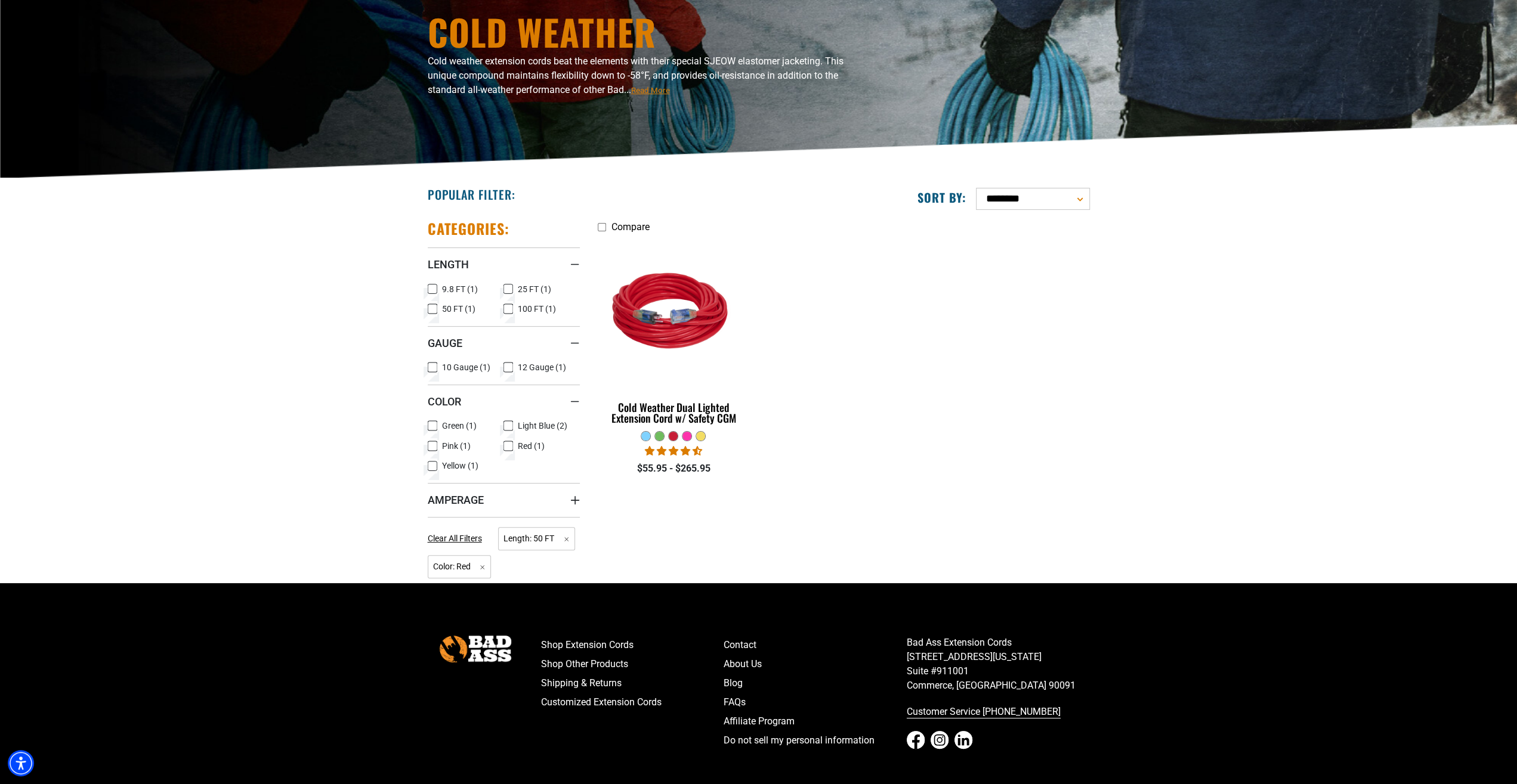
click at [506, 364] on icon at bounding box center [508, 367] width 9 height 16
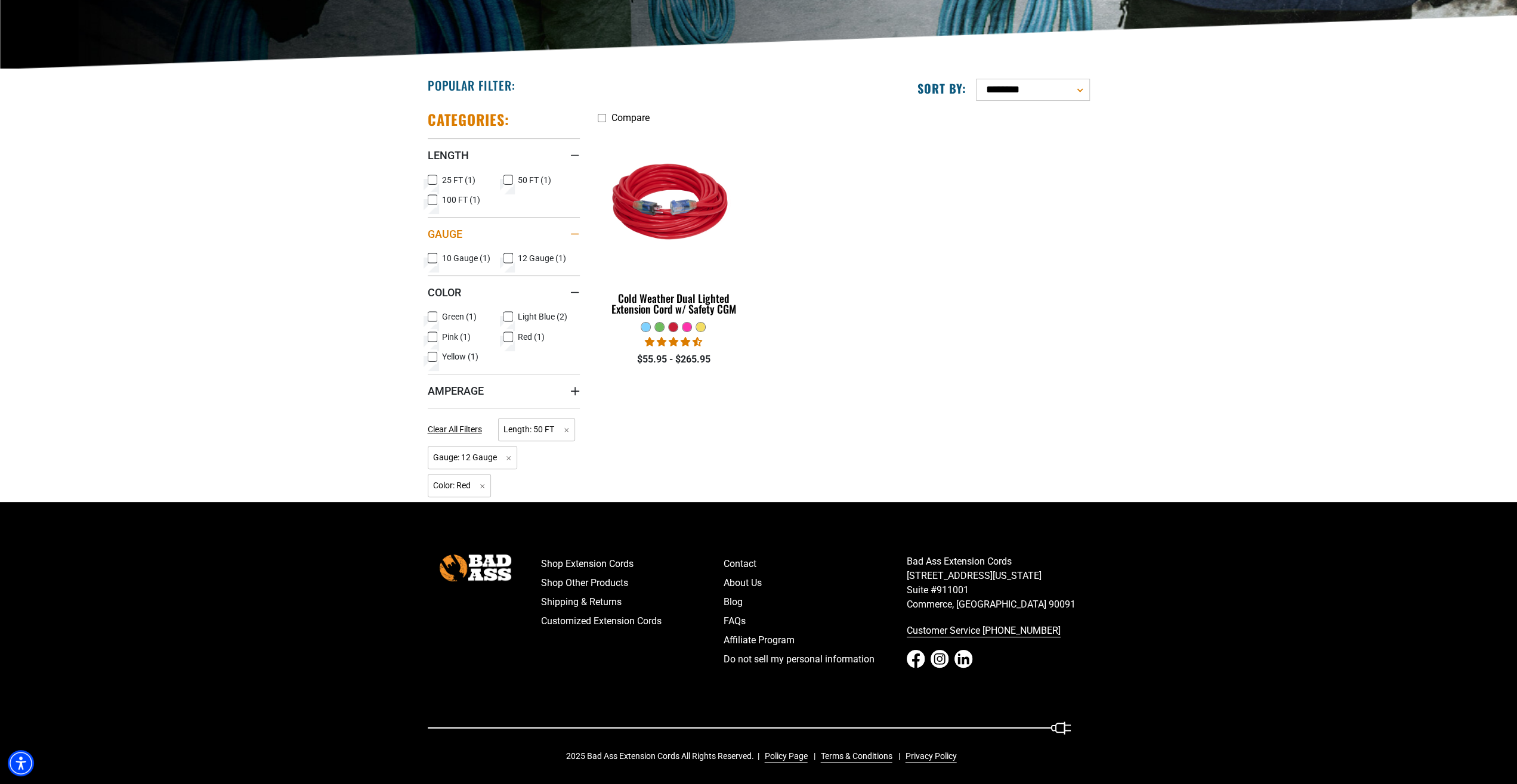
scroll to position [234, 0]
click at [573, 388] on icon "Amperage" at bounding box center [575, 390] width 9 height 9
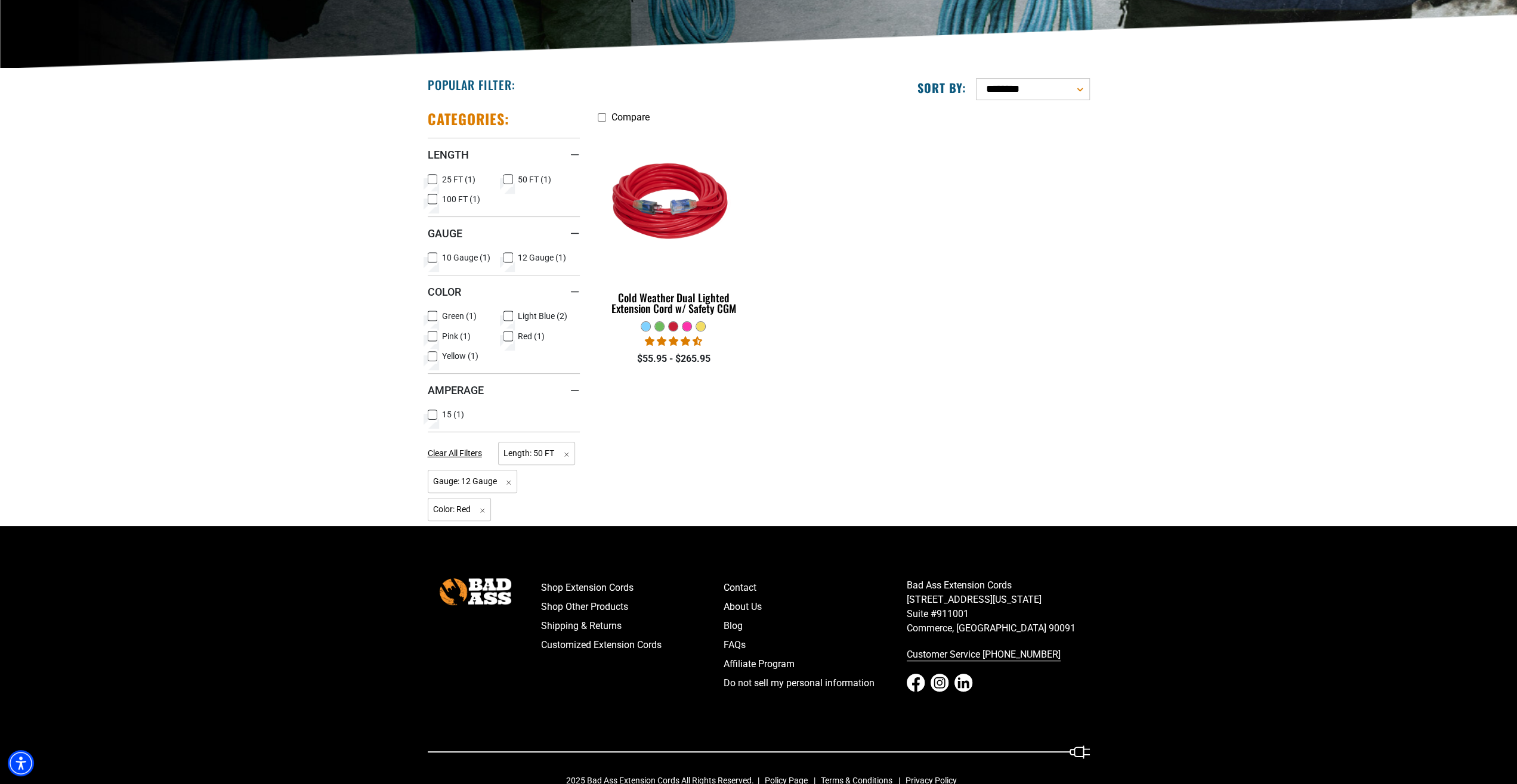
click at [431, 414] on icon at bounding box center [432, 415] width 9 height 16
click at [670, 295] on div "Cold Weather Dual Lighted Extension Cord w/ Safety CGM" at bounding box center [674, 303] width 152 height 22
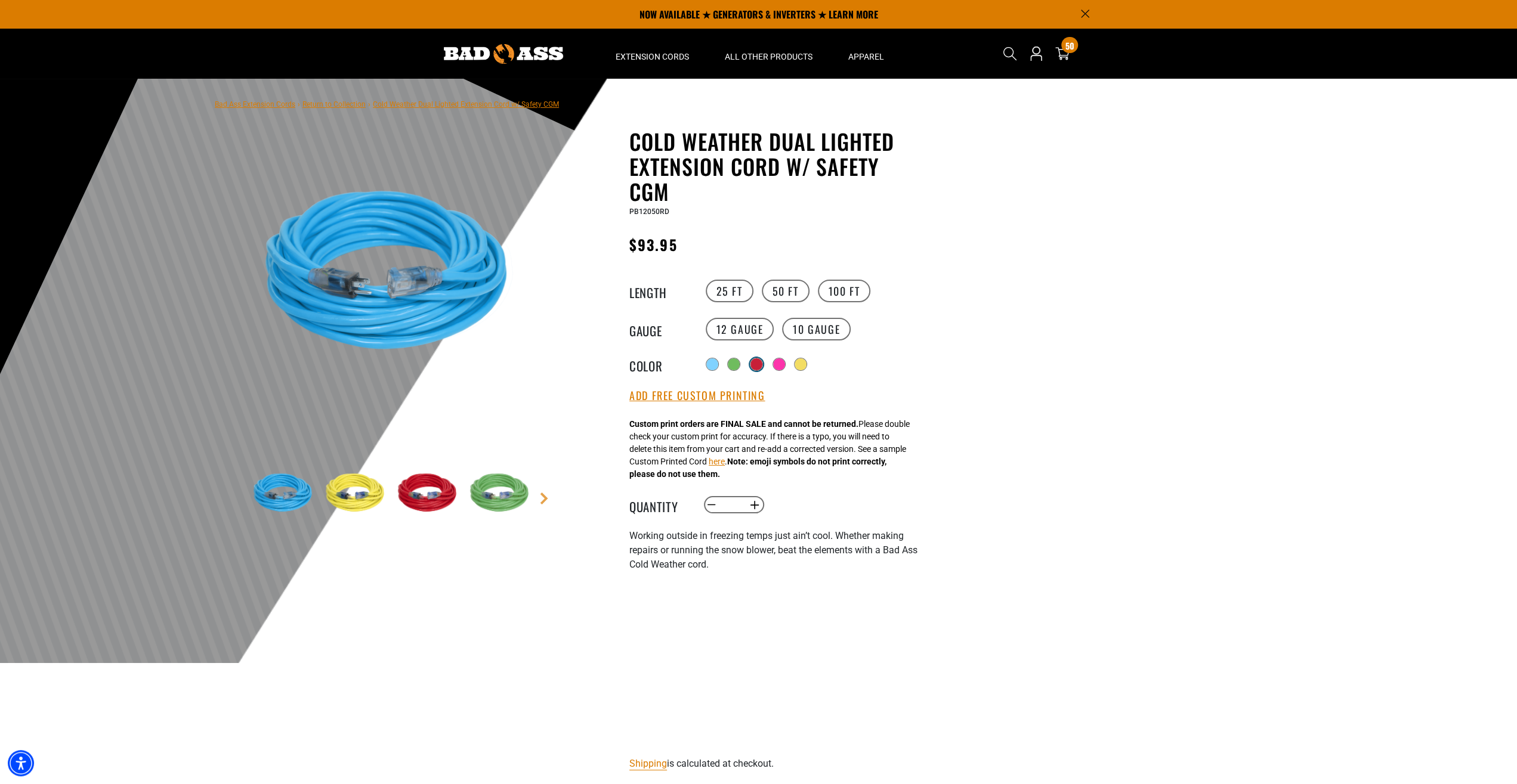
click at [758, 365] on div at bounding box center [756, 365] width 12 height 12
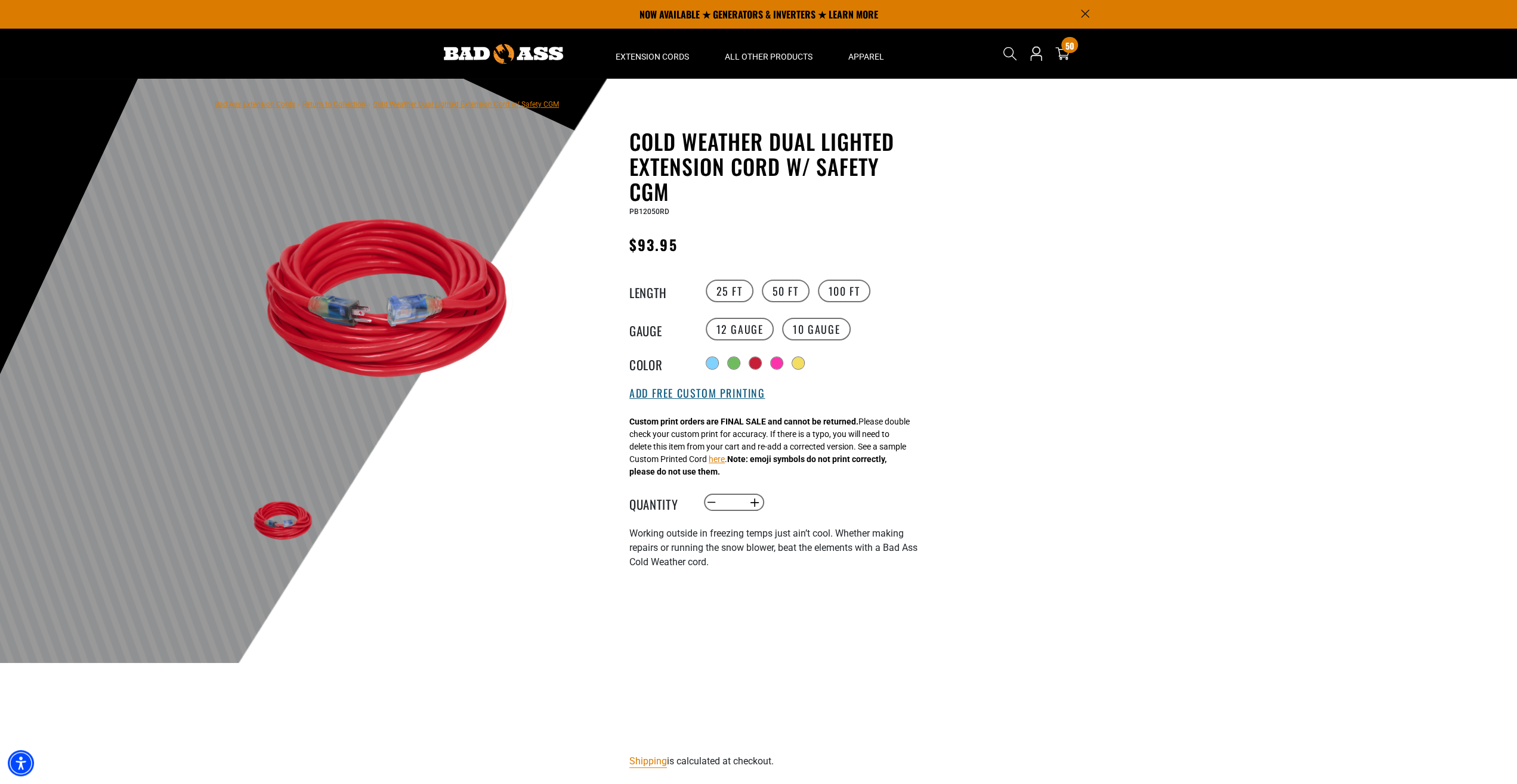
click at [689, 392] on button "Add Free Custom Printing" at bounding box center [697, 393] width 136 height 13
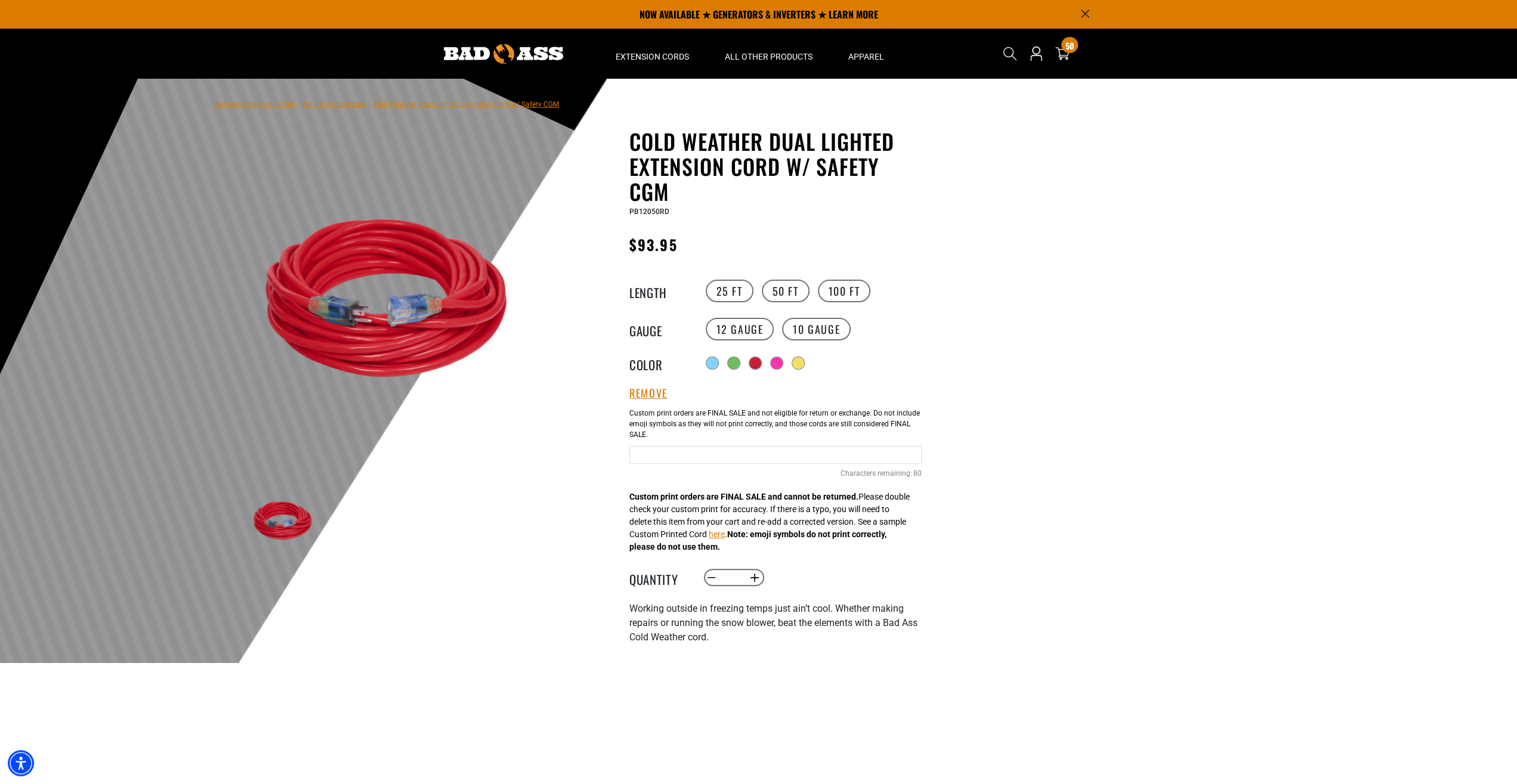
click at [664, 456] on input "Text field" at bounding box center [775, 455] width 292 height 18
type input "**********"
click at [740, 580] on input "*" at bounding box center [733, 578] width 24 height 20
type input "*"
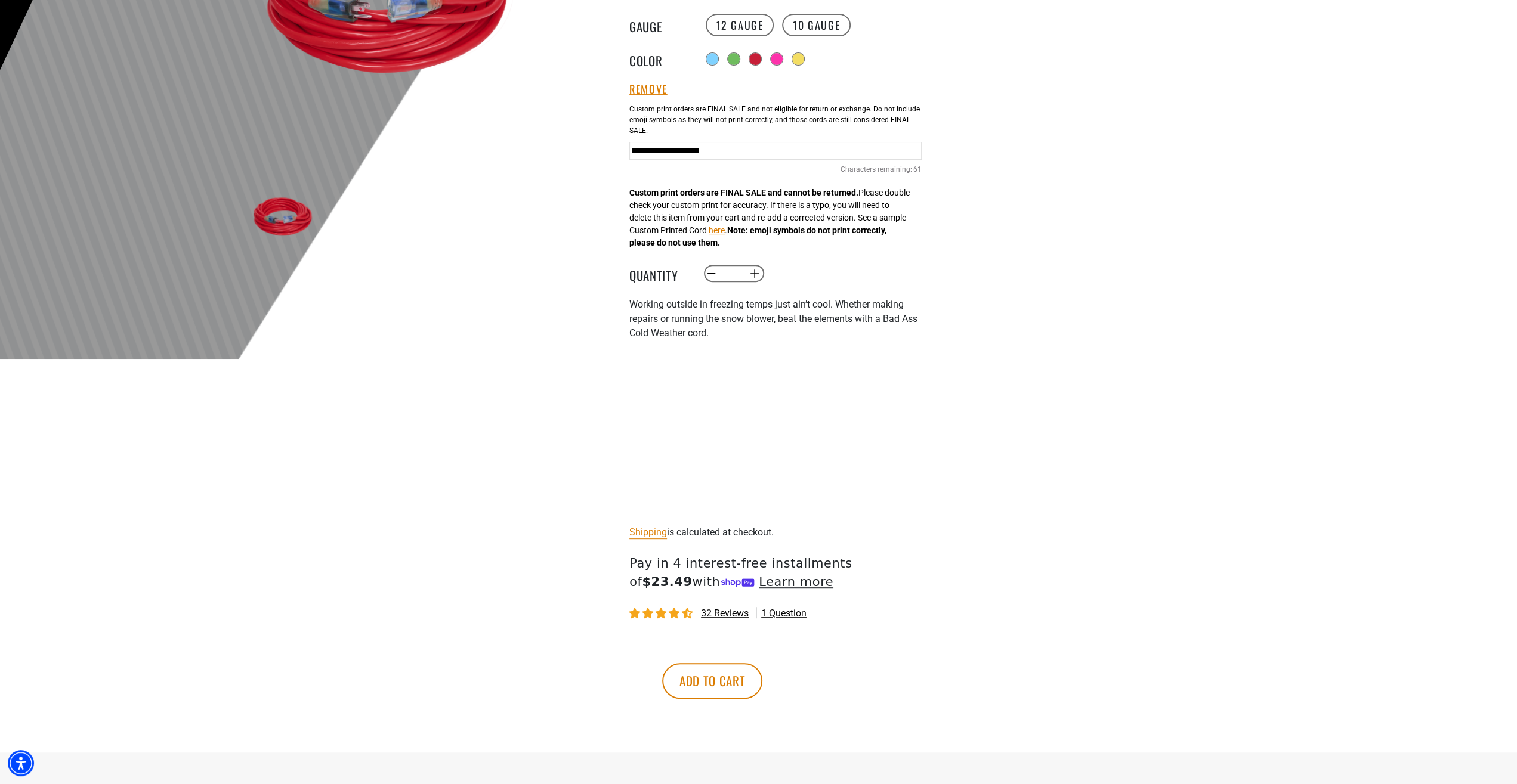
scroll to position [310, 0]
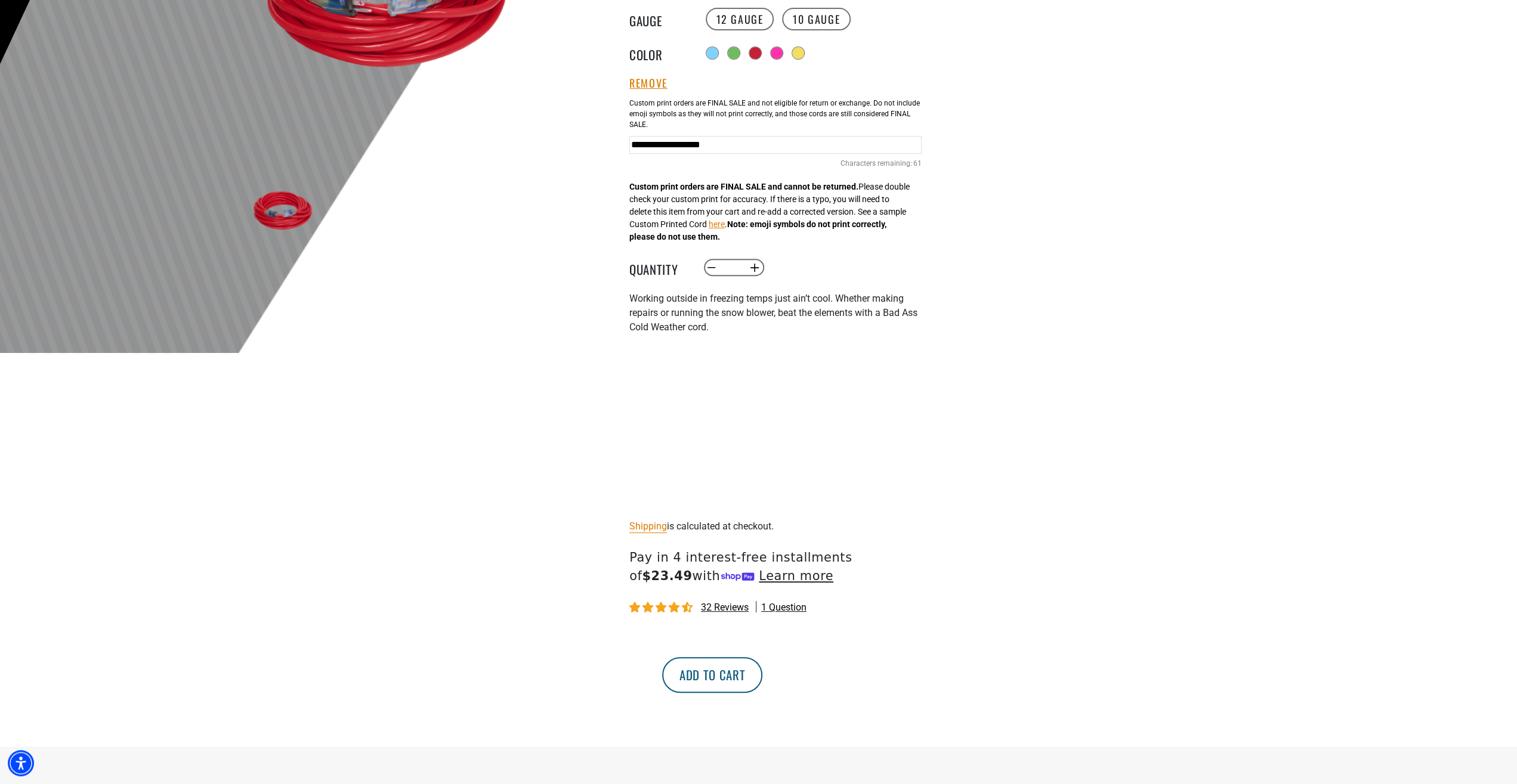
type input "**"
click at [763, 680] on button "Add to cart" at bounding box center [712, 675] width 100 height 36
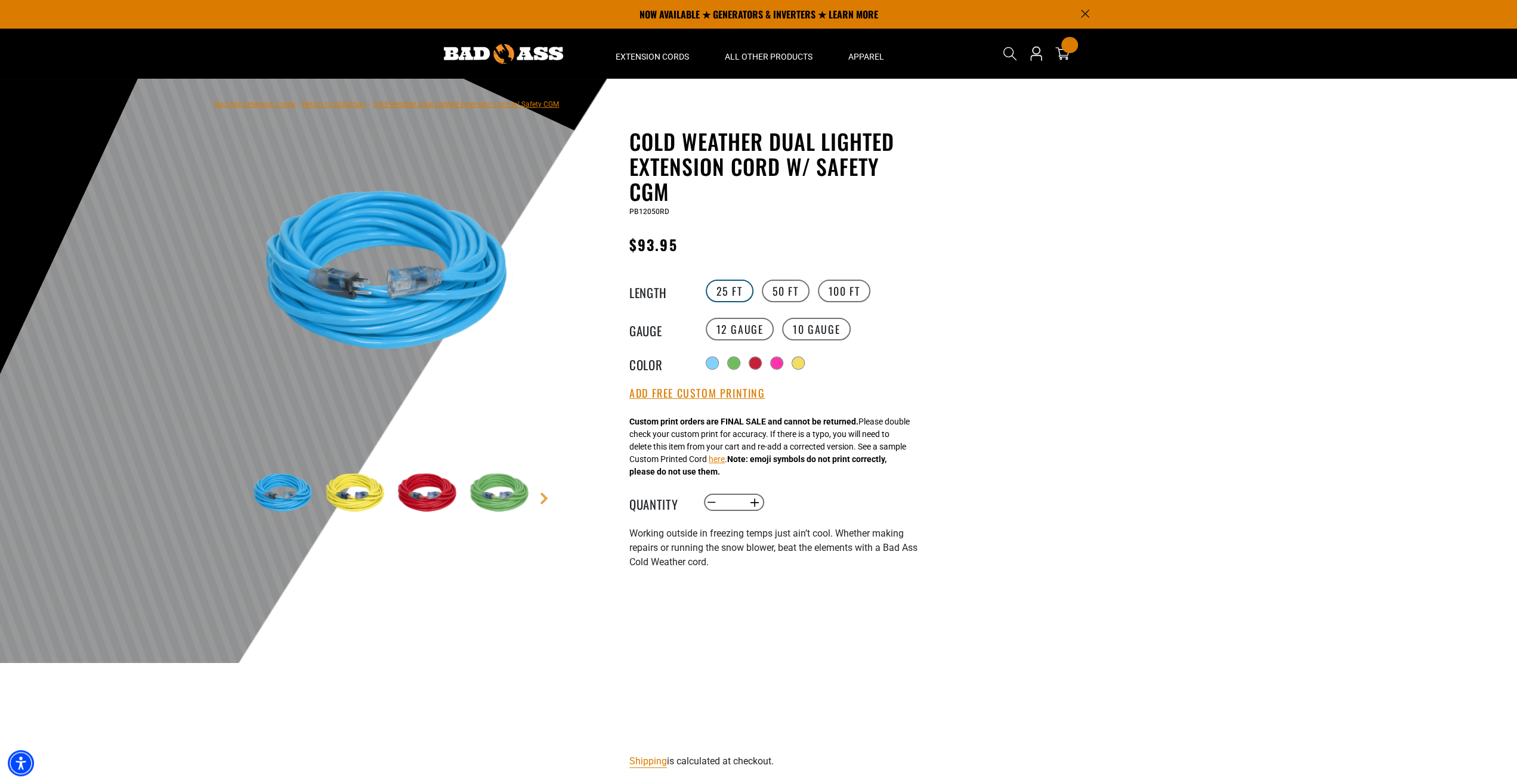
click at [721, 291] on label "25 FT" at bounding box center [729, 291] width 47 height 22
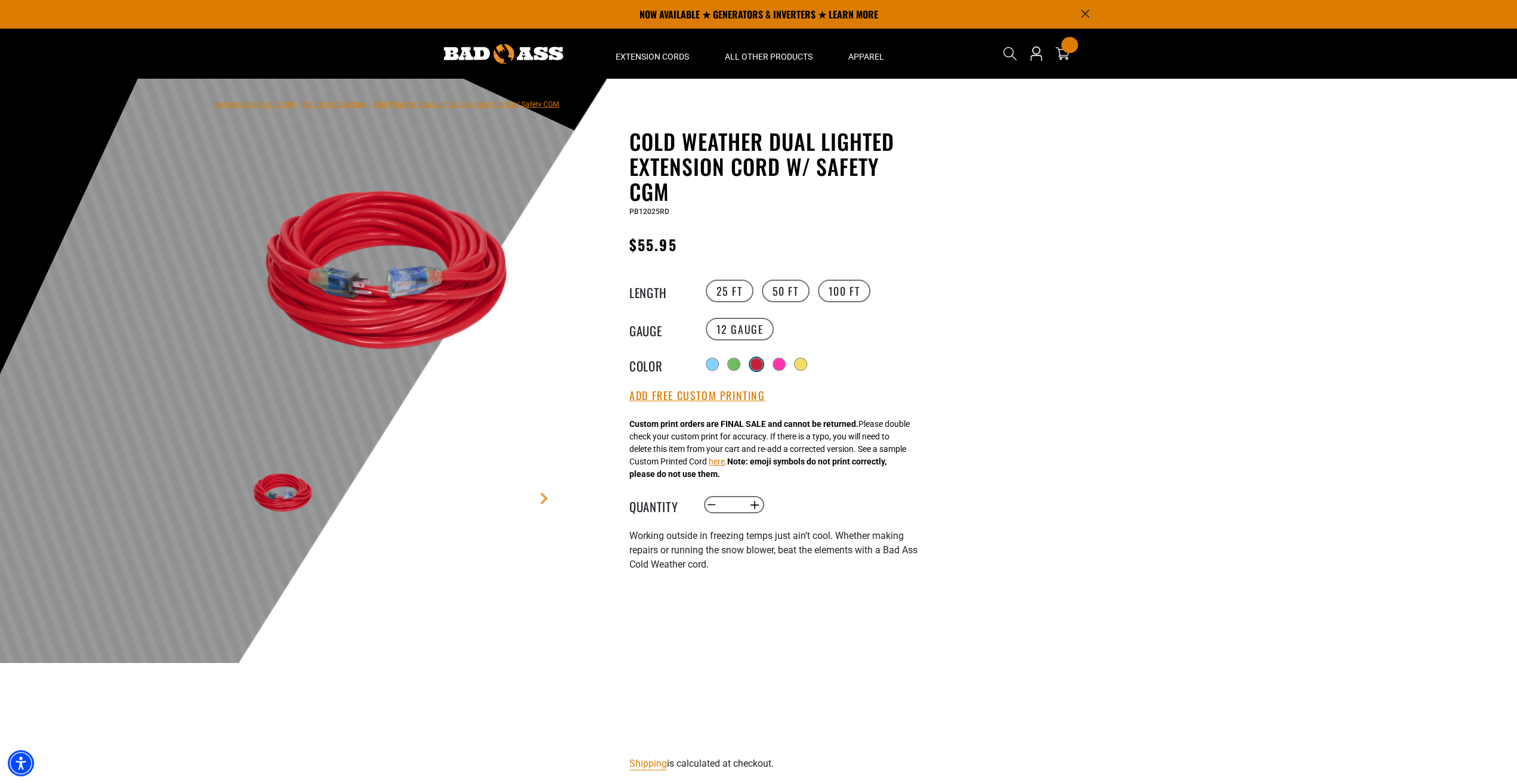
click at [756, 361] on div at bounding box center [756, 365] width 12 height 12
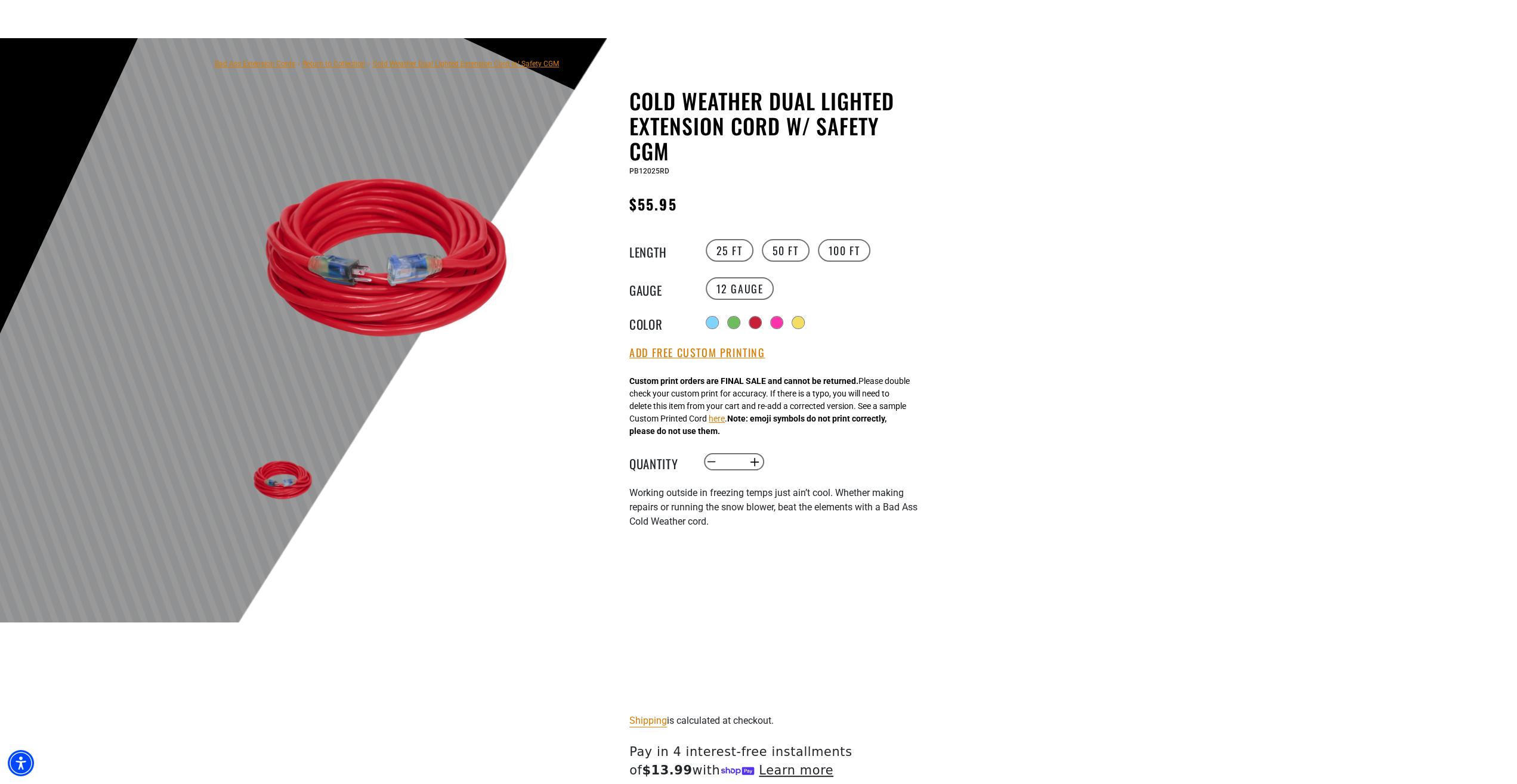
scroll to position [62, 0]
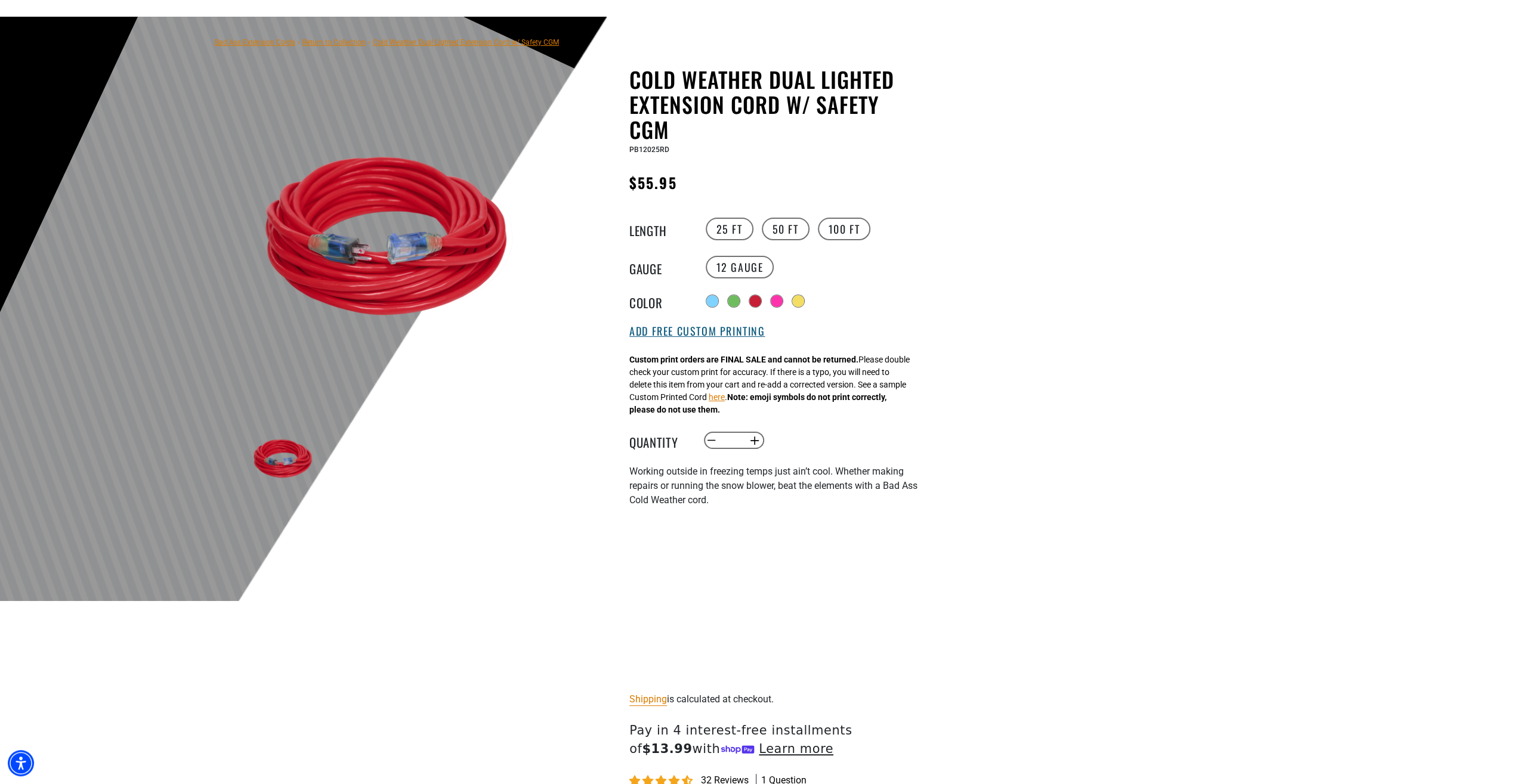
click at [700, 332] on button "Add Free Custom Printing" at bounding box center [697, 331] width 136 height 13
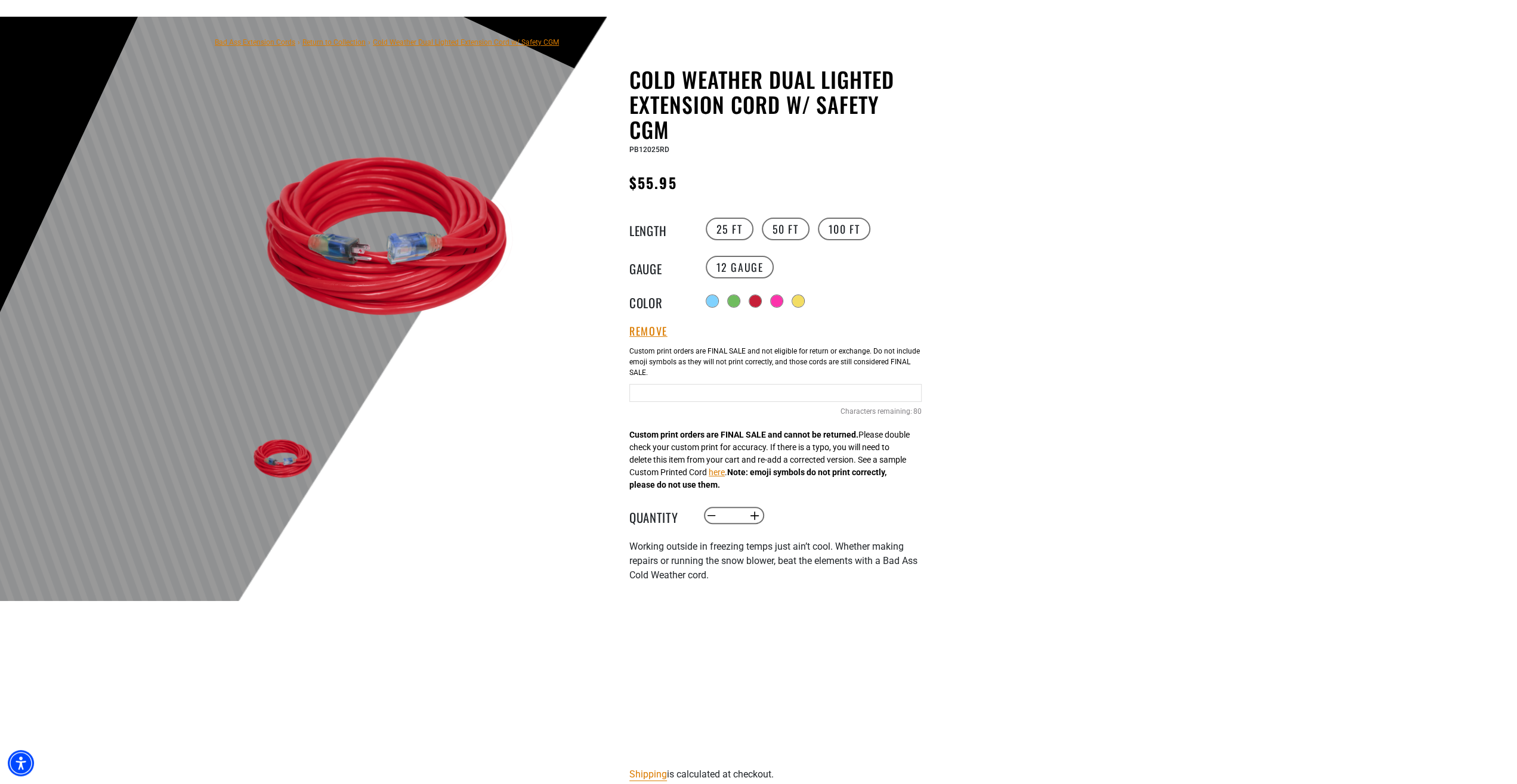
click at [680, 391] on input "Text field" at bounding box center [775, 393] width 292 height 18
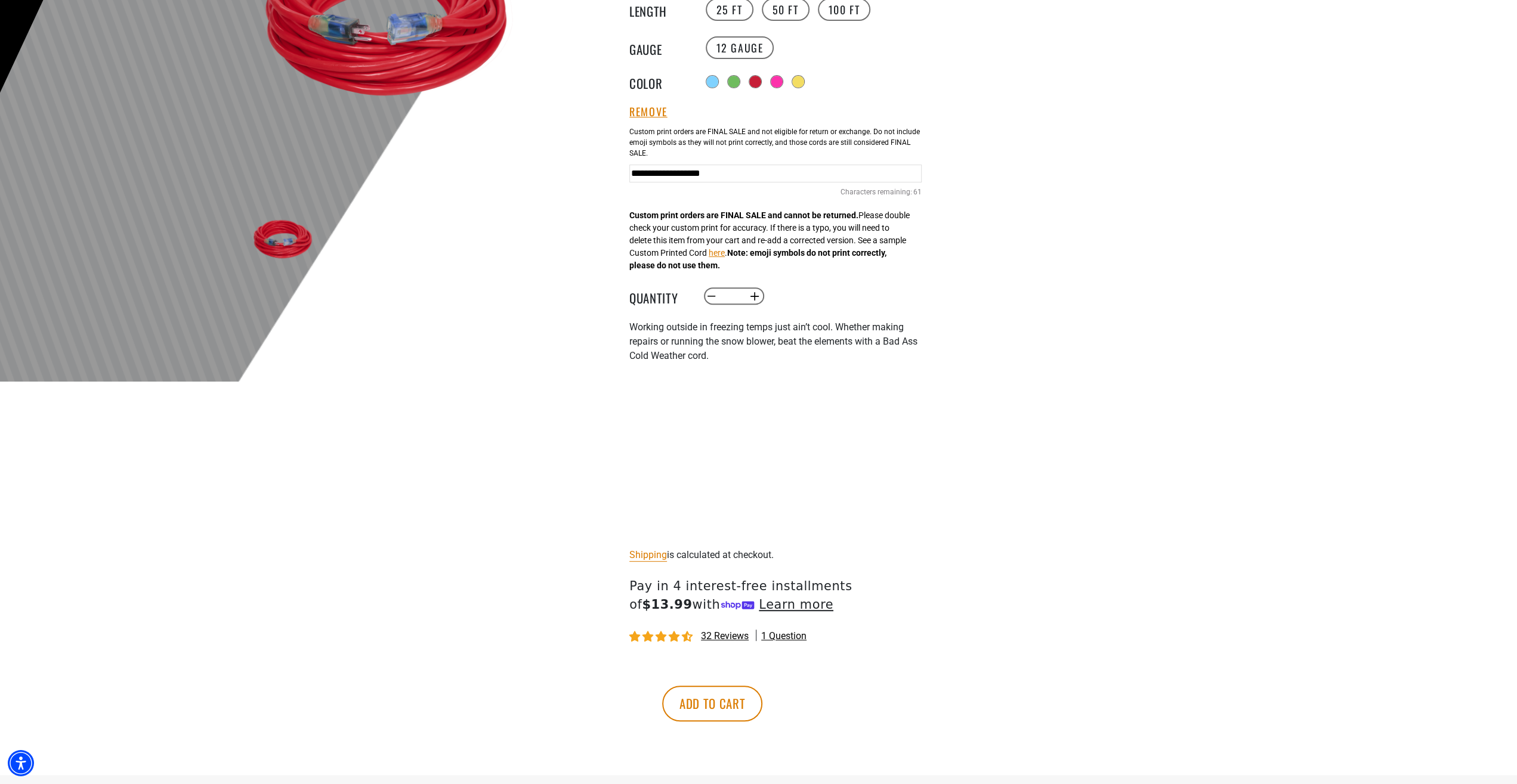
scroll to position [310, 0]
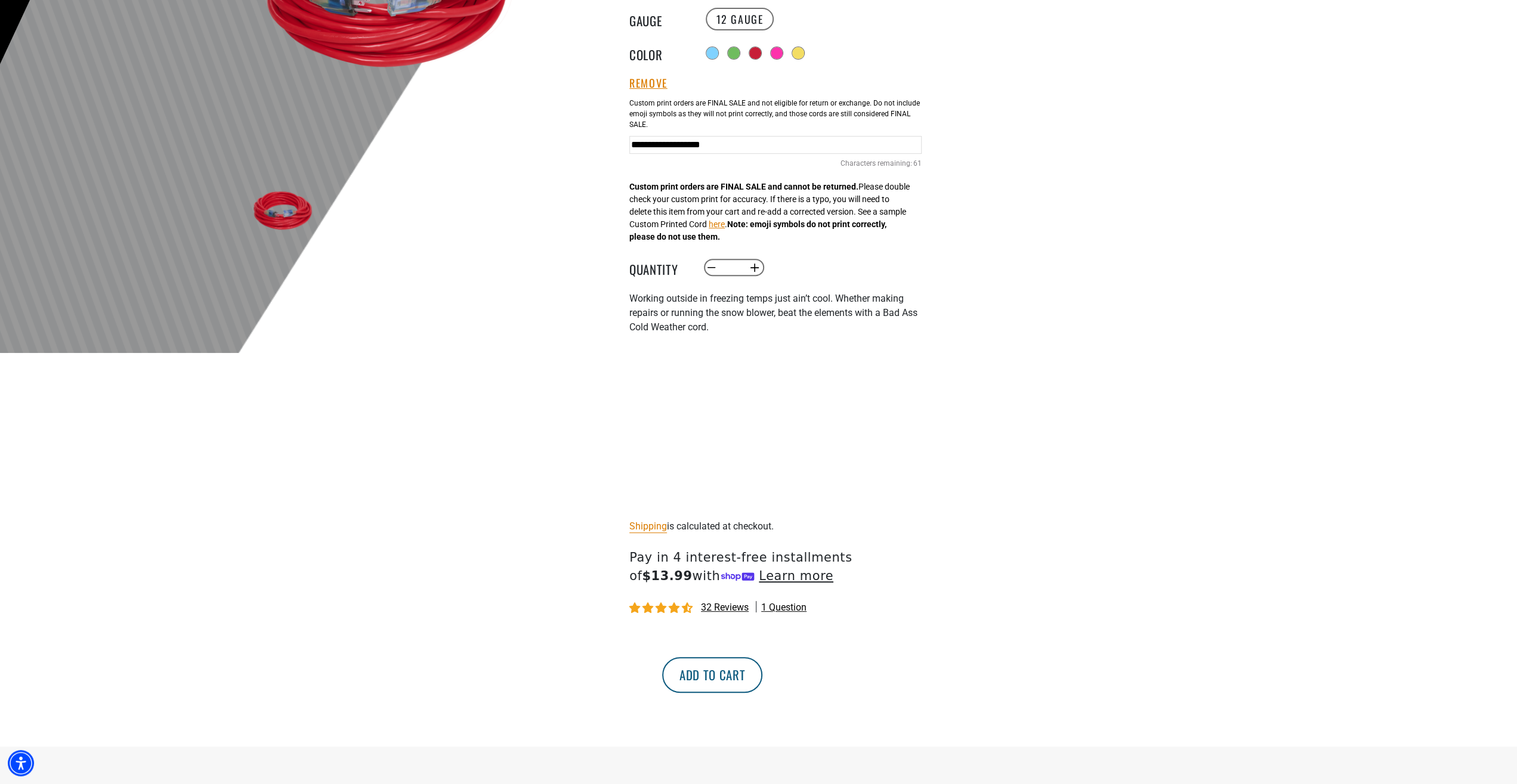
type input "**********"
click at [763, 680] on button "Add to cart" at bounding box center [712, 675] width 100 height 36
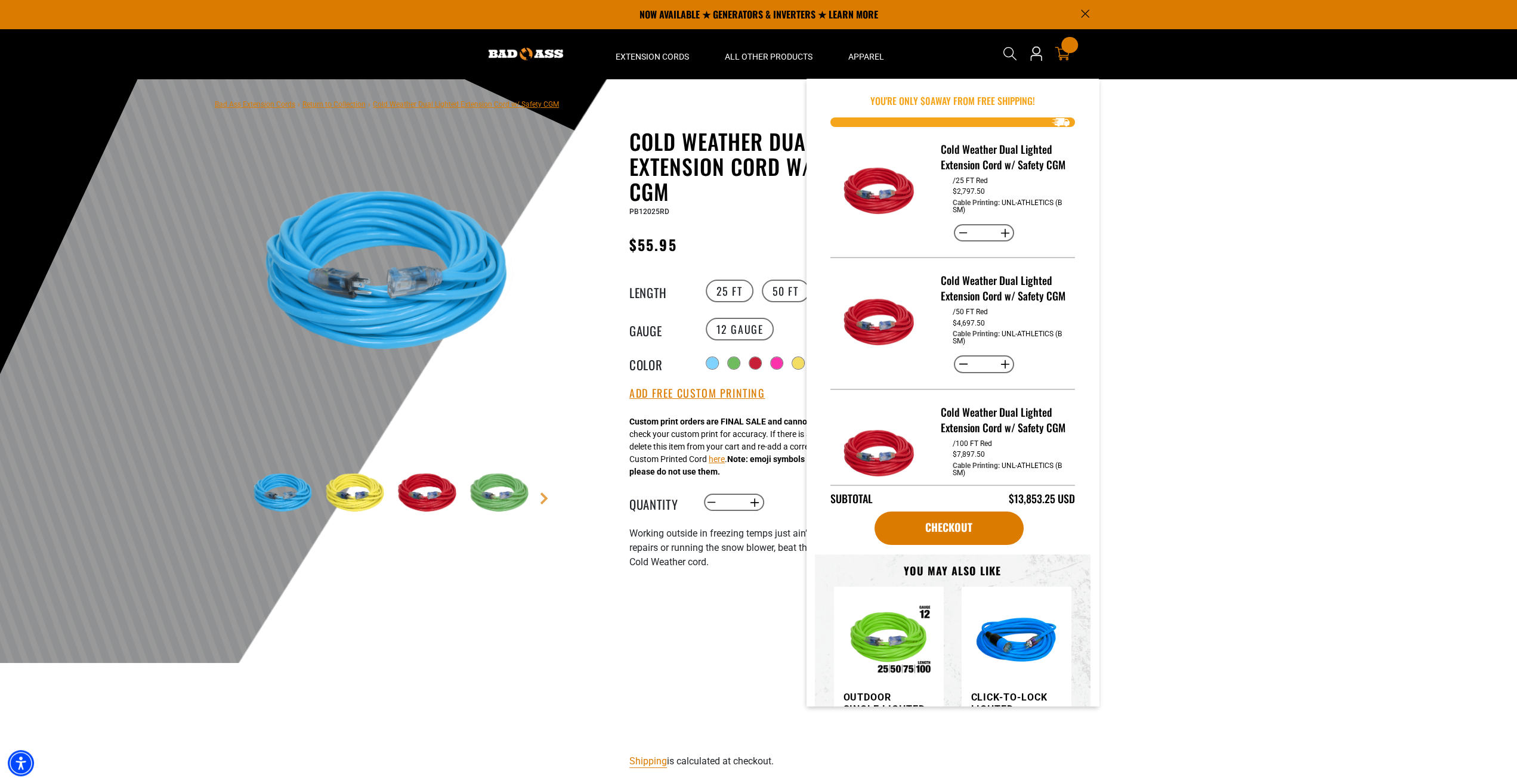
click at [1068, 49] on div "150 items" at bounding box center [1070, 45] width 16 height 16
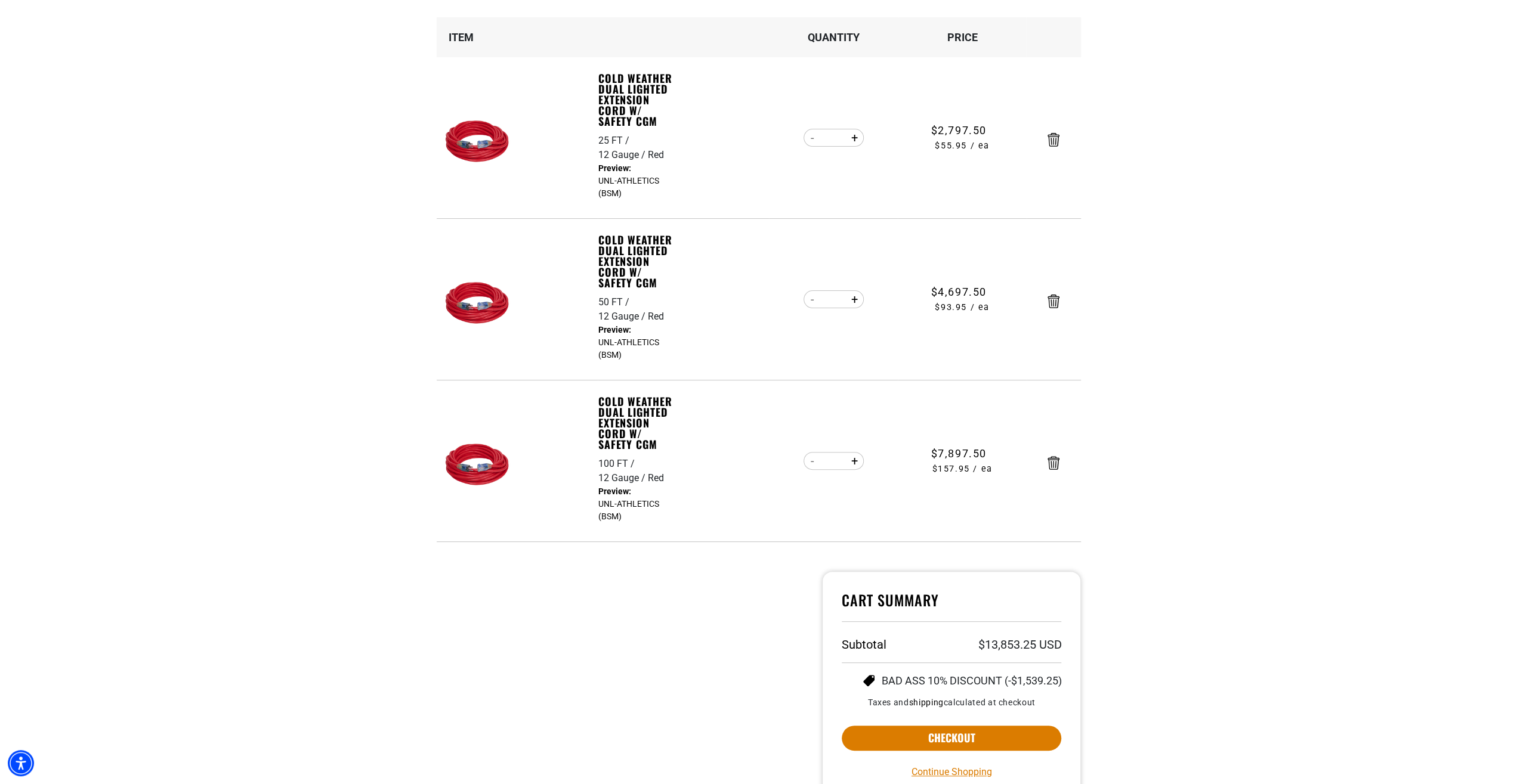
scroll to position [248, 0]
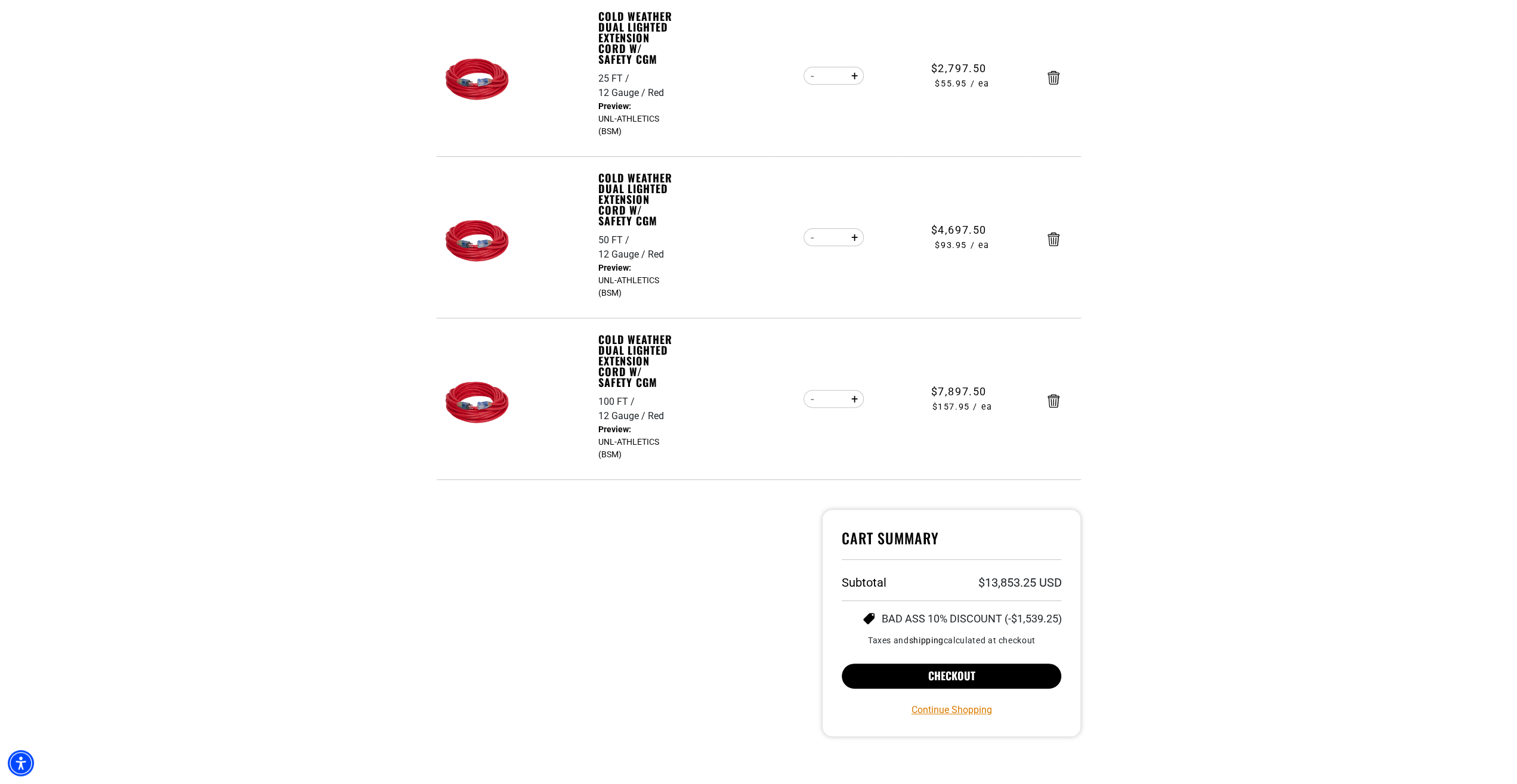
click at [1000, 675] on button "Checkout" at bounding box center [952, 676] width 220 height 25
